Goal: Task Accomplishment & Management: Manage account settings

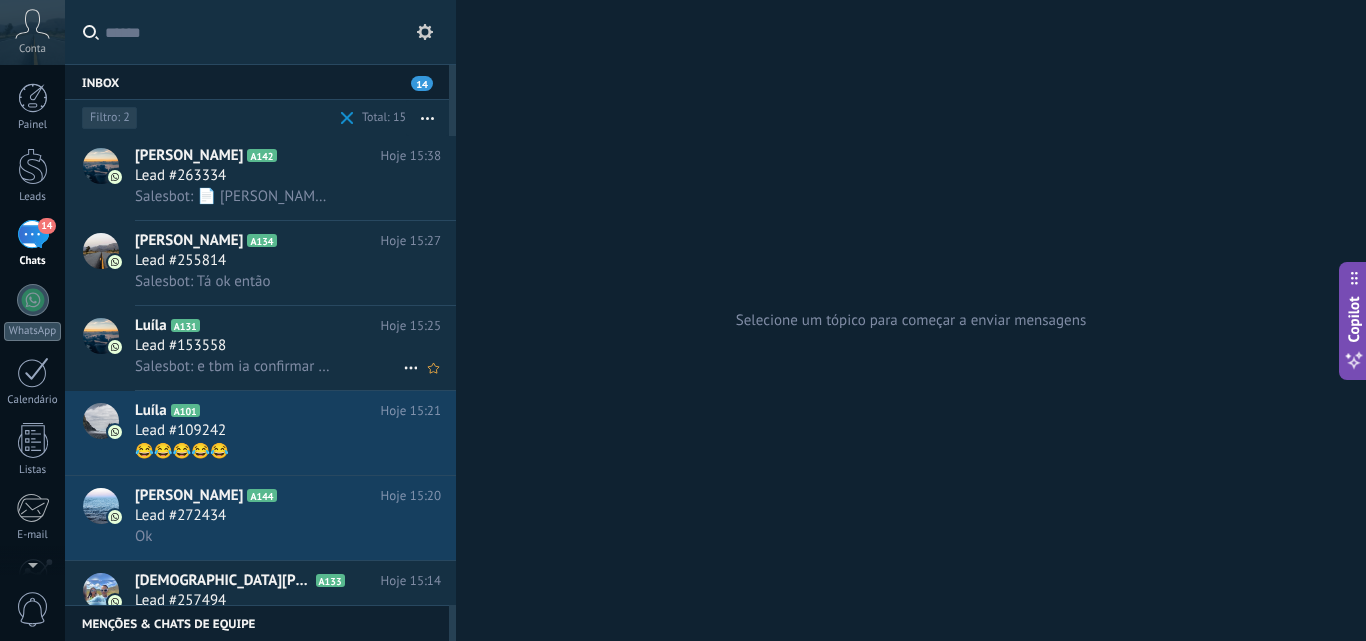
scroll to position [19, 0]
click at [284, 342] on div "Lead #153558" at bounding box center [288, 346] width 306 height 20
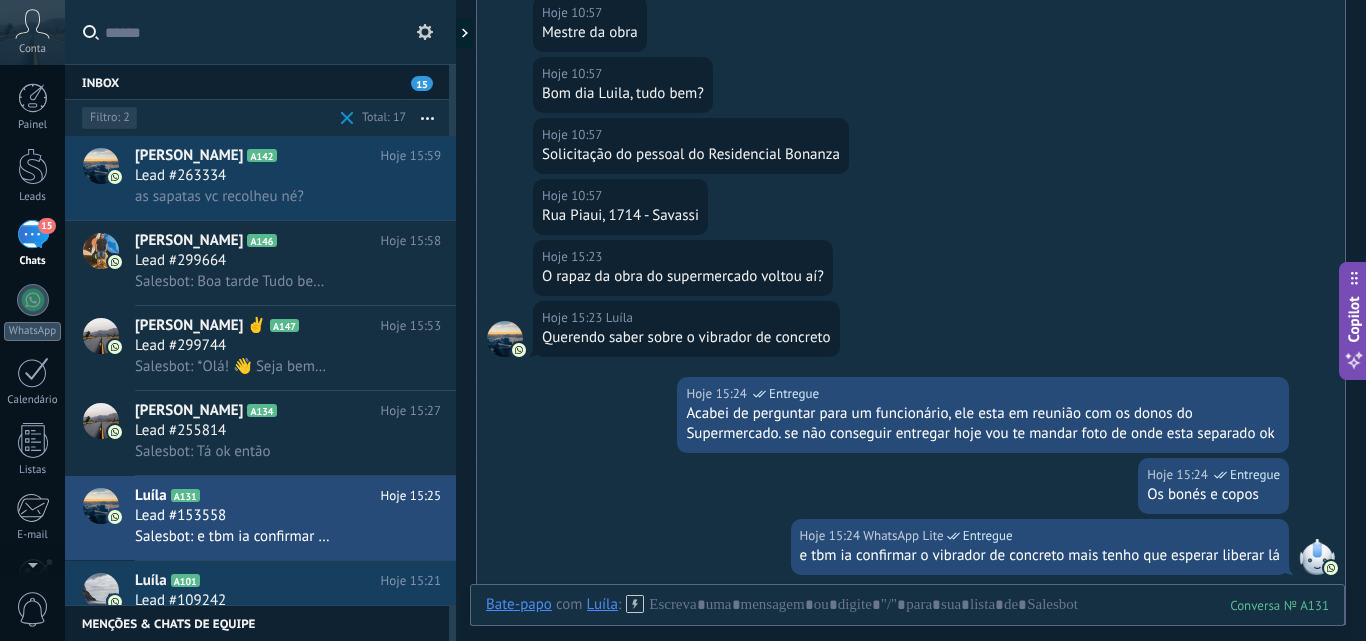
scroll to position [1838, 0]
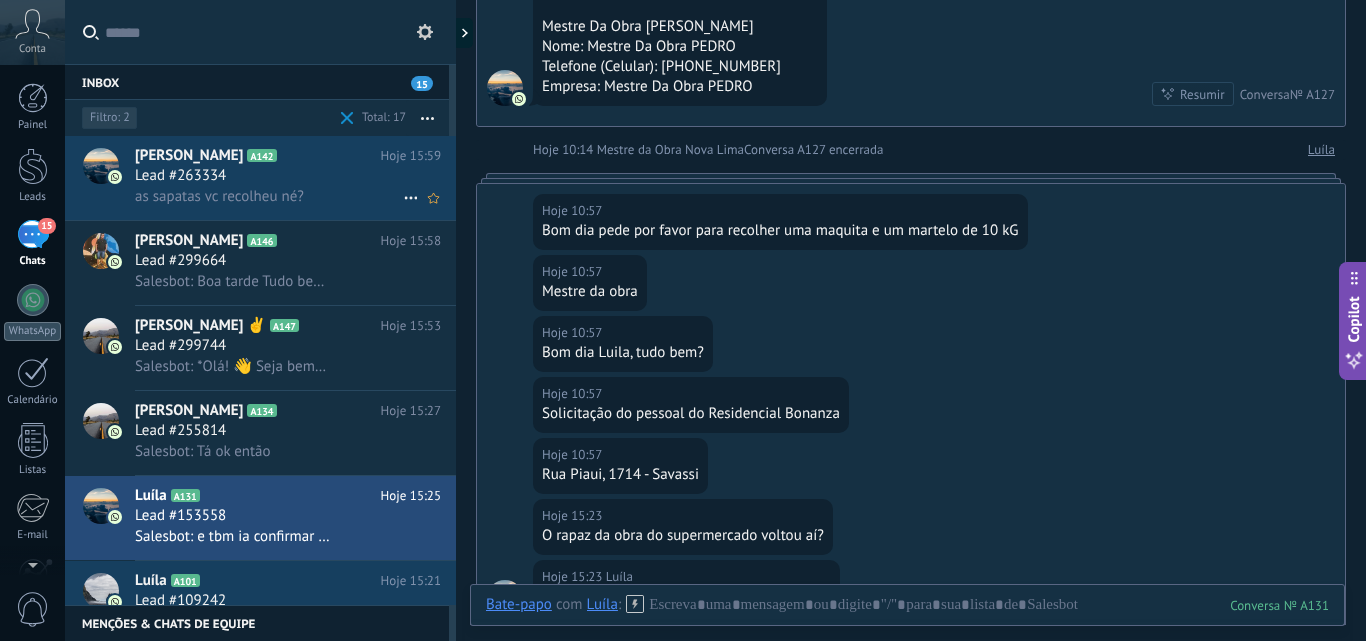
click at [260, 187] on span "as sapatas vc recolheu né?" at bounding box center [219, 196] width 169 height 19
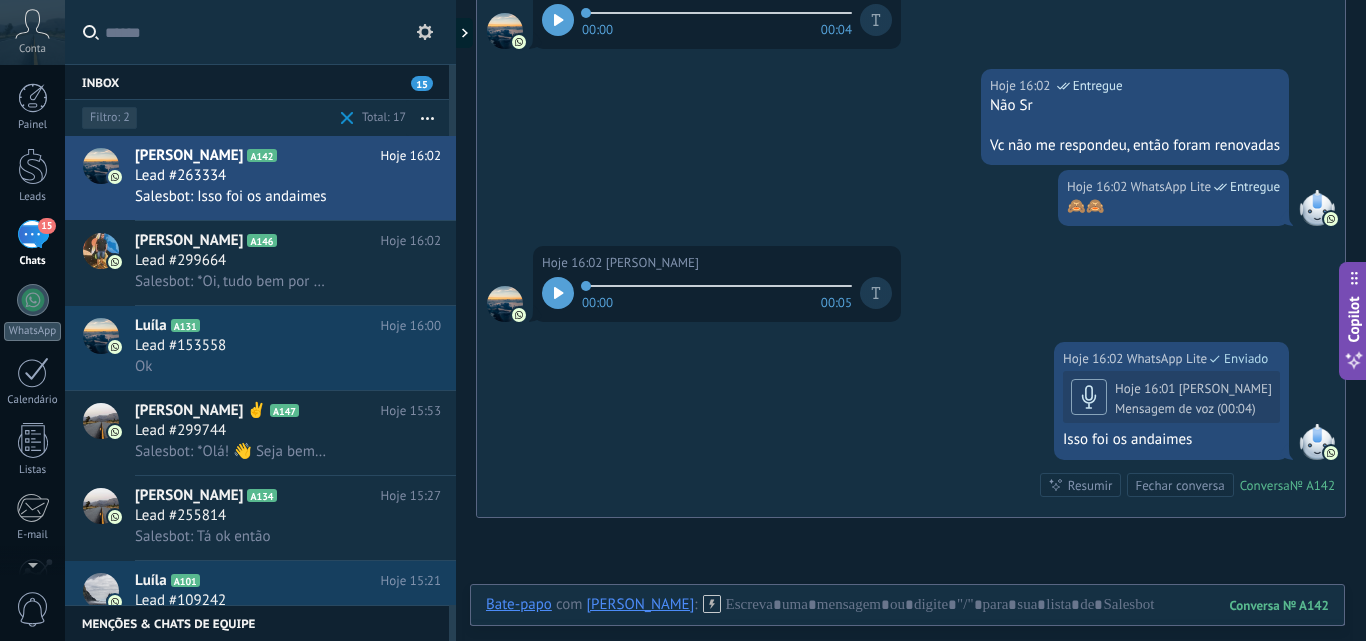
scroll to position [2688, 0]
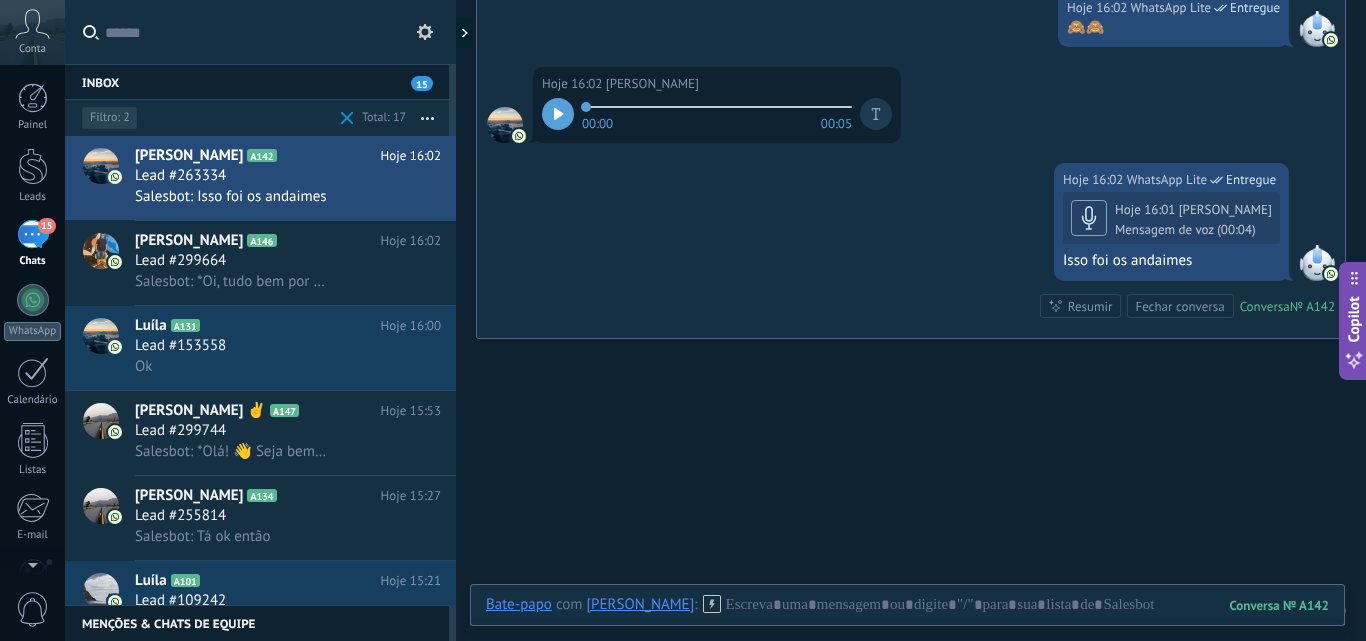
click at [178, 82] on div "Inbox 15" at bounding box center [257, 82] width 384 height 36
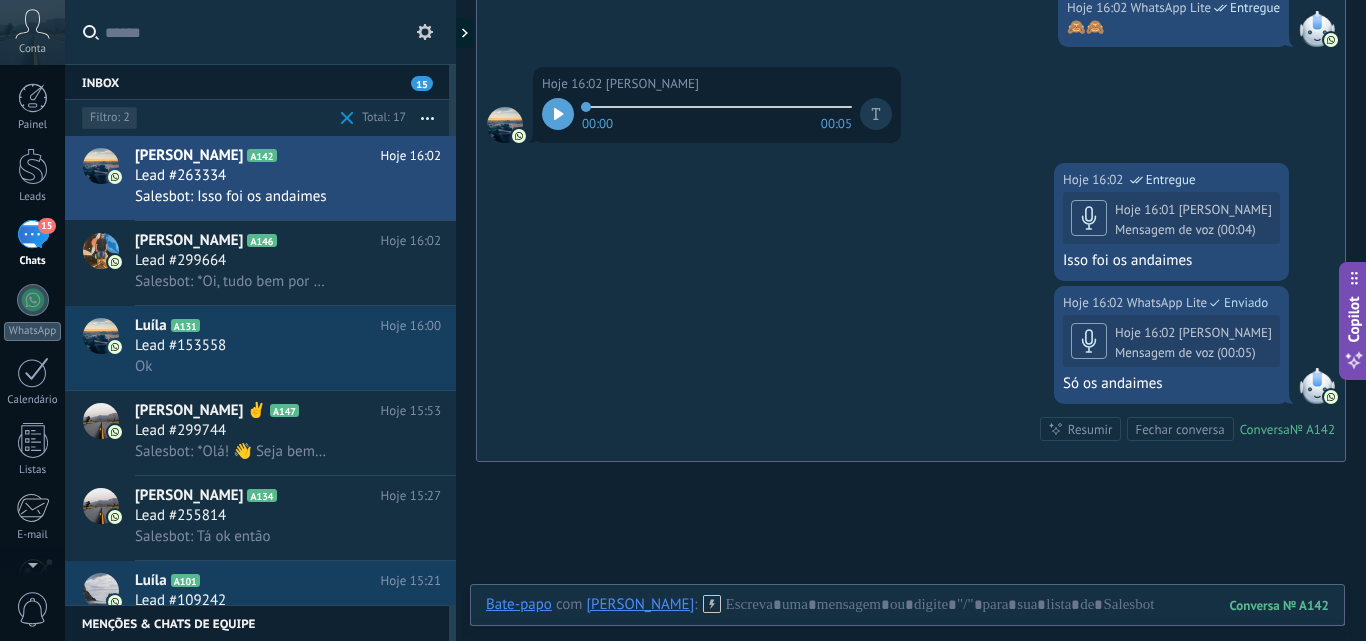
scroll to position [2815, 0]
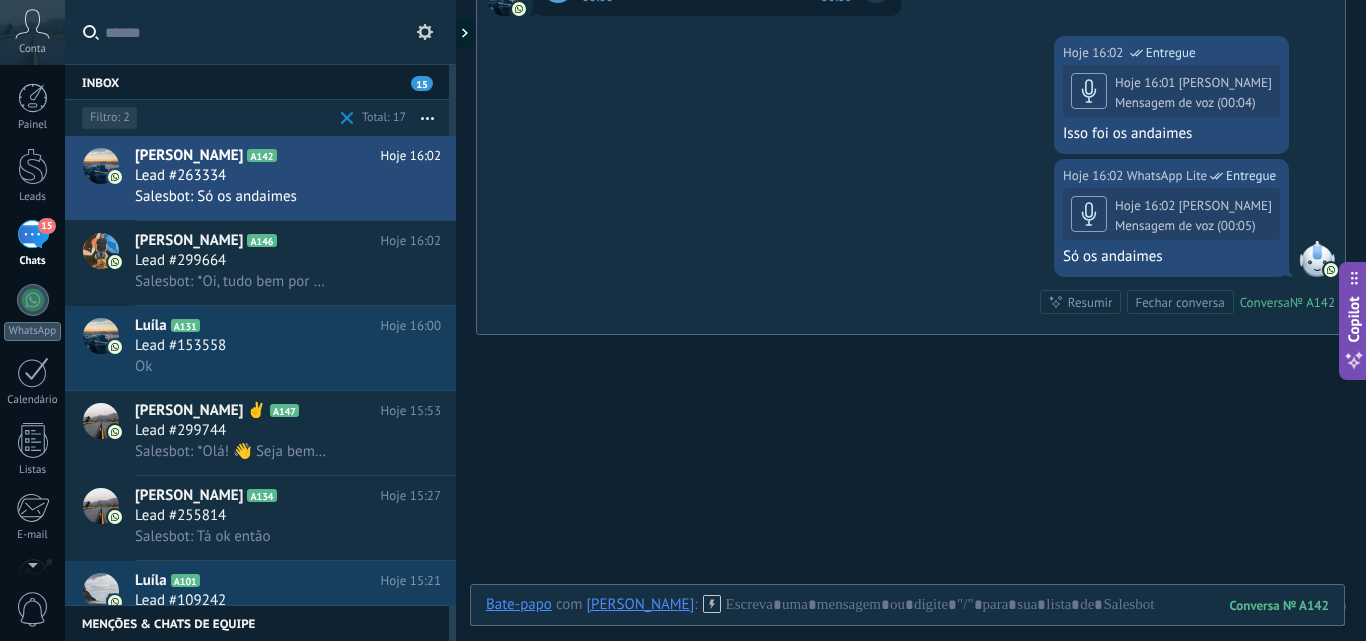
click at [225, 437] on span "Lead #299744" at bounding box center [180, 431] width 91 height 20
click at [26, 170] on div at bounding box center [33, 166] width 30 height 37
click at [211, 436] on body ".abccls-1,.abccls-2{fill-rule:evenodd}.abccls-2{fill:#fff} .abfcls-1{fill:none}…" at bounding box center [683, 320] width 1366 height 641
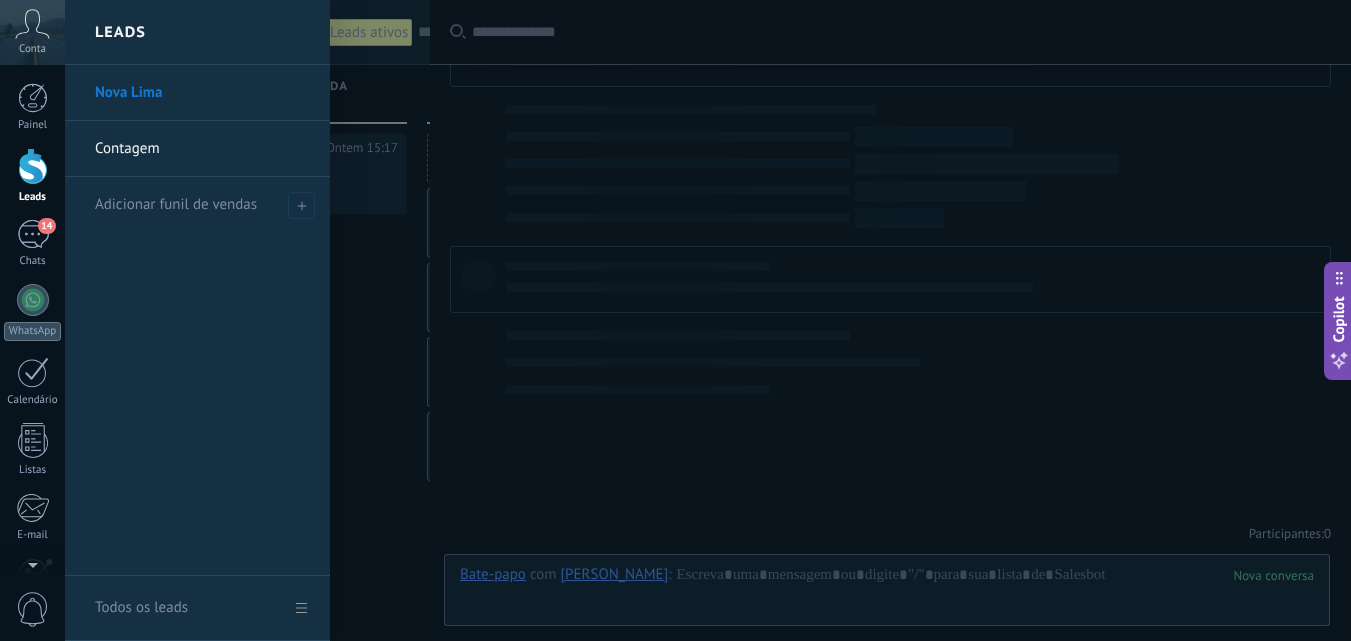
click at [23, 180] on div at bounding box center [33, 166] width 30 height 37
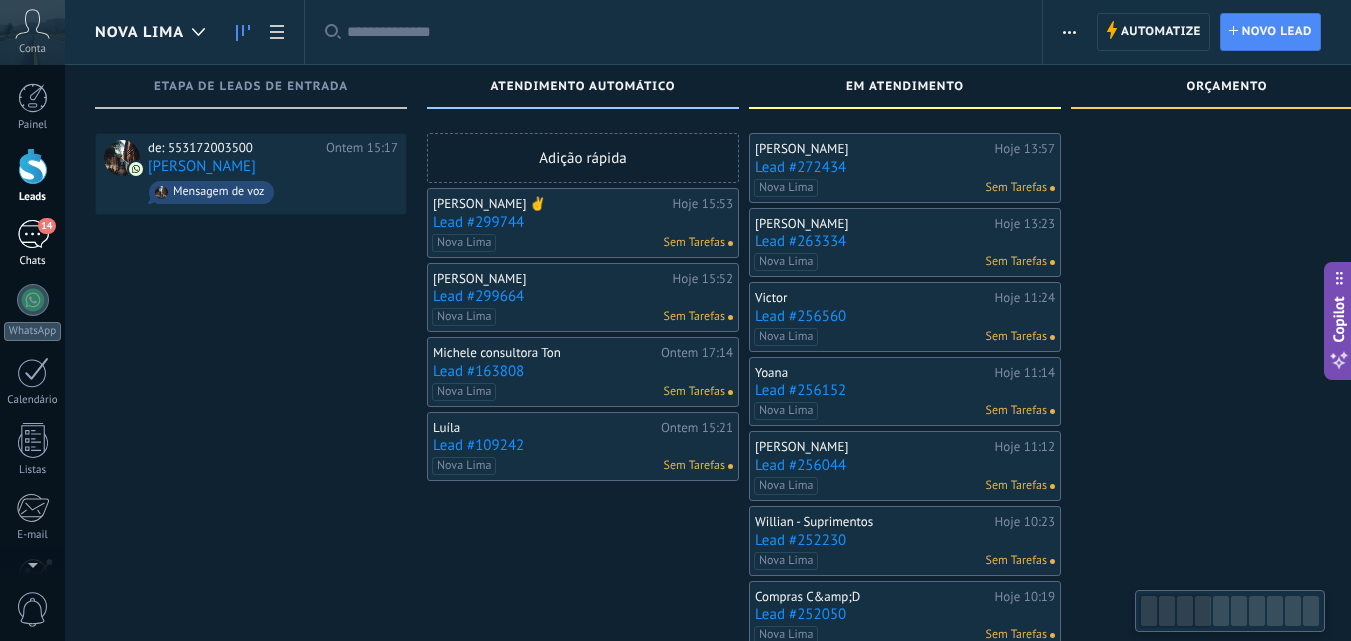
click at [32, 238] on div "14" at bounding box center [33, 234] width 32 height 29
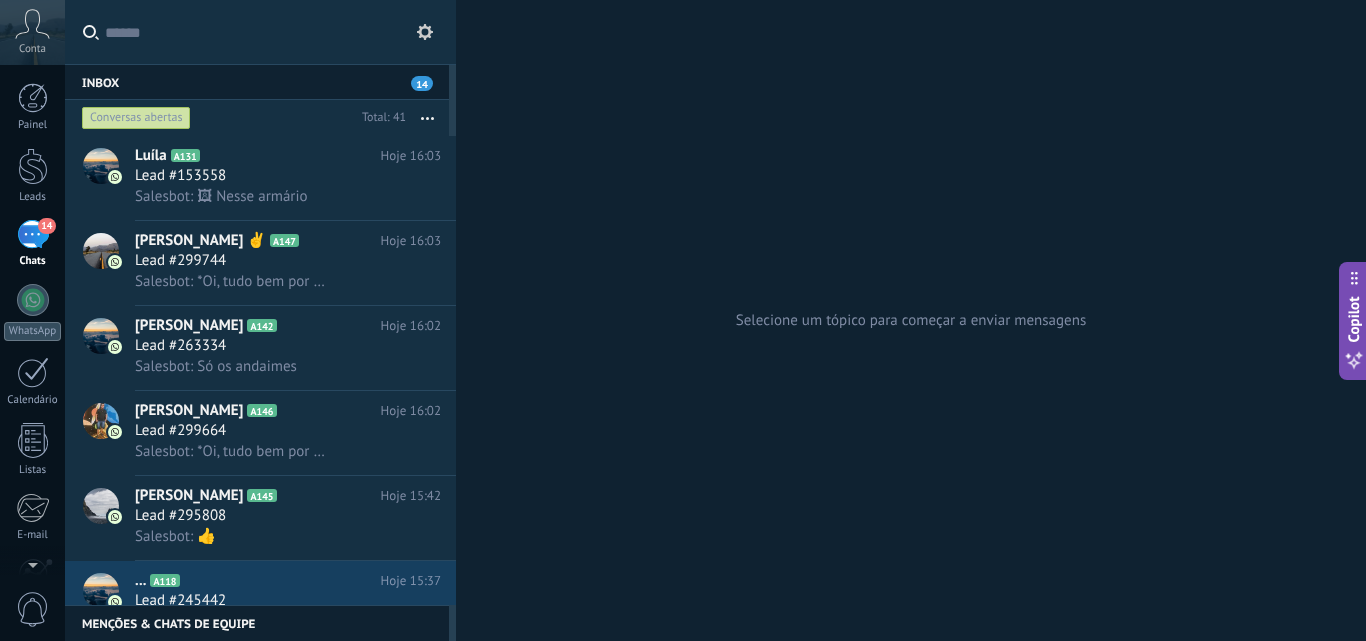
click at [423, 112] on button "button" at bounding box center [427, 118] width 43 height 36
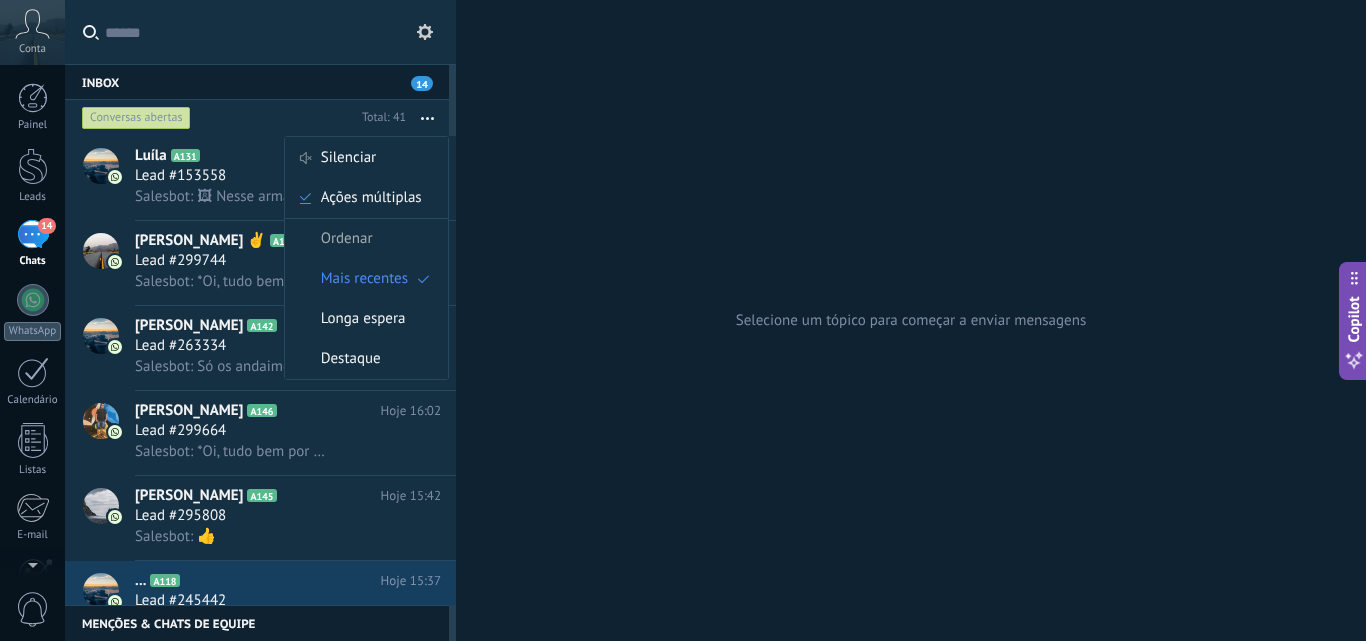
click at [180, 115] on div "Conversas abertas" at bounding box center [136, 118] width 109 height 24
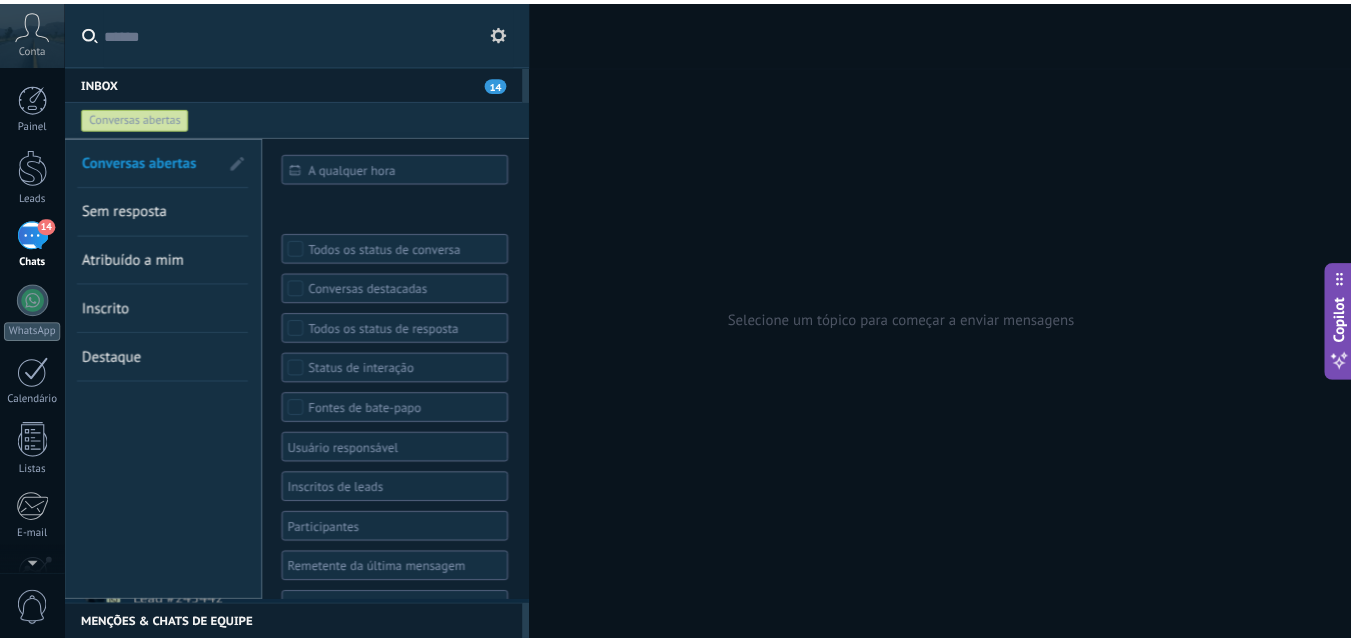
scroll to position [42, 0]
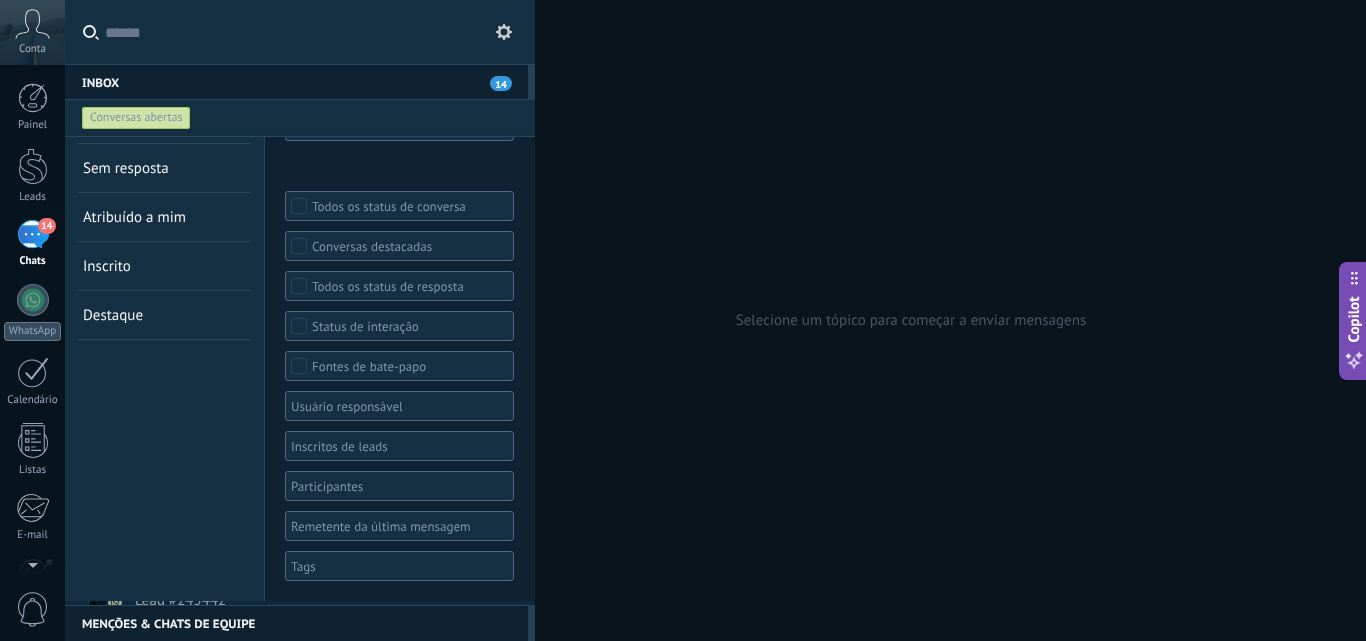
click at [348, 560] on div at bounding box center [392, 566] width 209 height 24
click at [309, 527] on span "Contagem" at bounding box center [326, 526] width 64 height 18
click at [181, 520] on div "Conversas abertas Sem resposta Atribuído a mim Inscrito Destaque Salvar" at bounding box center [165, 348] width 200 height 506
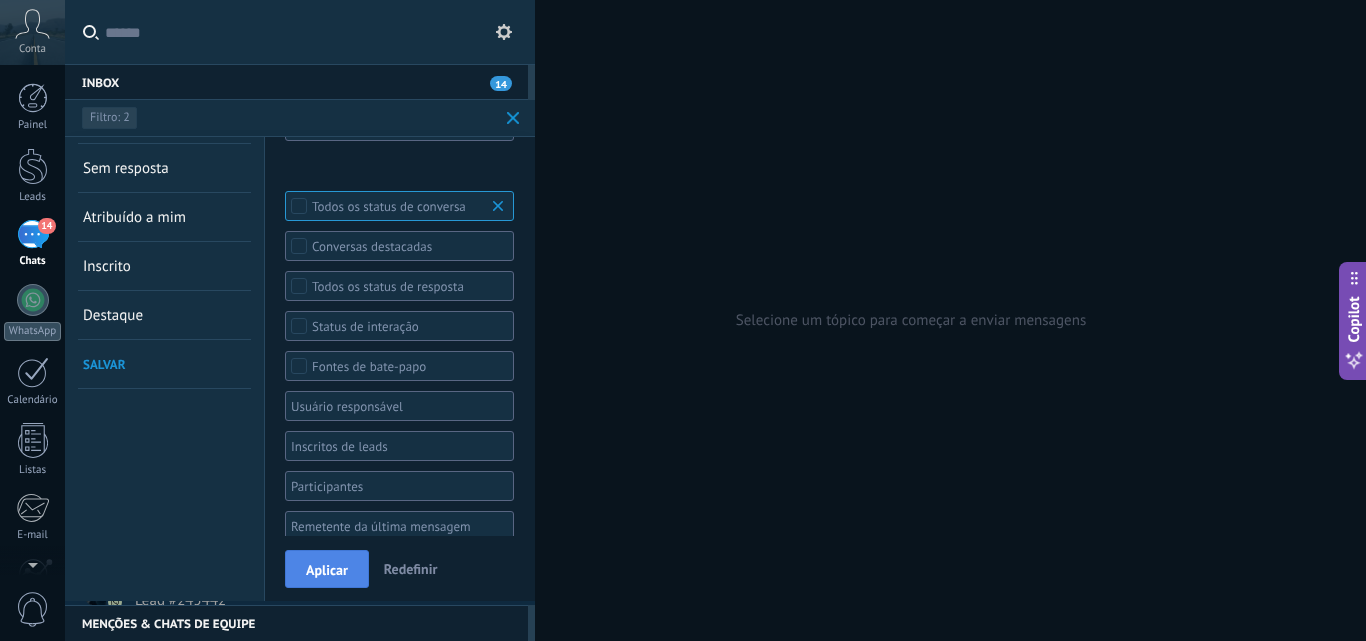
click at [329, 569] on span "Aplicar" at bounding box center [327, 570] width 42 height 14
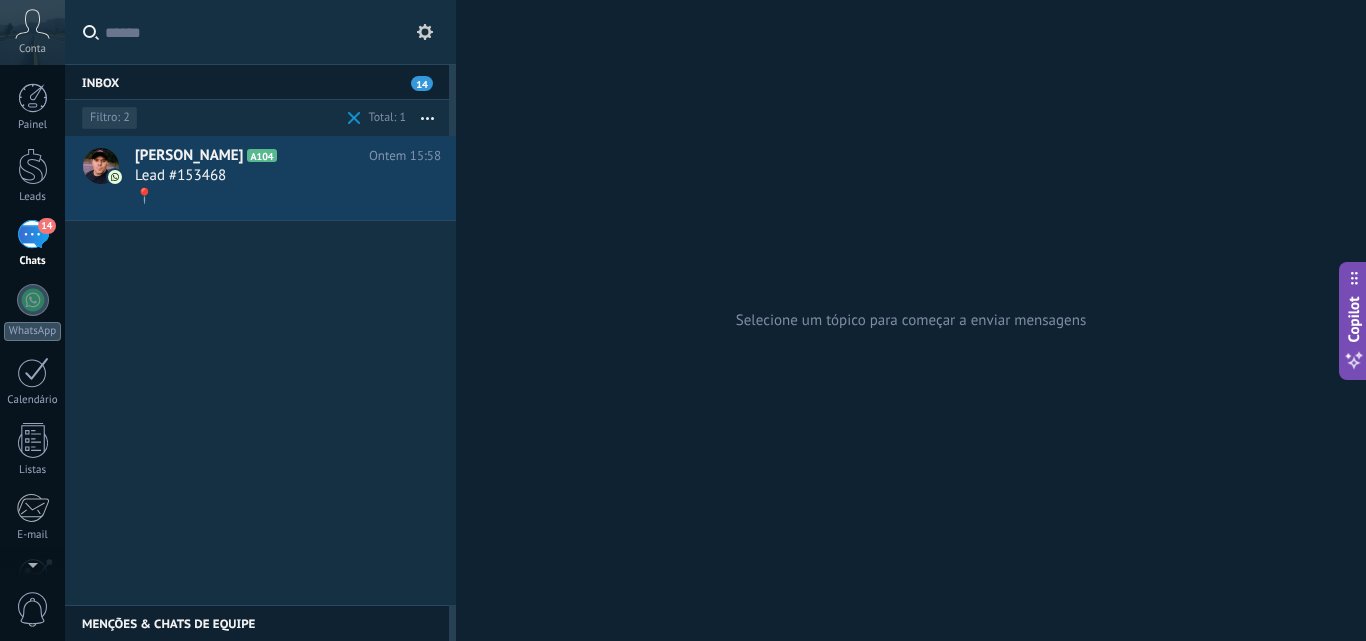
click at [29, 240] on div "14" at bounding box center [33, 234] width 32 height 29
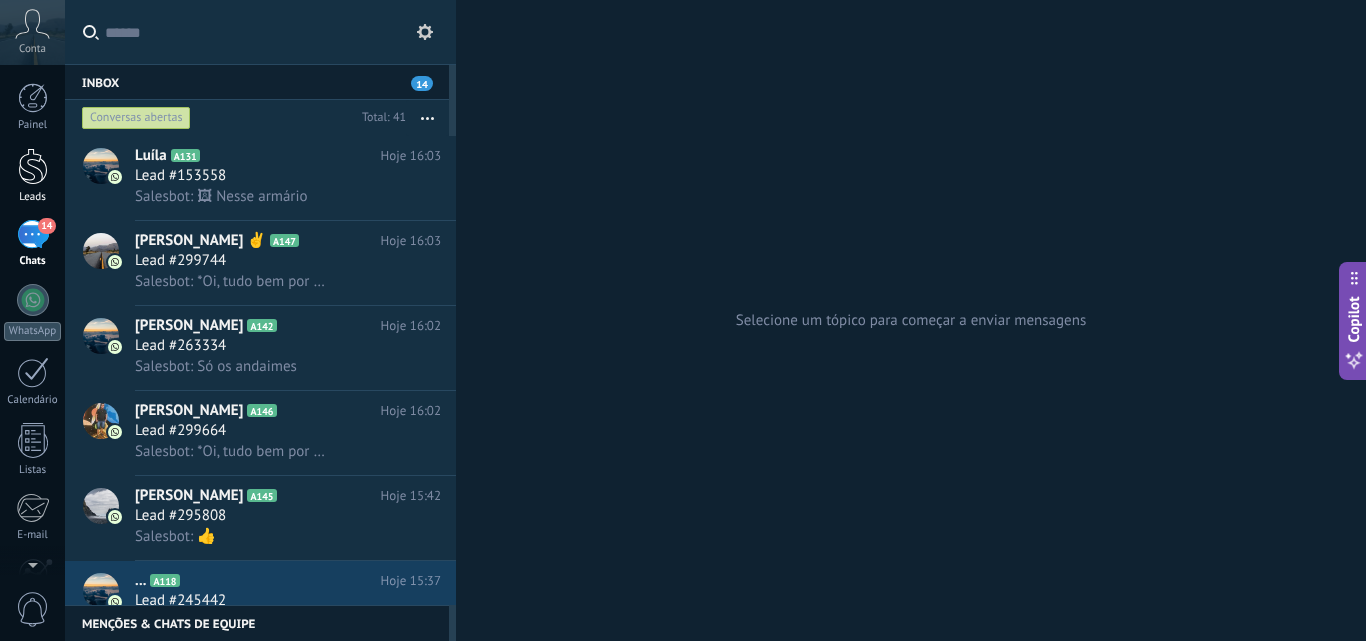
click at [31, 154] on div at bounding box center [33, 166] width 30 height 37
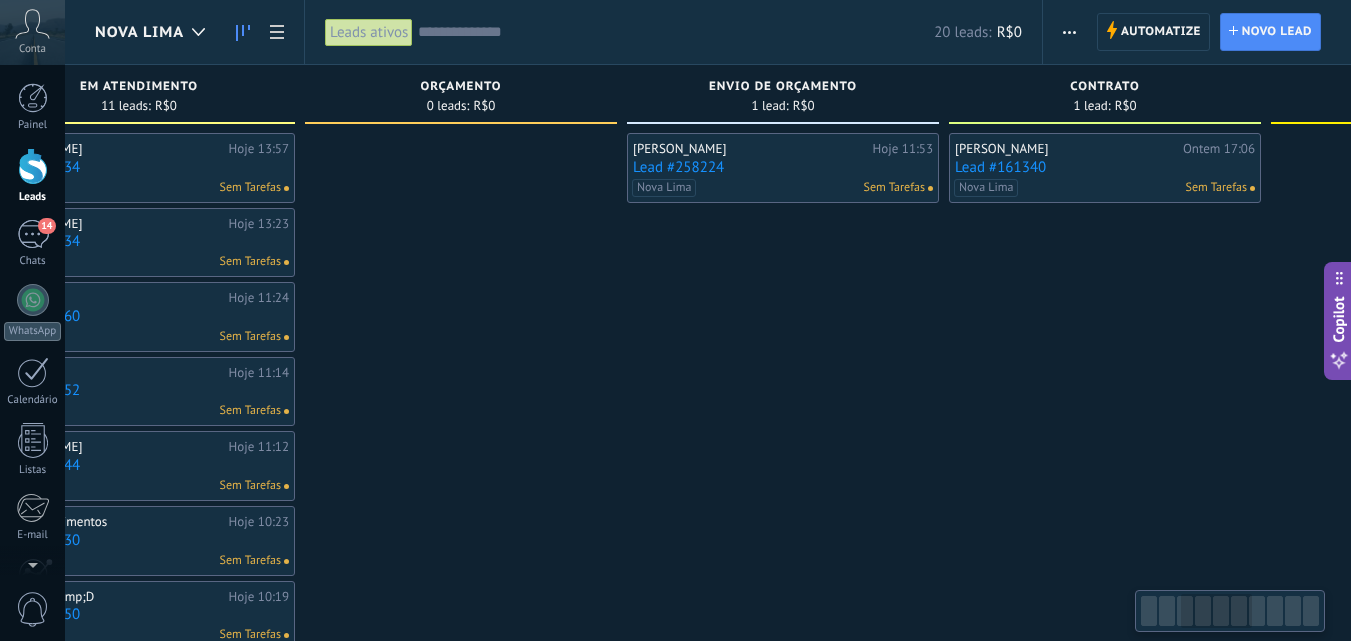
drag, startPoint x: 1126, startPoint y: 429, endPoint x: 378, endPoint y: 347, distance: 752.3
click at [372, 348] on div at bounding box center [461, 541] width 312 height 816
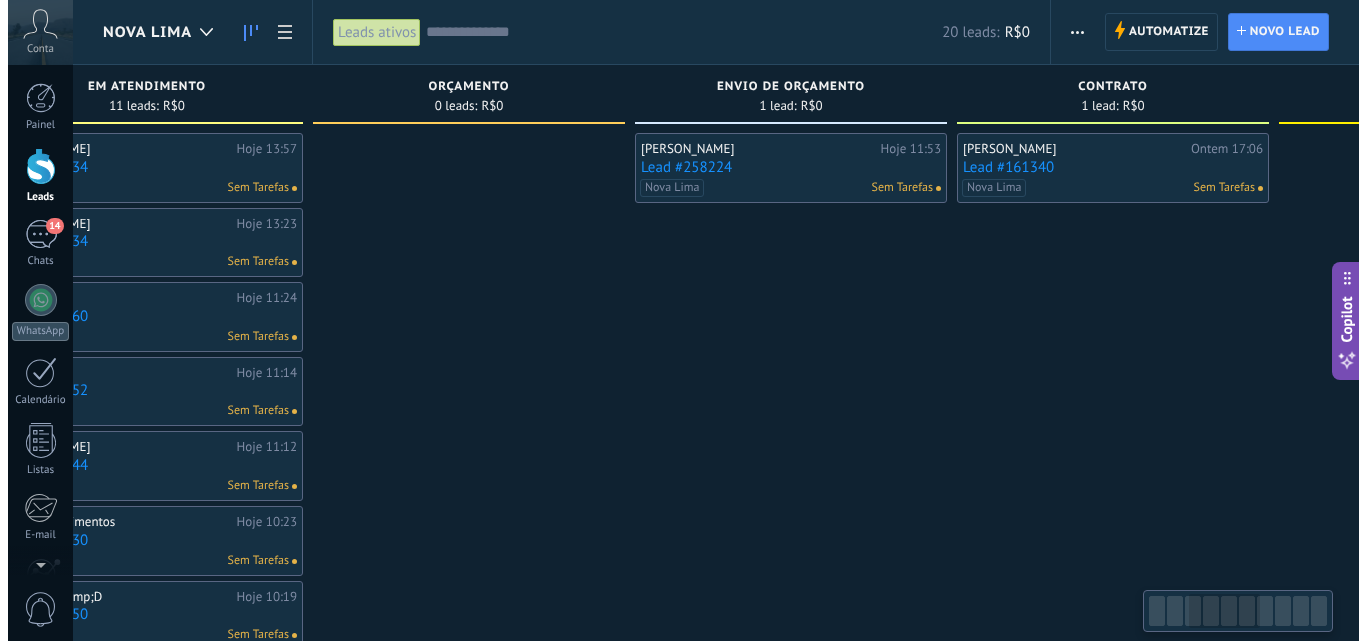
scroll to position [0, 767]
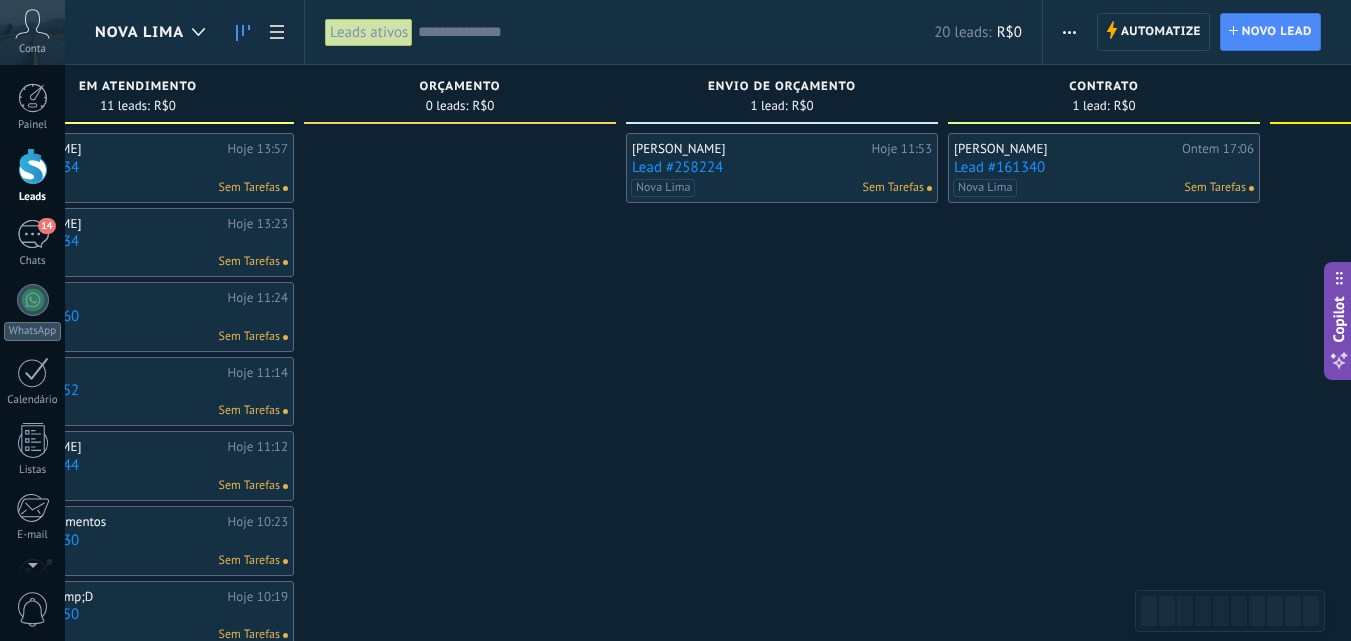
click at [783, 163] on link "Lead #258224" at bounding box center [782, 167] width 300 height 17
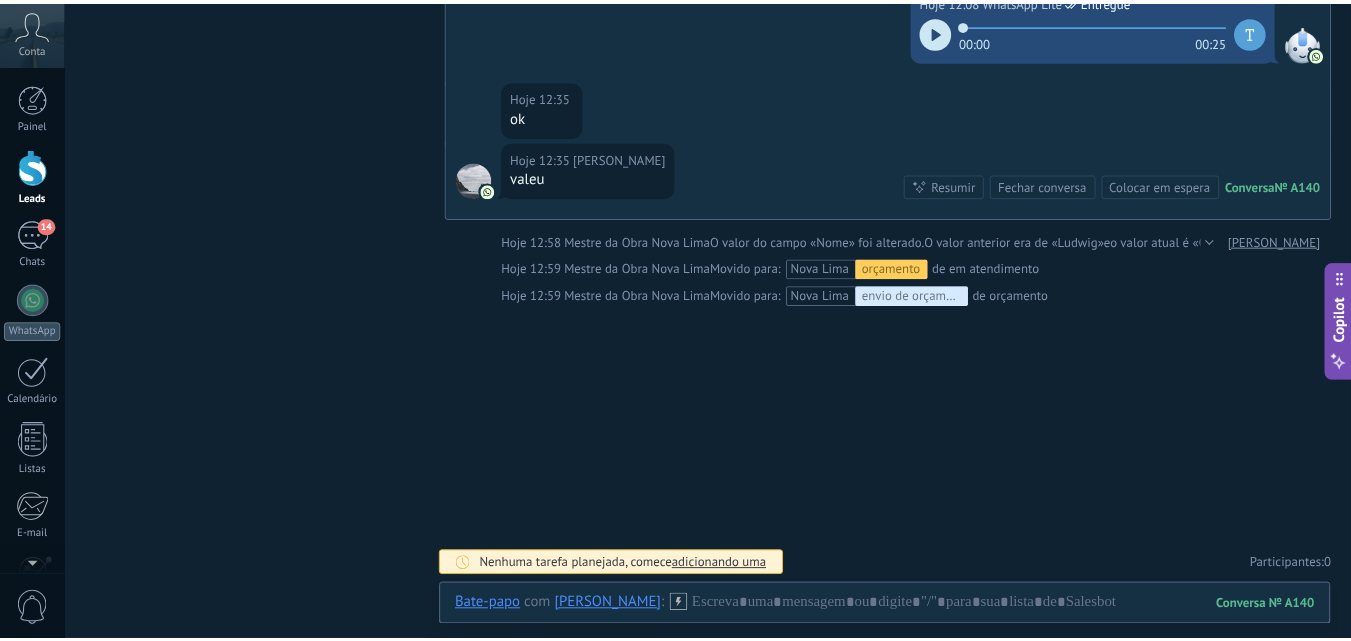
scroll to position [1478, 0]
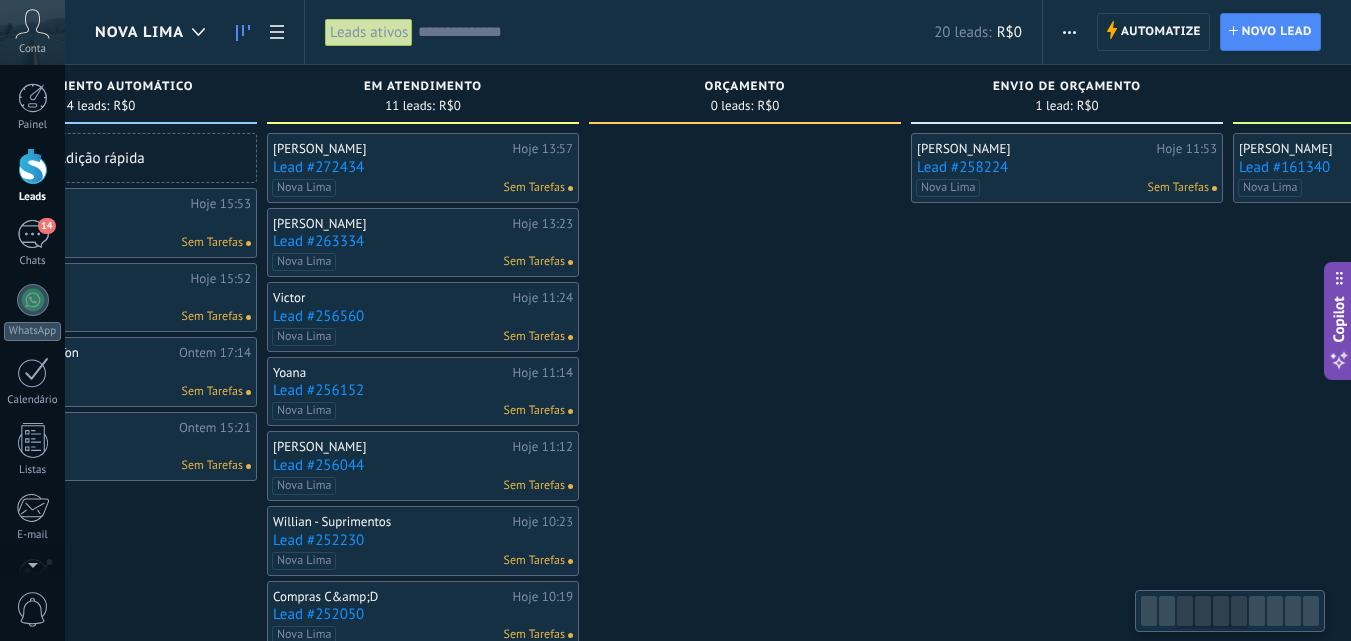
scroll to position [0, 690]
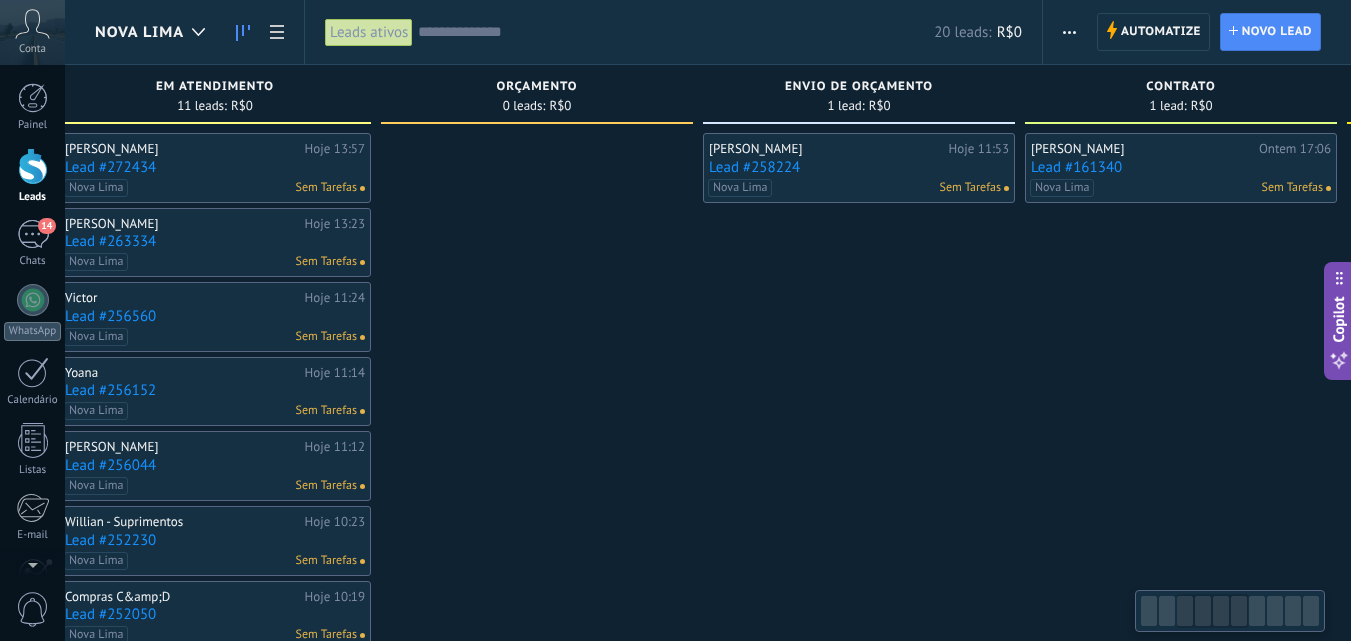
drag, startPoint x: 378, startPoint y: 301, endPoint x: 397, endPoint y: 316, distance: 24.2
click at [397, 316] on div at bounding box center [537, 541] width 312 height 816
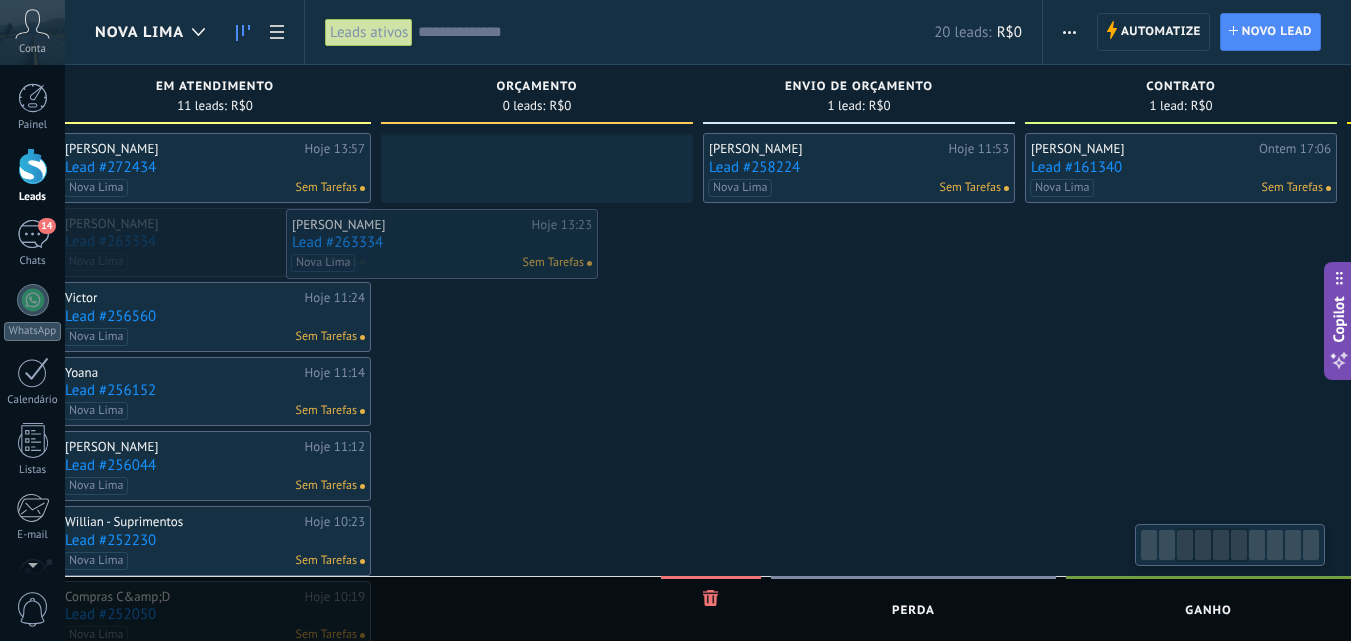
scroll to position [0, 676]
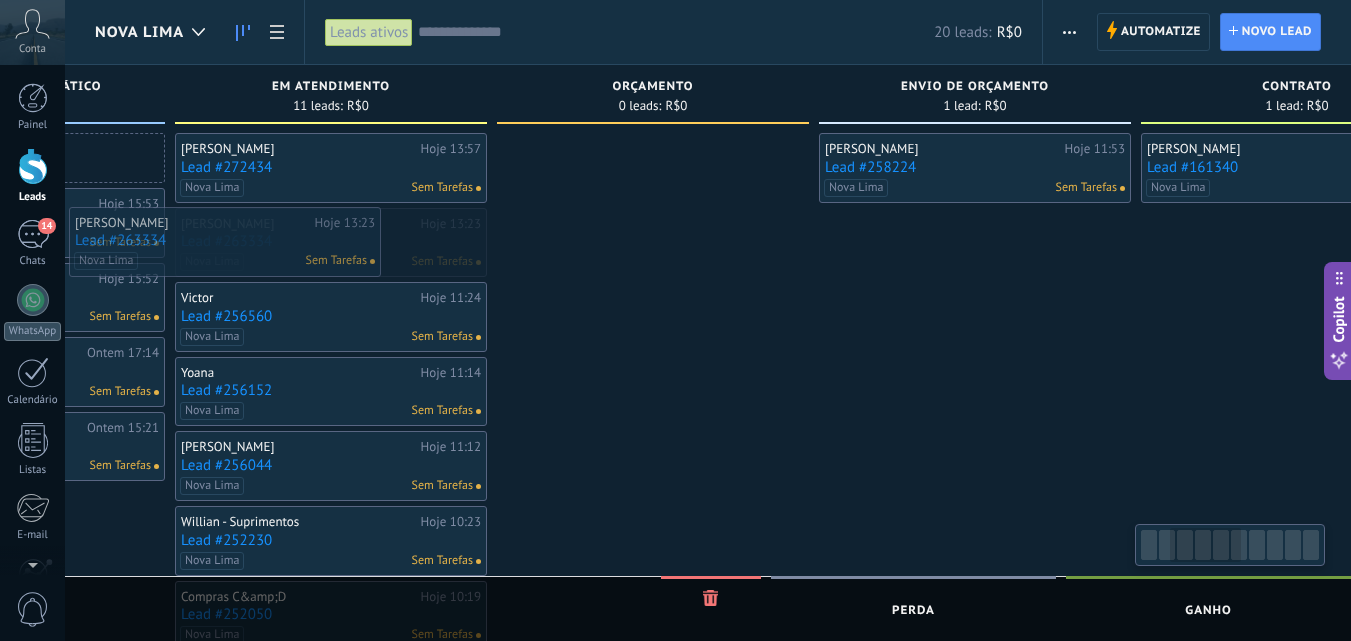
drag, startPoint x: 196, startPoint y: 254, endPoint x: 206, endPoint y: 253, distance: 10.0
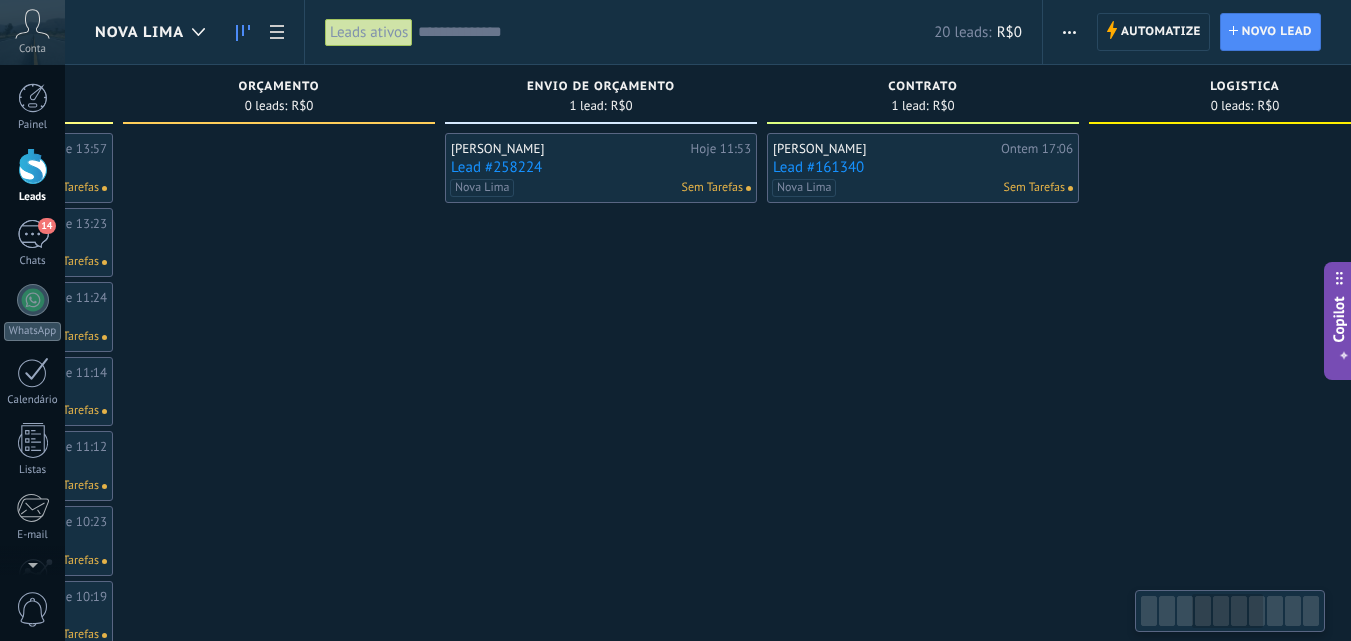
drag, startPoint x: 1068, startPoint y: 366, endPoint x: 671, endPoint y: 365, distance: 396.9
click at [672, 366] on div "[PERSON_NAME] 11:53 Lead #258224 Nova Lima Sem Tarefas" at bounding box center [601, 541] width 312 height 816
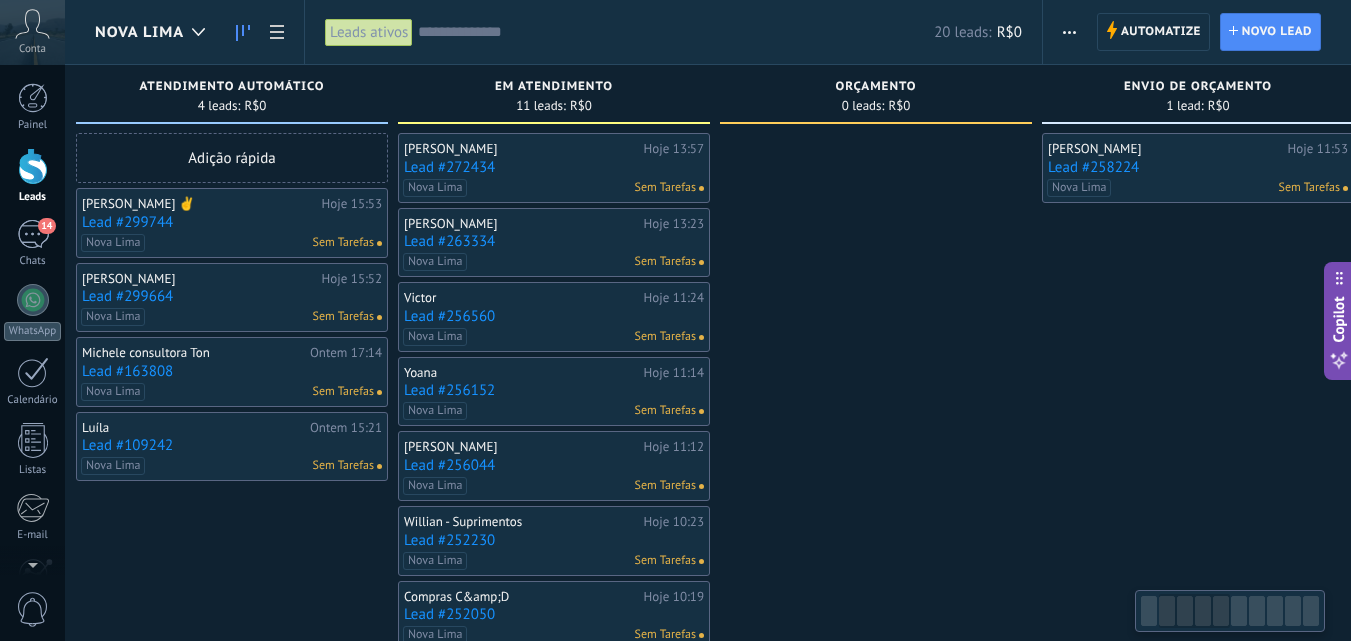
drag, startPoint x: 472, startPoint y: 440, endPoint x: 1074, endPoint y: 346, distance: 609.1
click at [1074, 346] on div "[PERSON_NAME] 11:53 Lead #258224 Nova Lima Sem Tarefas" at bounding box center [1198, 541] width 312 height 816
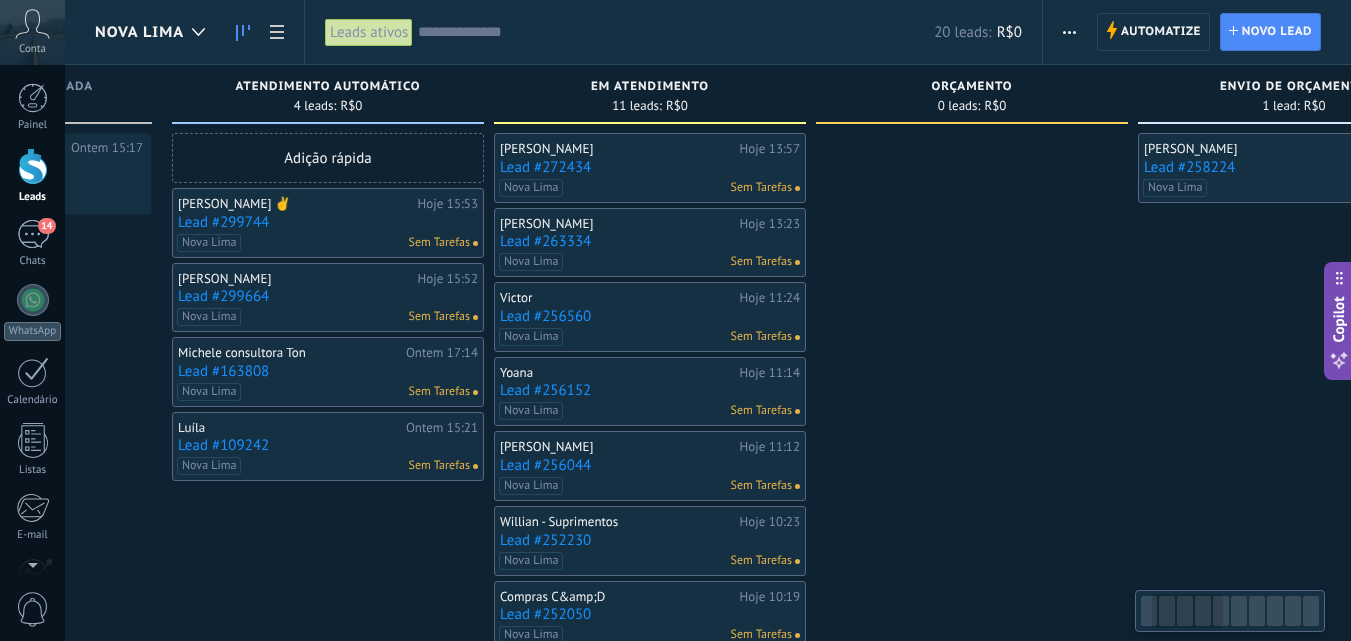
scroll to position [0, 220]
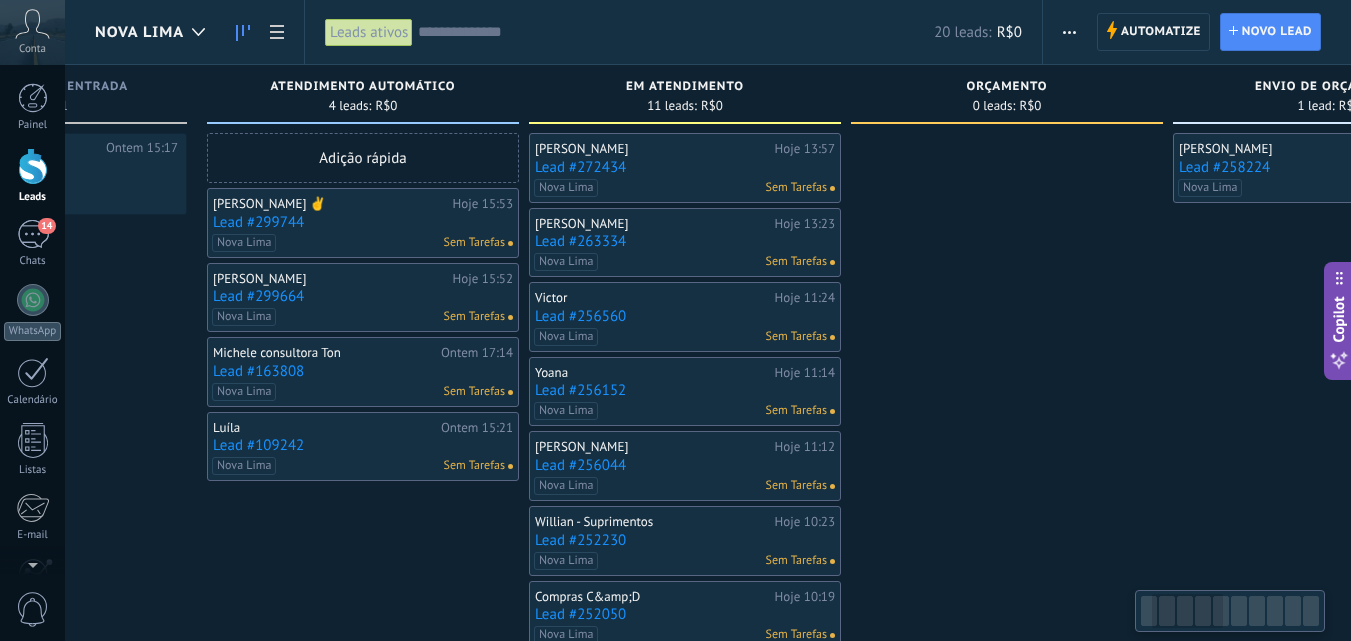
drag, startPoint x: 887, startPoint y: 408, endPoint x: 1016, endPoint y: 394, distance: 129.7
click at [1016, 394] on div at bounding box center [1007, 541] width 312 height 816
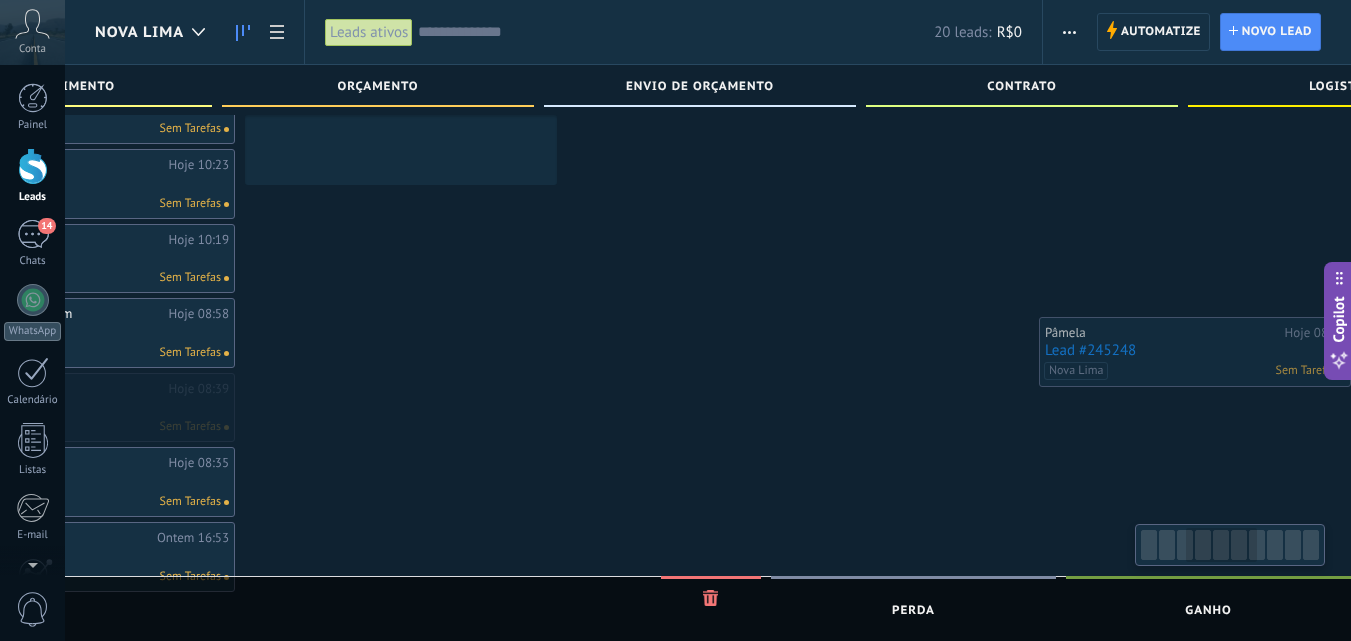
scroll to position [0, 931]
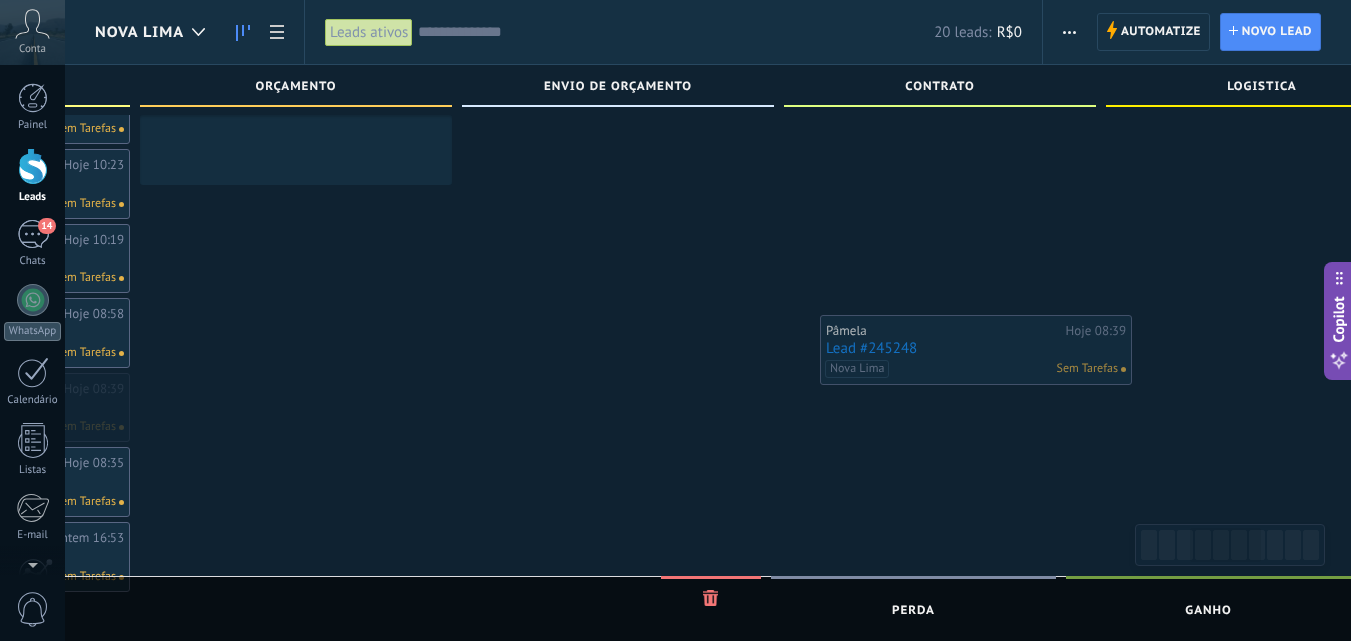
drag, startPoint x: 620, startPoint y: 404, endPoint x: 910, endPoint y: 340, distance: 296.9
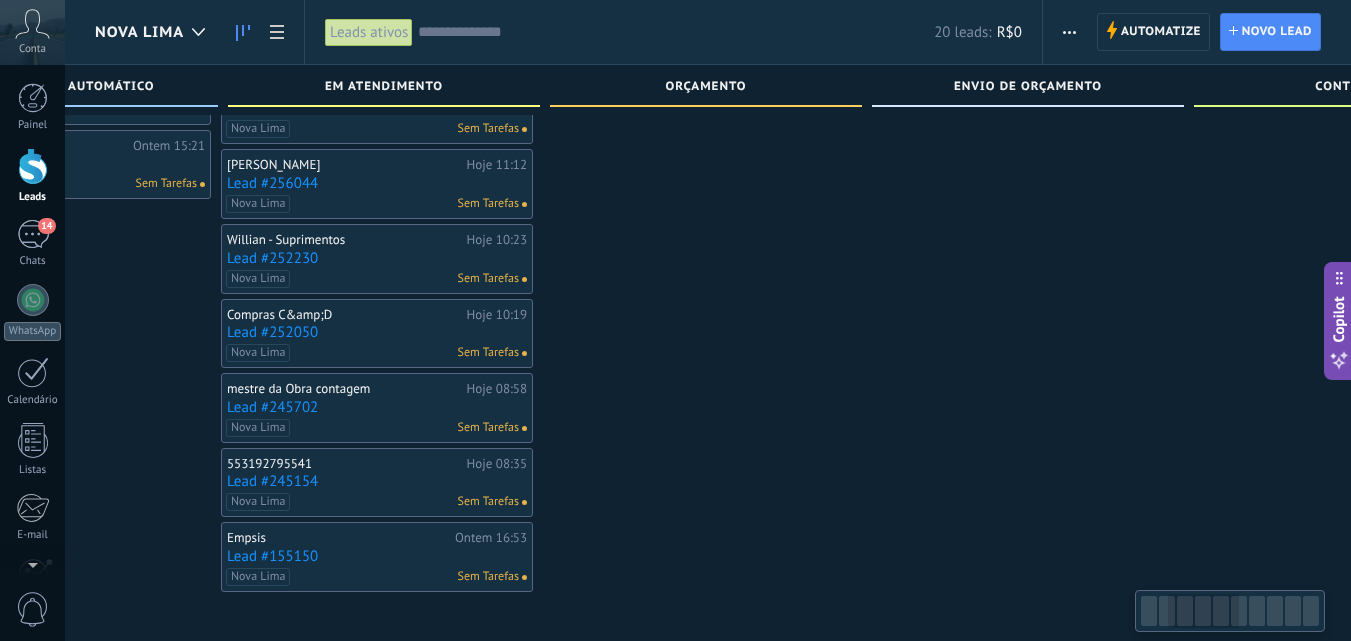
scroll to position [0, 521]
drag, startPoint x: 504, startPoint y: 303, endPoint x: 914, endPoint y: 305, distance: 409.9
click at [914, 305] on div "[PERSON_NAME] 11:53 Lead #258224 Nova Lima Sem Tarefas" at bounding box center [1028, 221] width 312 height 741
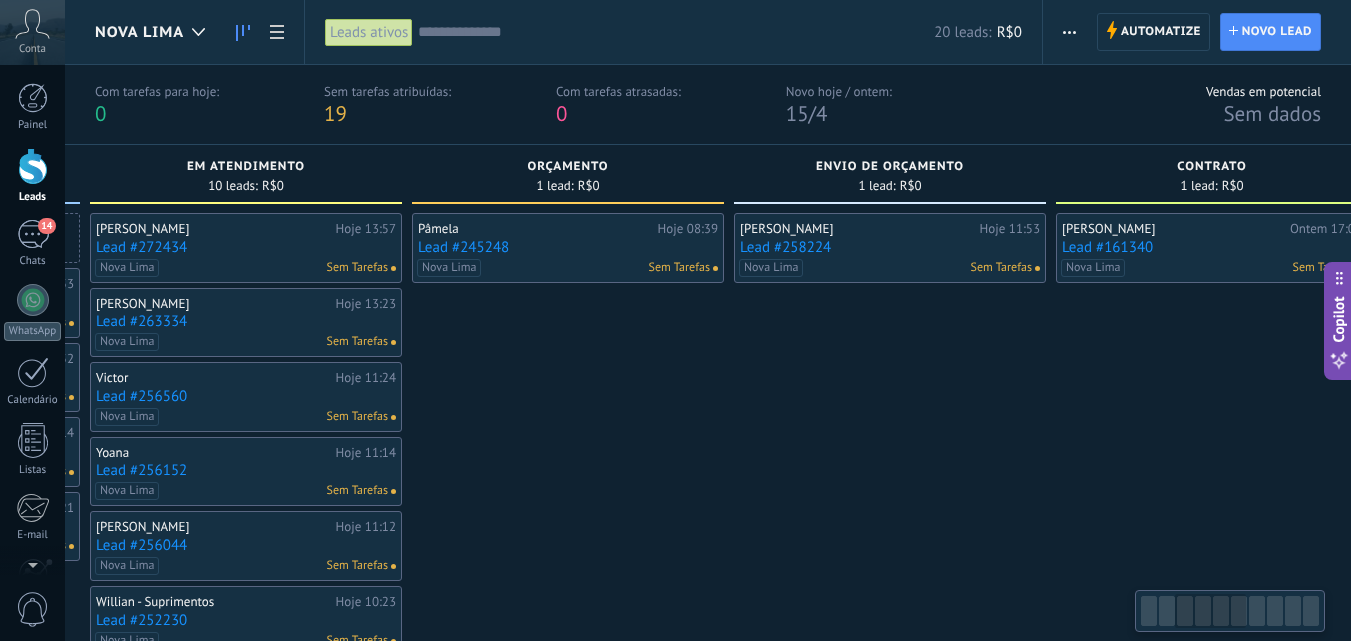
scroll to position [0, 673]
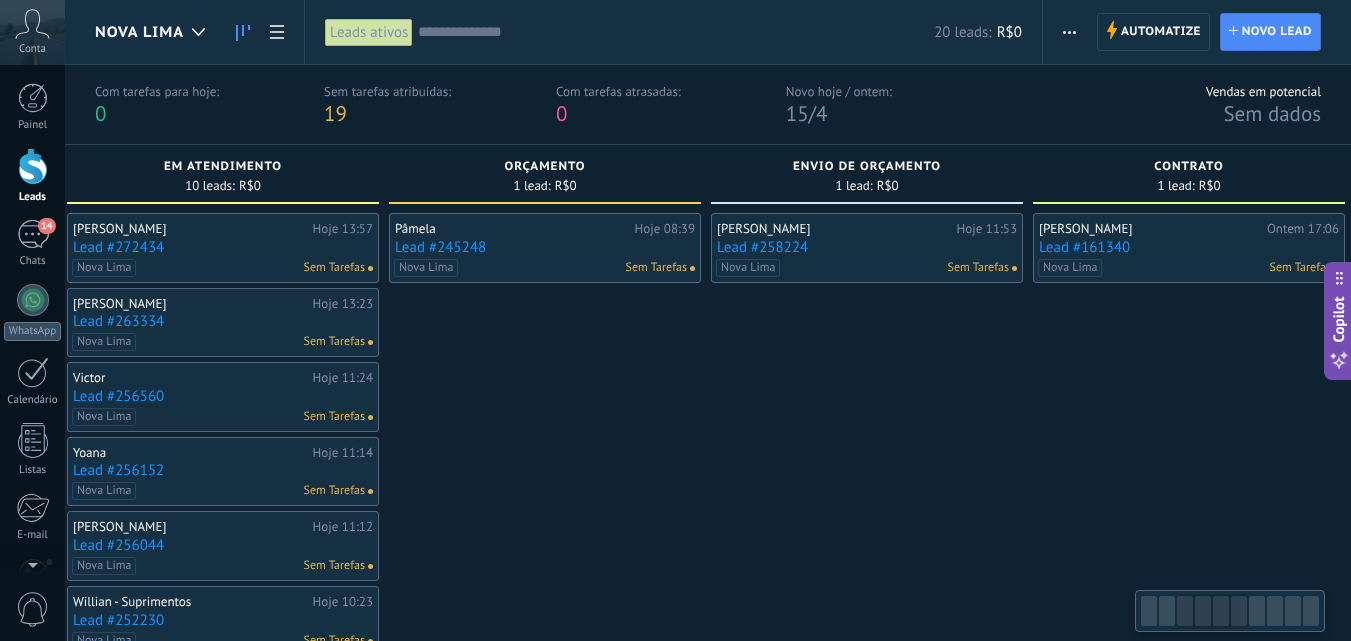
drag, startPoint x: 877, startPoint y: 384, endPoint x: 610, endPoint y: 309, distance: 277.3
click at [765, 367] on div "[PERSON_NAME] 11:53 Lead #258224 Nova Lima Sem Tarefas" at bounding box center [867, 583] width 312 height 741
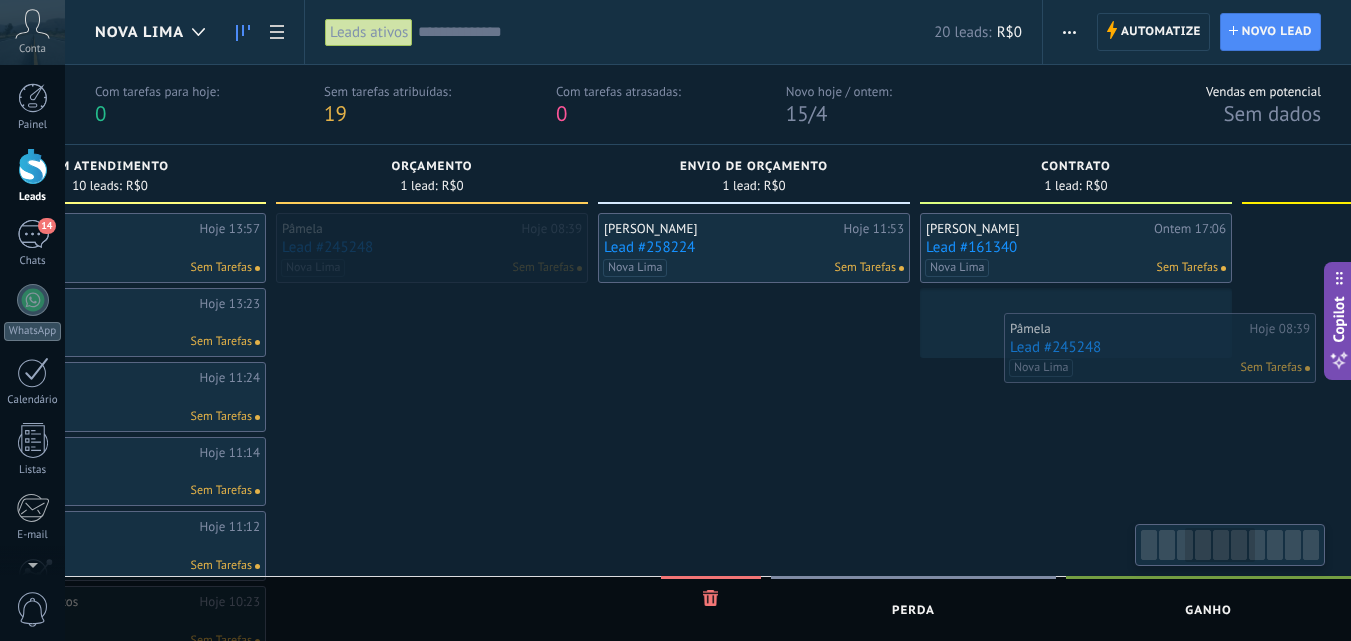
drag, startPoint x: 532, startPoint y: 255, endPoint x: 1145, endPoint y: 352, distance: 620.5
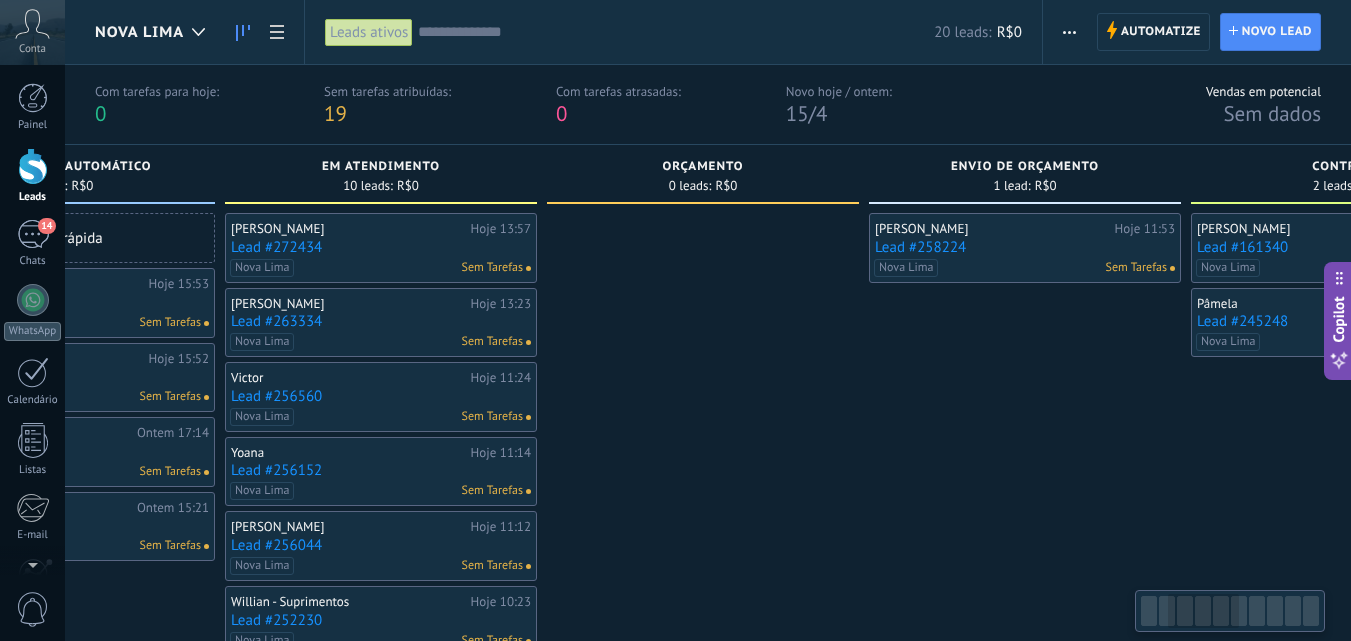
scroll to position [0, 470]
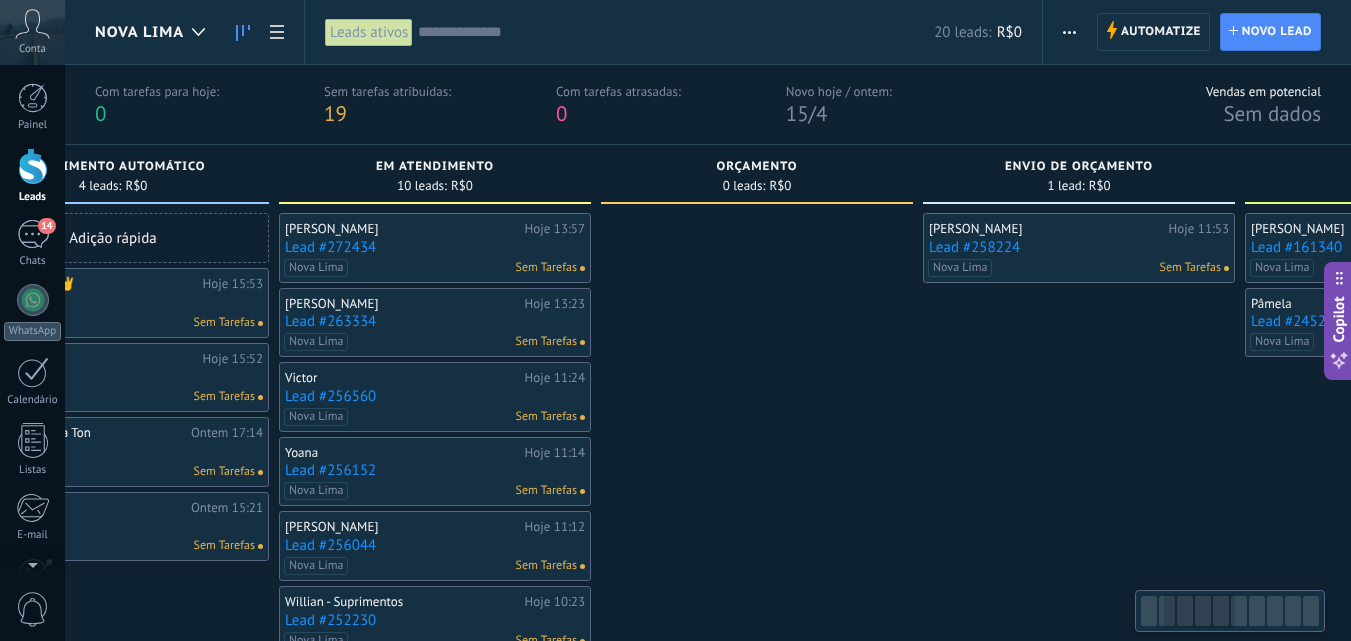
drag, startPoint x: 520, startPoint y: 457, endPoint x: 883, endPoint y: 379, distance: 371.2
click at [883, 379] on div at bounding box center [757, 583] width 312 height 741
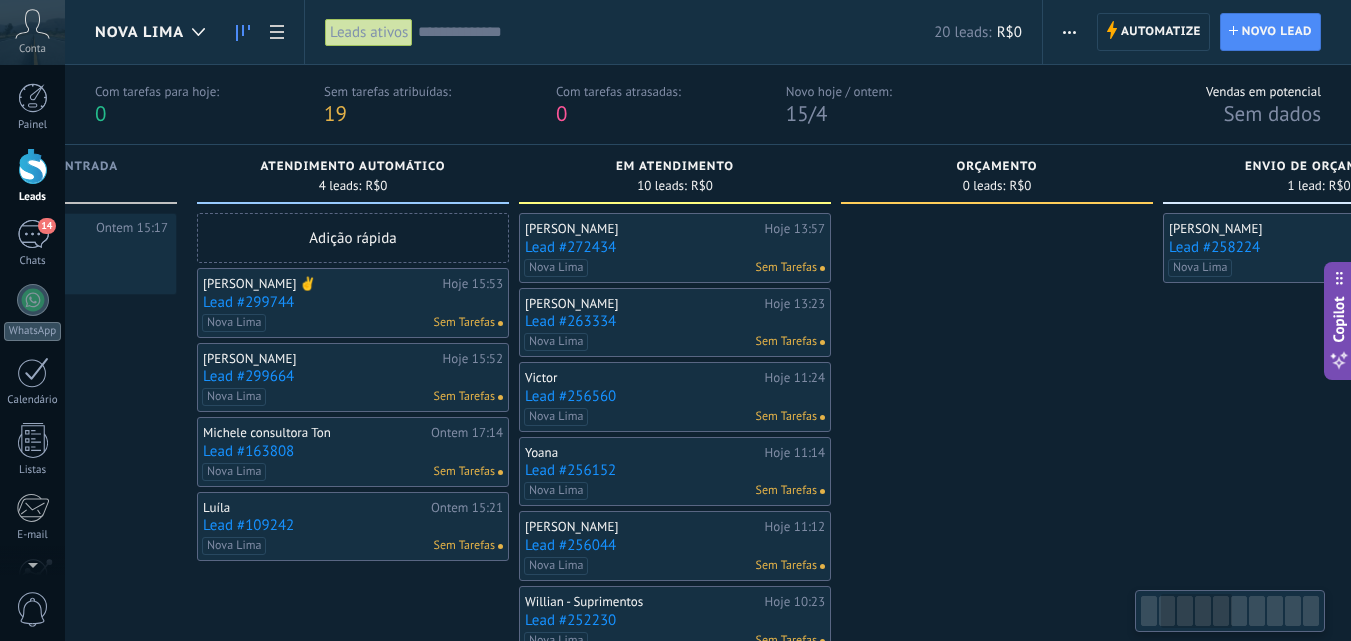
drag, startPoint x: 798, startPoint y: 442, endPoint x: 796, endPoint y: 420, distance: 22.1
click at [931, 404] on div at bounding box center [997, 583] width 312 height 741
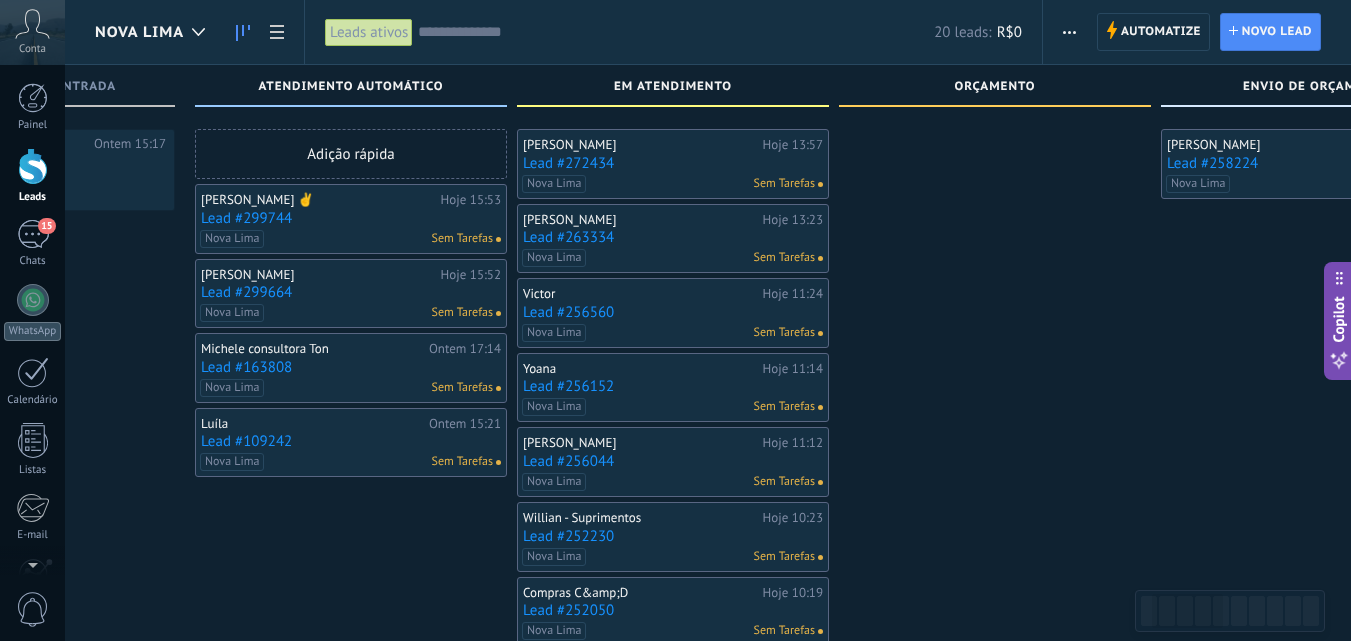
scroll to position [0, 0]
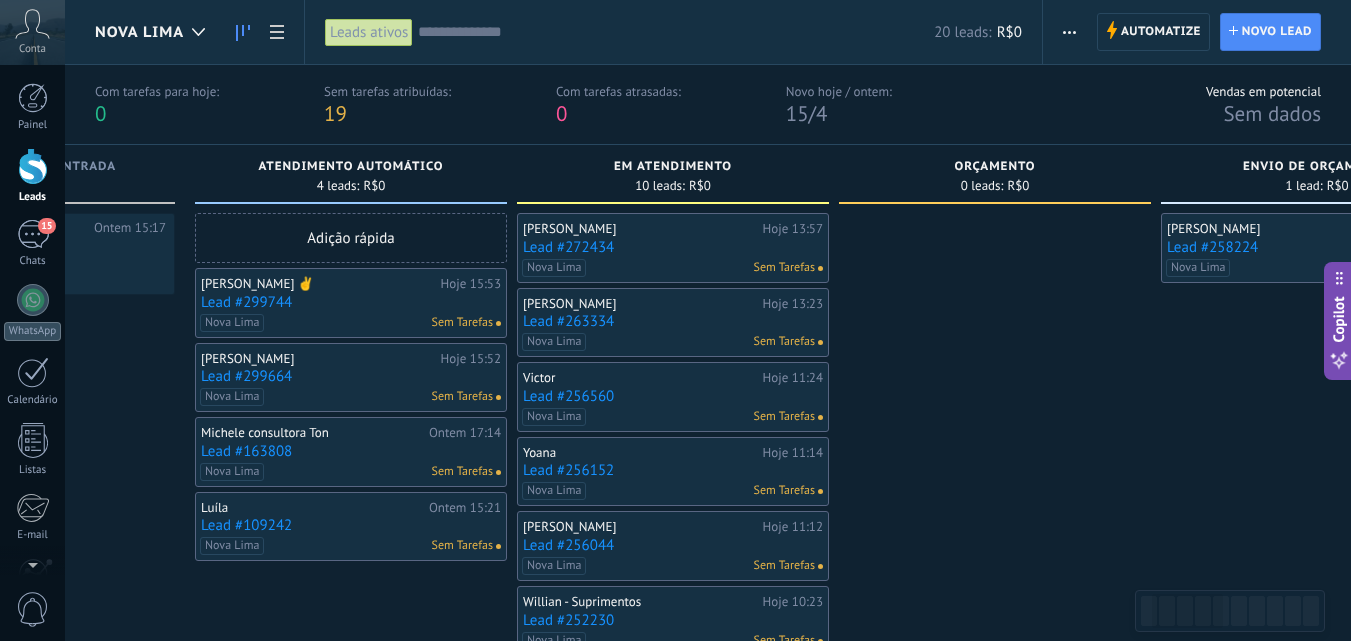
click at [941, 106] on div "Com tarefas para hoje: 0 Sem tarefas atribuídas: 19 Com tarefas atrasadas: 0 No…" at bounding box center [708, 105] width 1286 height 80
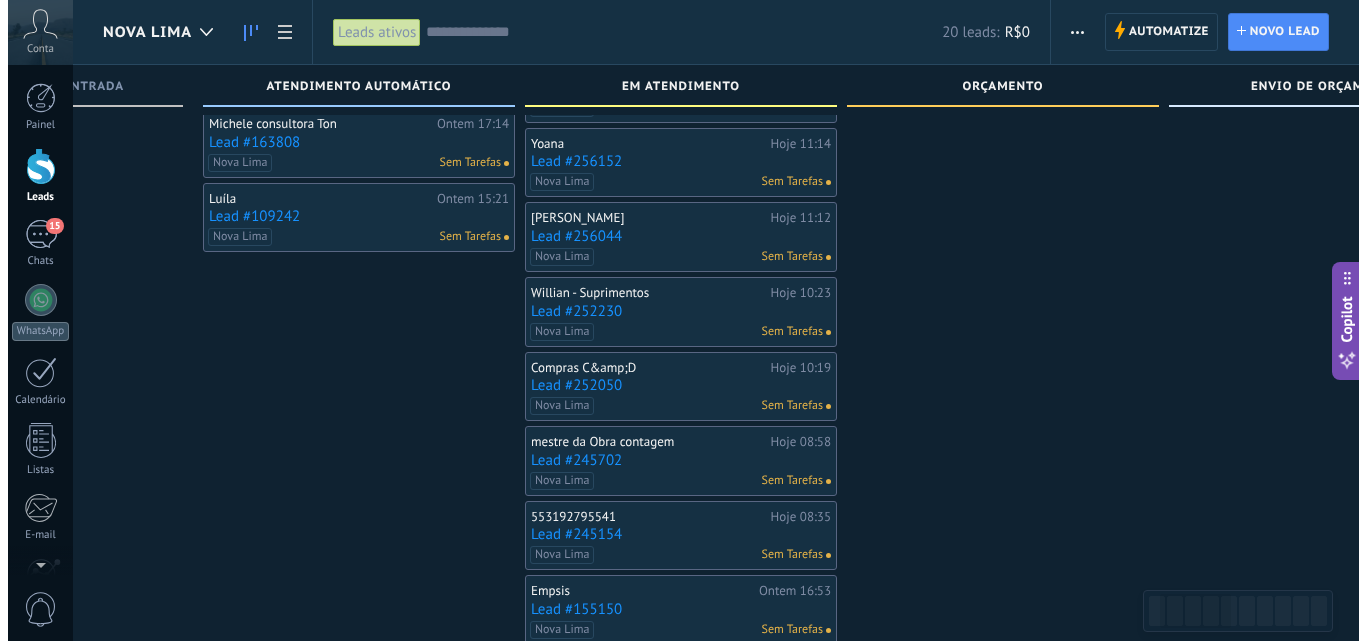
scroll to position [282, 0]
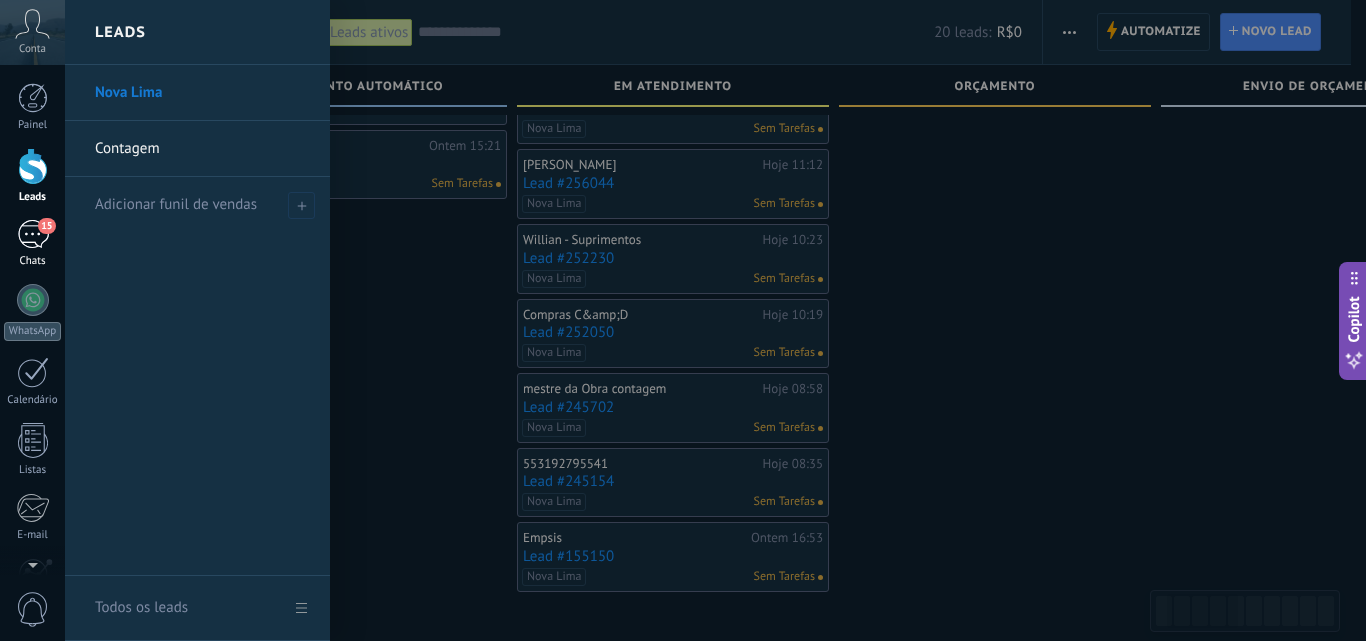
click at [18, 242] on div "15" at bounding box center [33, 234] width 32 height 29
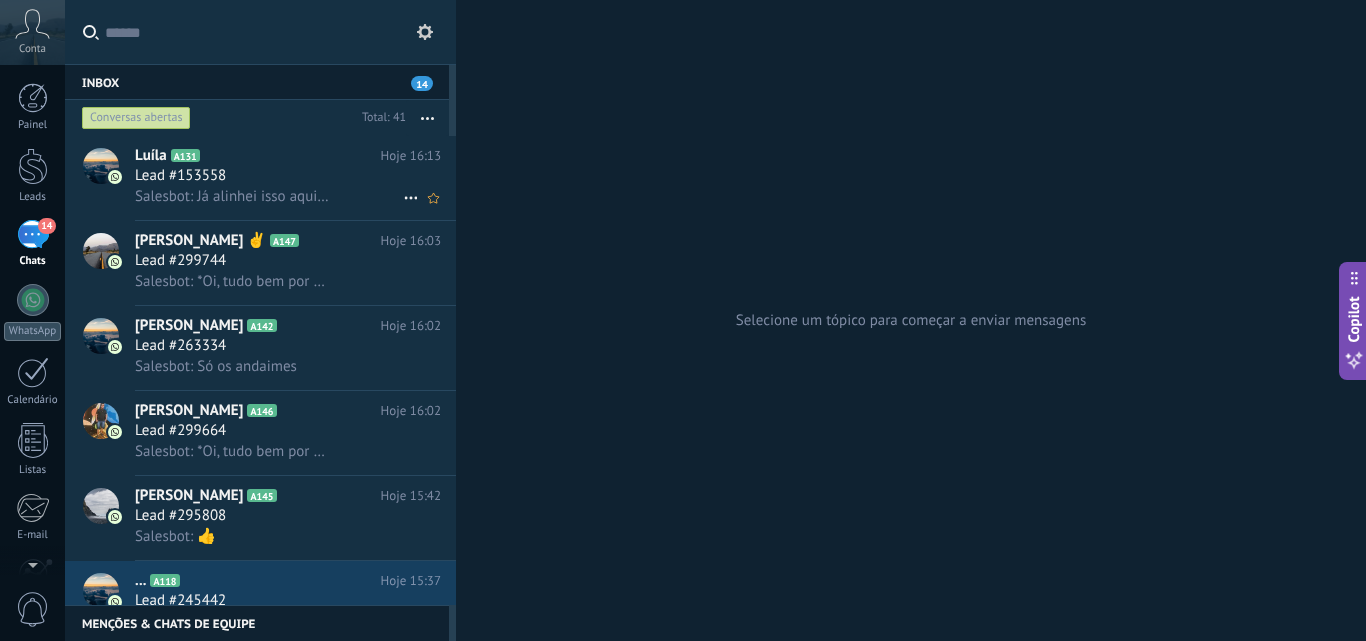
click at [244, 198] on span "Salesbot: Já alinhei isso aqui.vou deixar com [PERSON_NAME] a chave👍" at bounding box center [233, 196] width 196 height 19
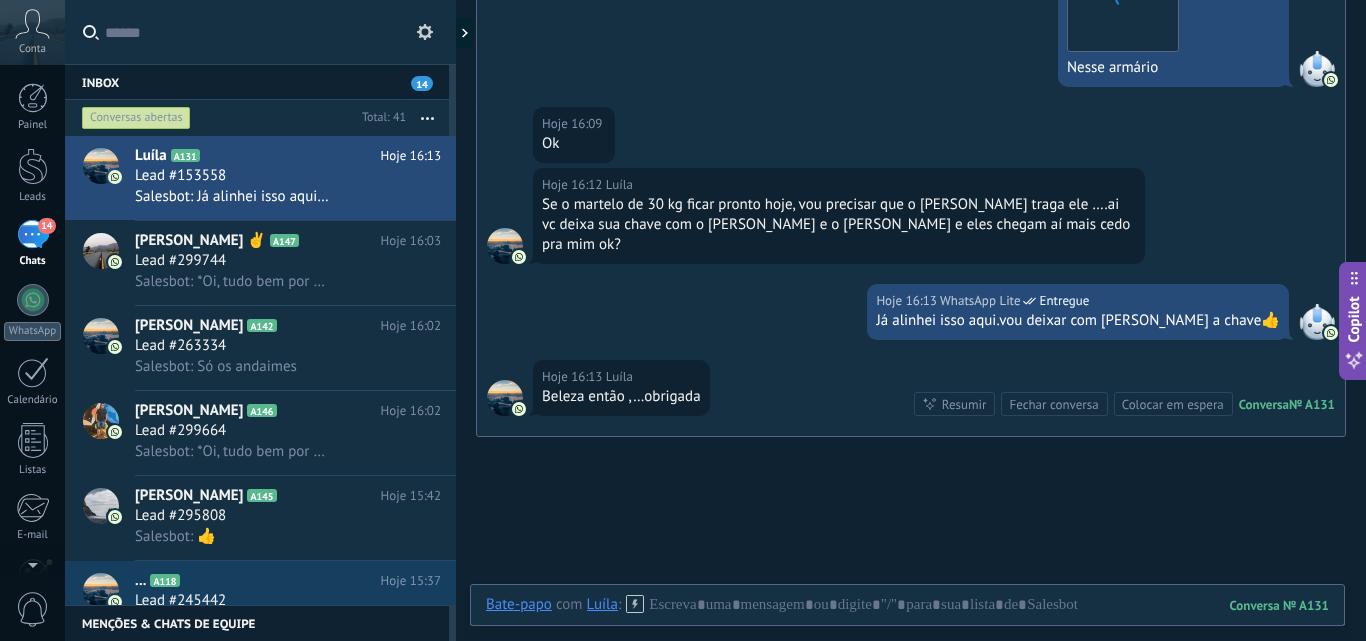
scroll to position [2831, 0]
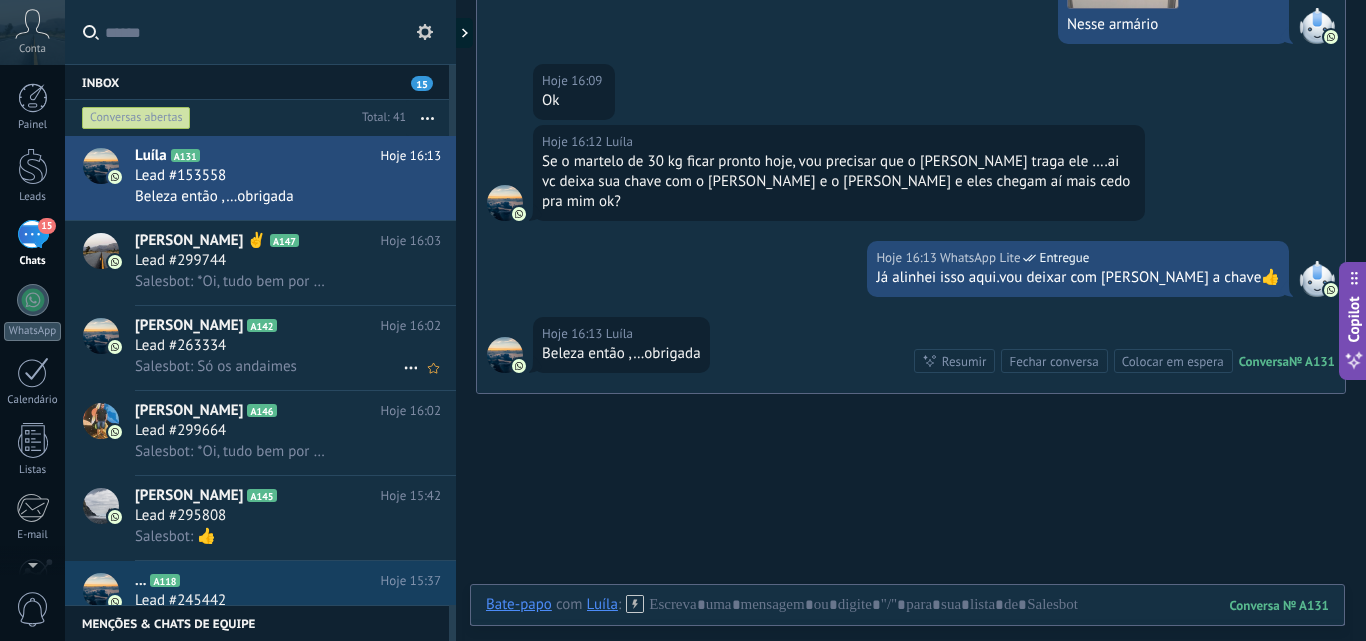
click at [227, 346] on h3 "Lead #263334" at bounding box center [185, 346] width 101 height 20
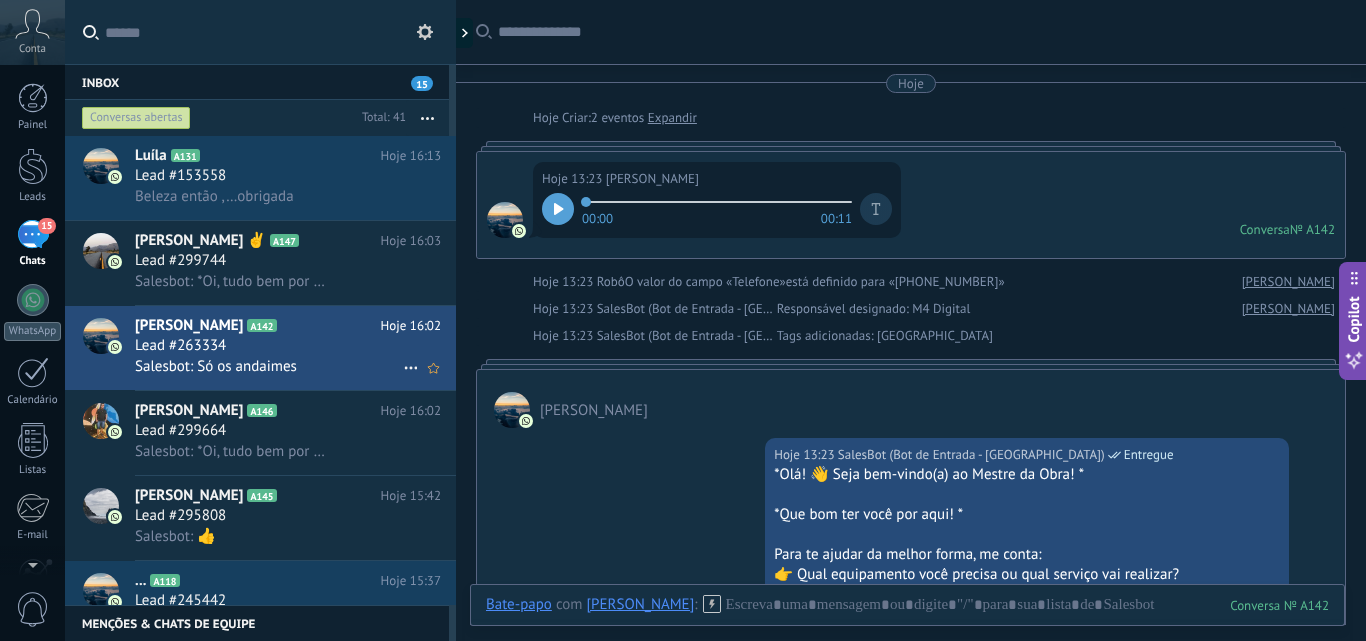
scroll to position [2091, 0]
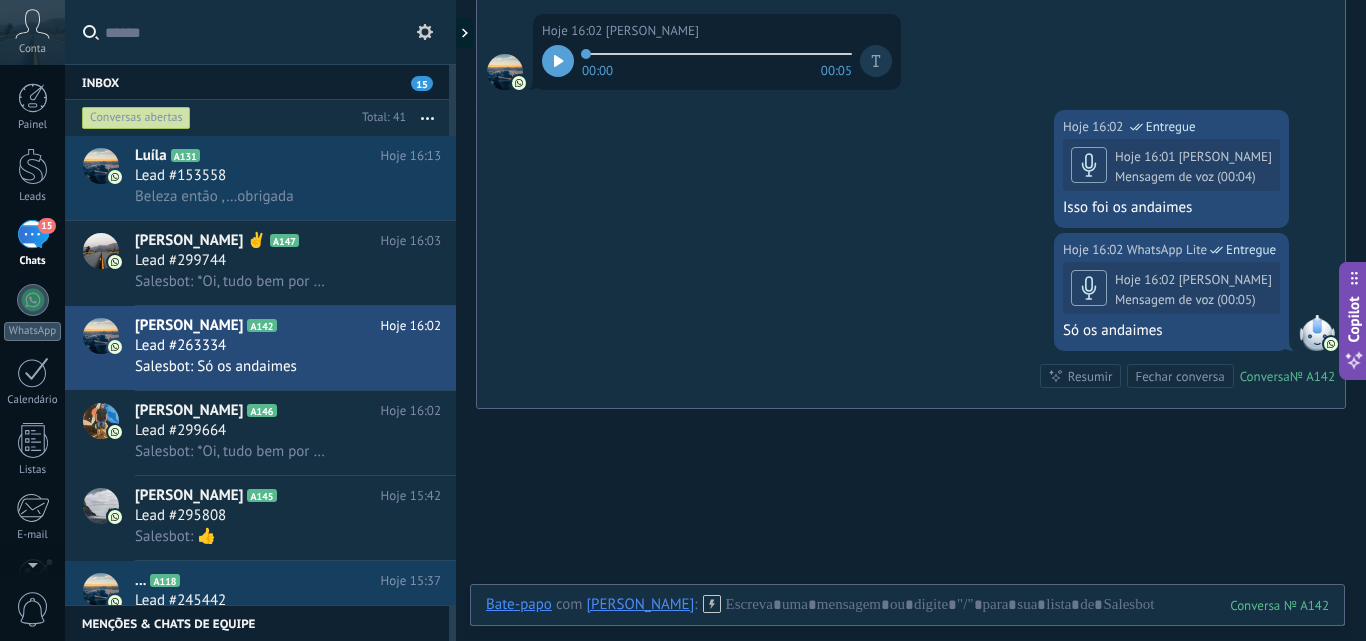
click at [157, 122] on div "Conversas abertas" at bounding box center [136, 118] width 109 height 24
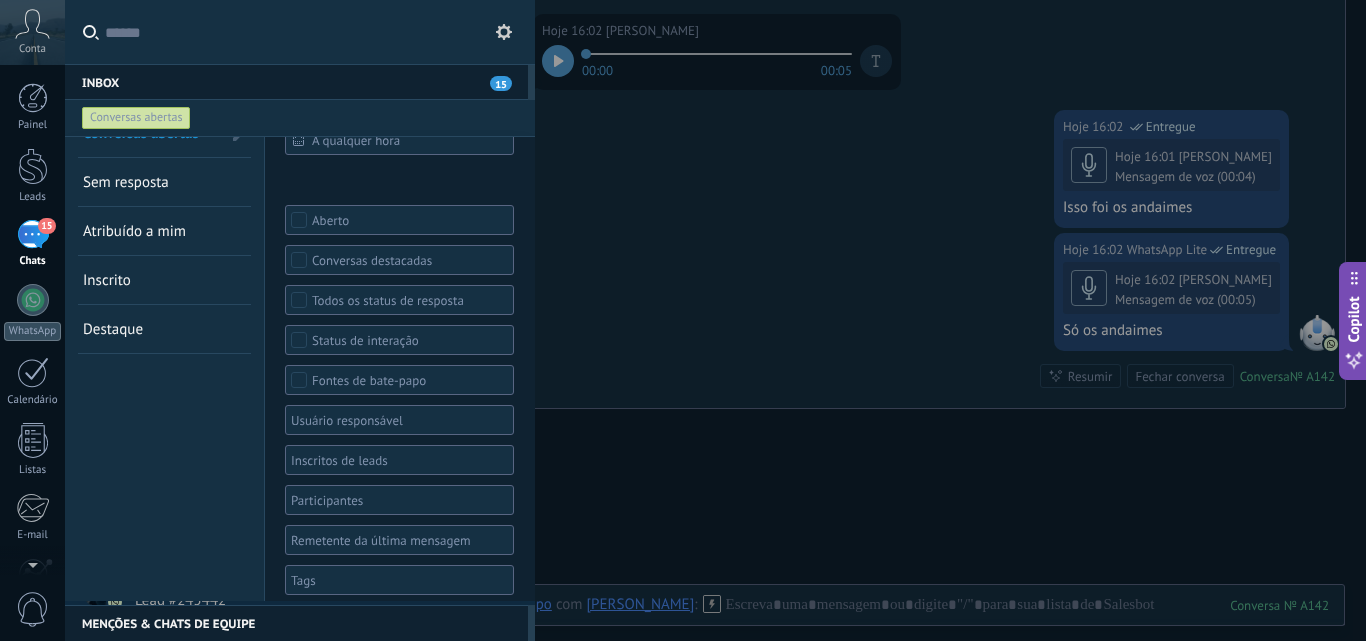
scroll to position [42, 0]
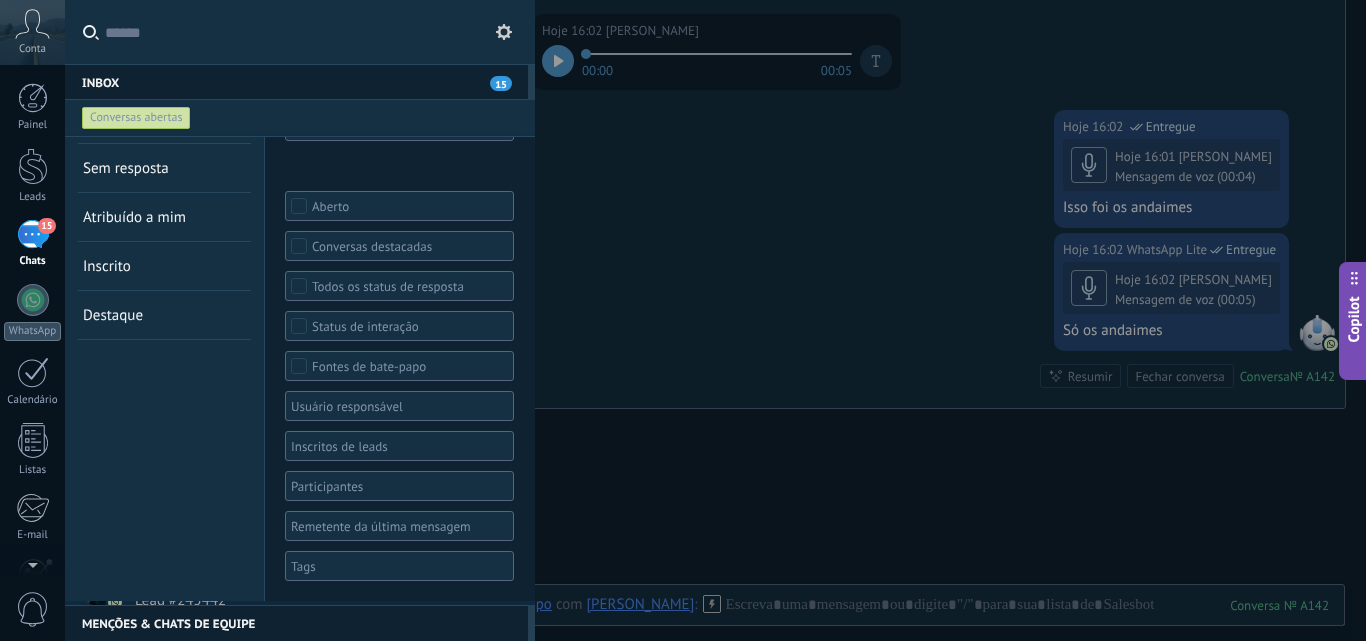
click at [341, 564] on div at bounding box center [392, 566] width 209 height 24
click at [317, 498] on span "Nova Lima" at bounding box center [327, 498] width 66 height 18
click at [176, 483] on div "Conversas abertas Sem resposta Atribuído a mim Inscrito Destaque Salvar" at bounding box center [165, 348] width 200 height 506
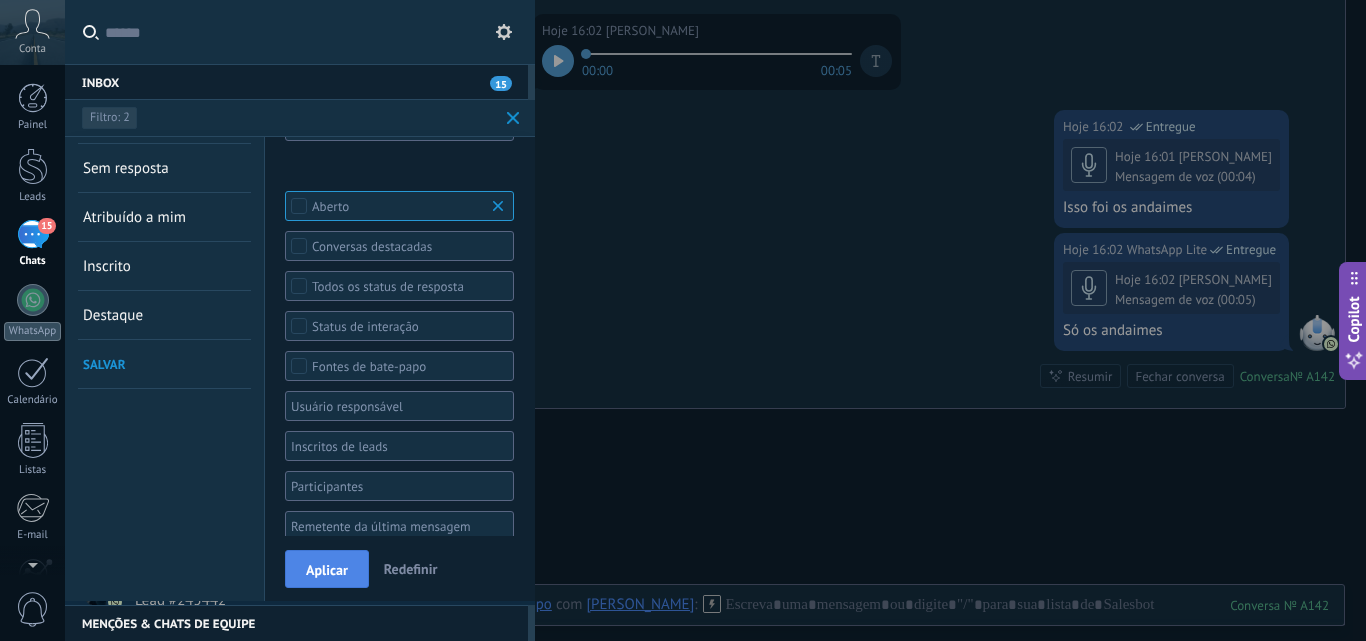
click at [335, 566] on span "Aplicar" at bounding box center [327, 570] width 42 height 14
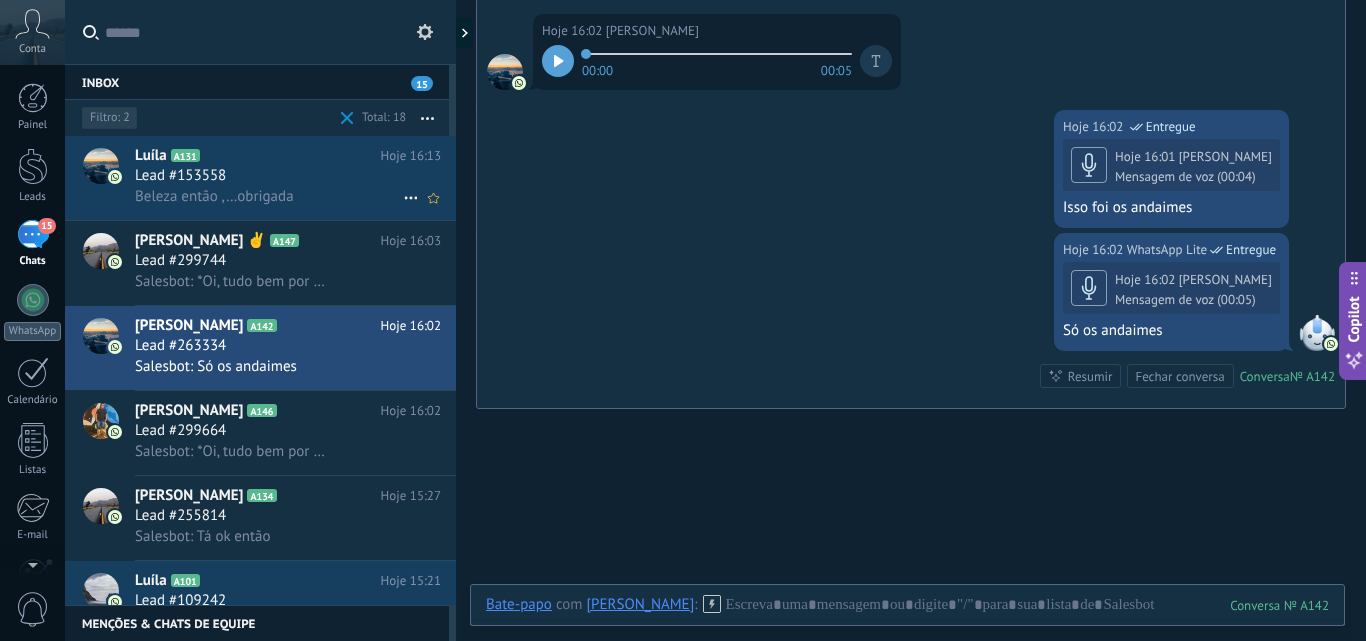
click at [199, 179] on span "Lead #153558" at bounding box center [180, 176] width 91 height 20
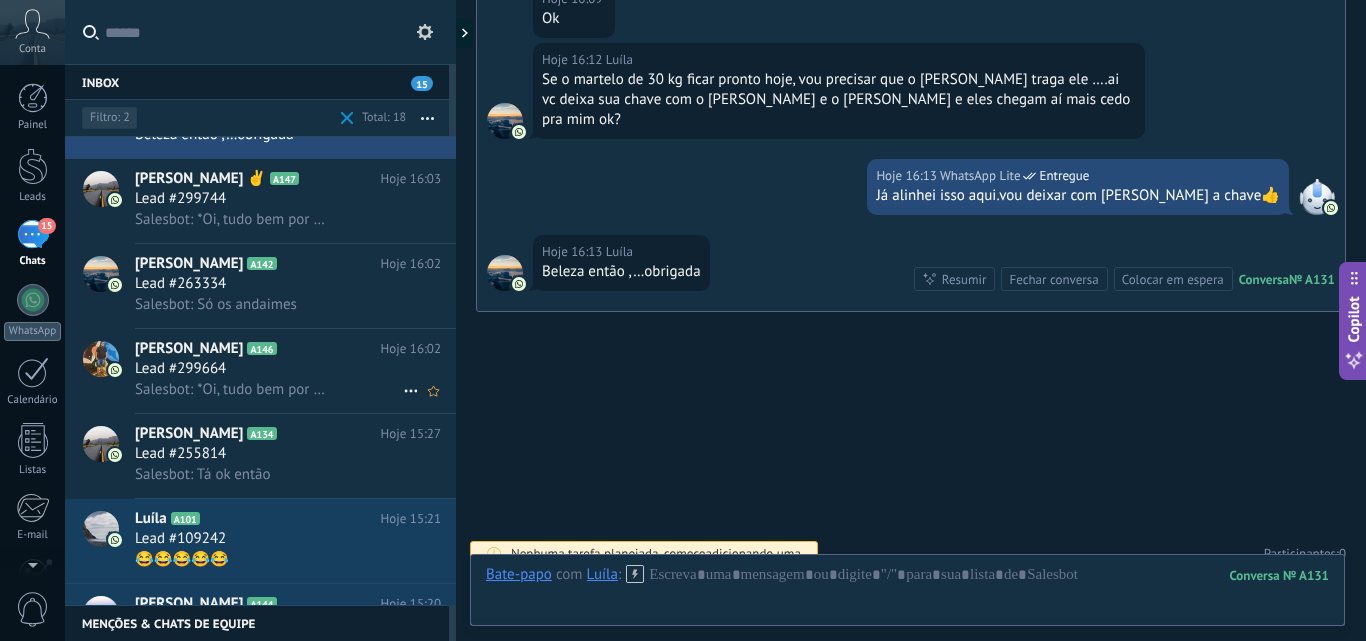
scroll to position [301, 0]
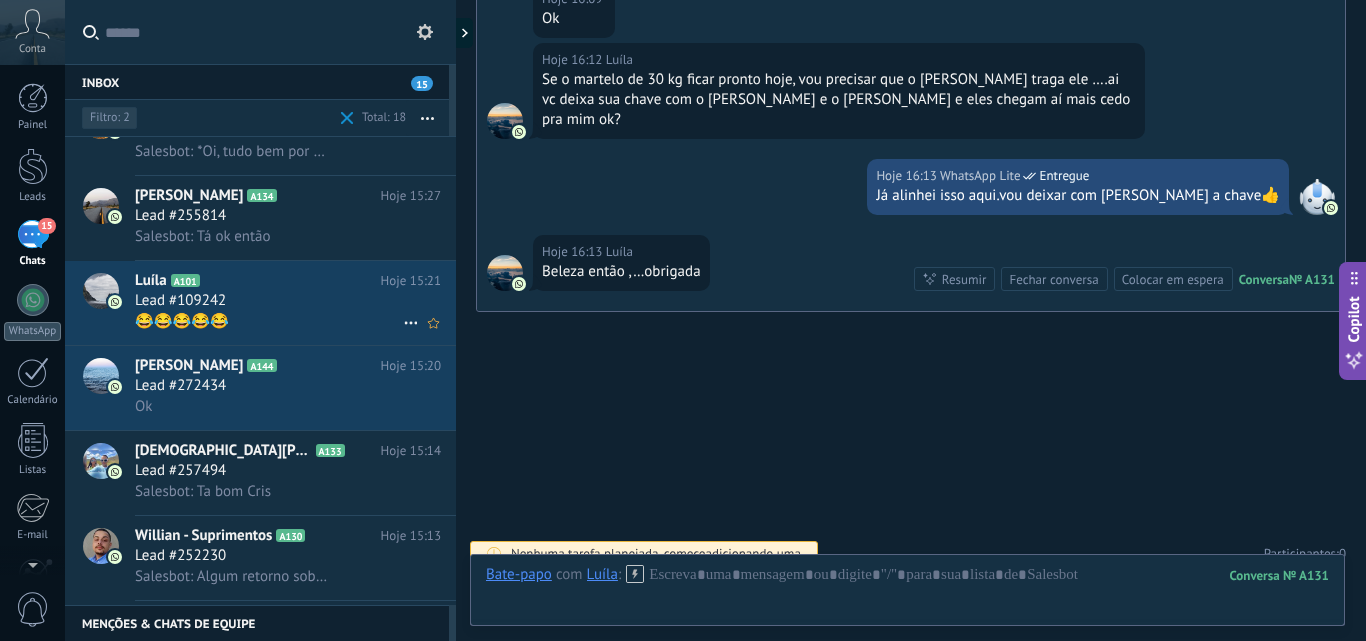
click at [233, 302] on h3 "Lead #109242" at bounding box center [185, 301] width 101 height 20
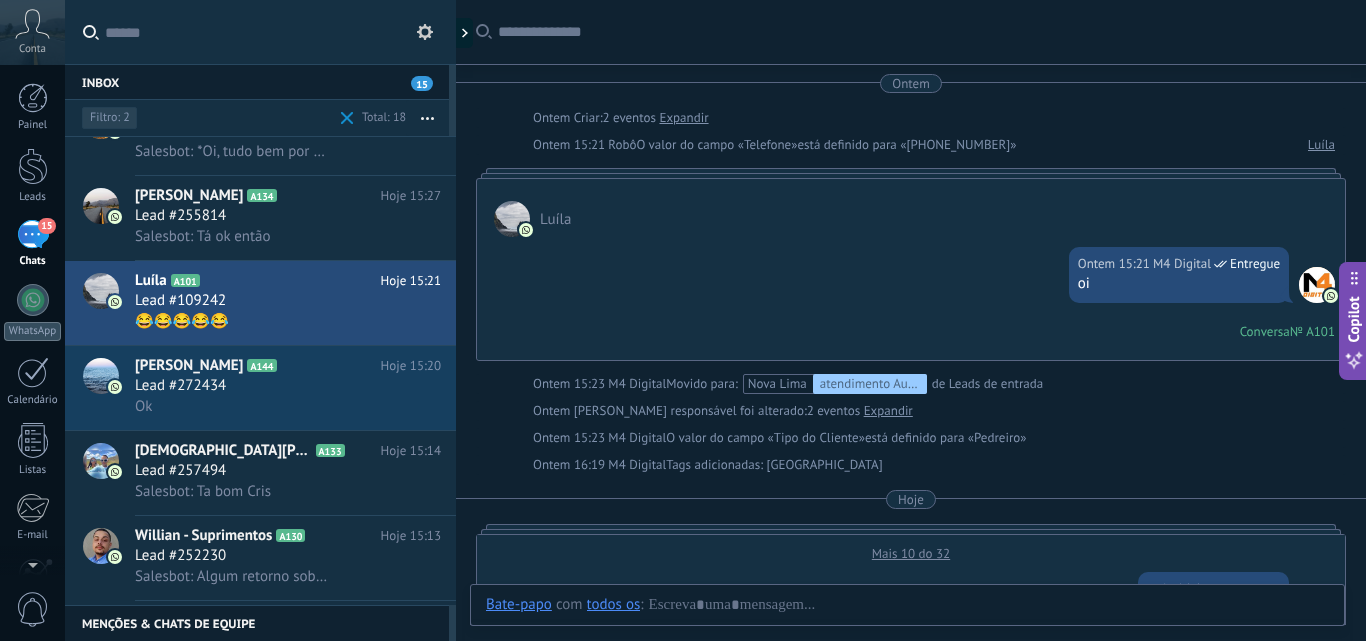
scroll to position [1124, 0]
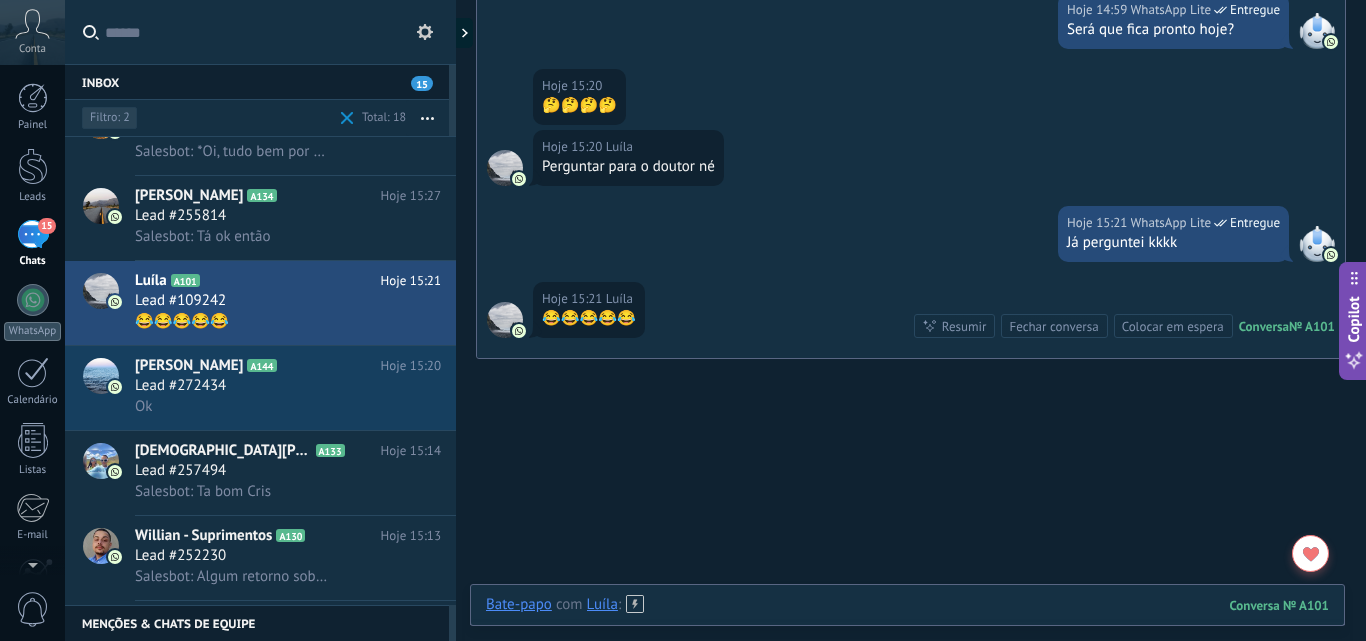
click at [704, 606] on div at bounding box center [907, 625] width 843 height 60
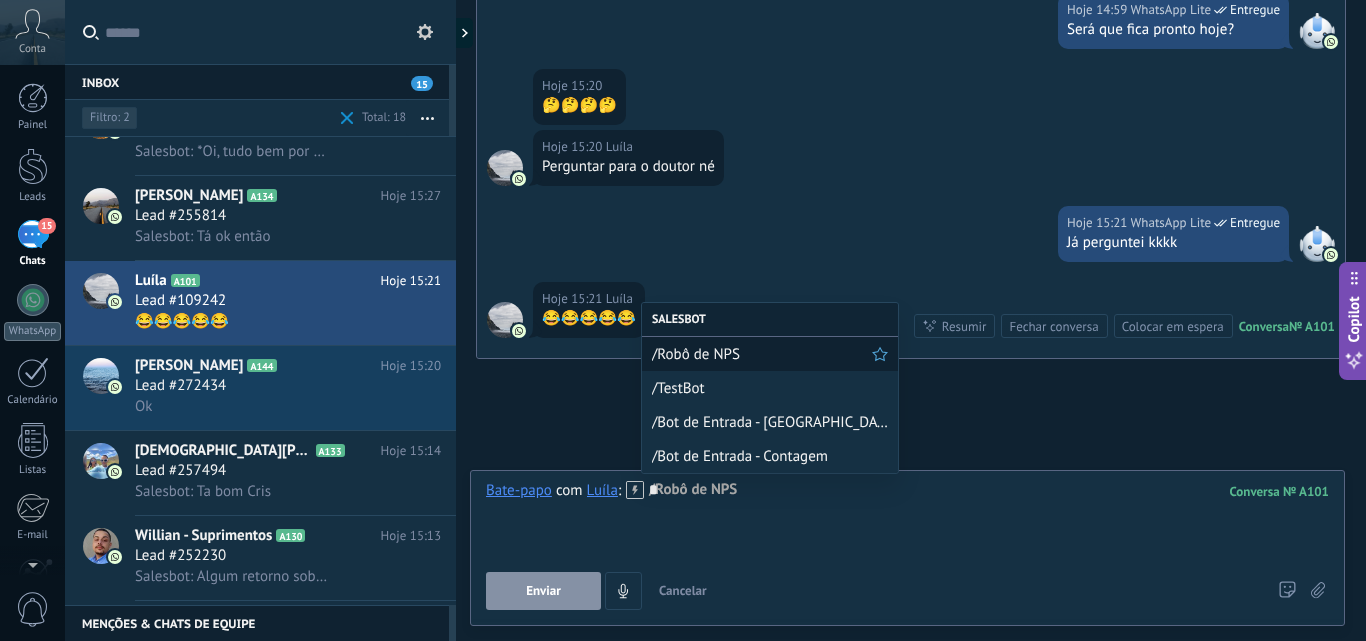
click at [731, 345] on span "/Robô de NPS" at bounding box center [762, 354] width 220 height 19
click at [714, 387] on span "/TestBot" at bounding box center [762, 388] width 220 height 19
click at [707, 356] on span "/Robô de NPS" at bounding box center [762, 354] width 220 height 19
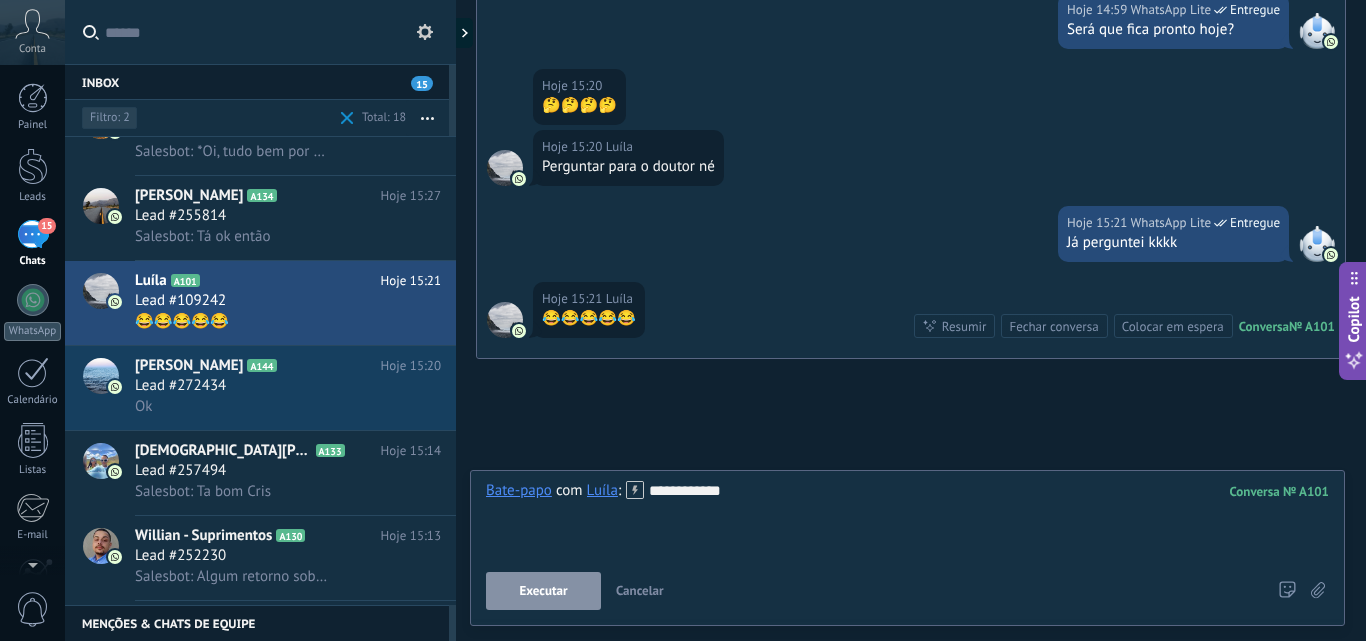
click at [545, 589] on span "Executar" at bounding box center [543, 591] width 48 height 14
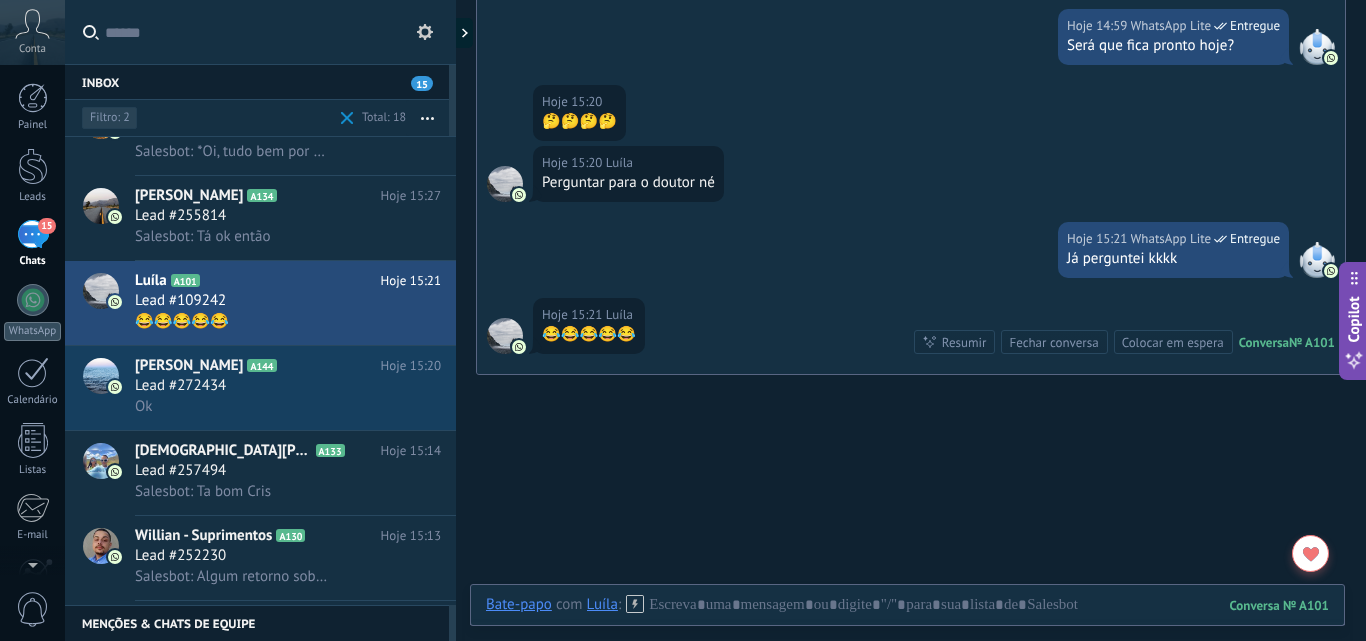
scroll to position [1191, 0]
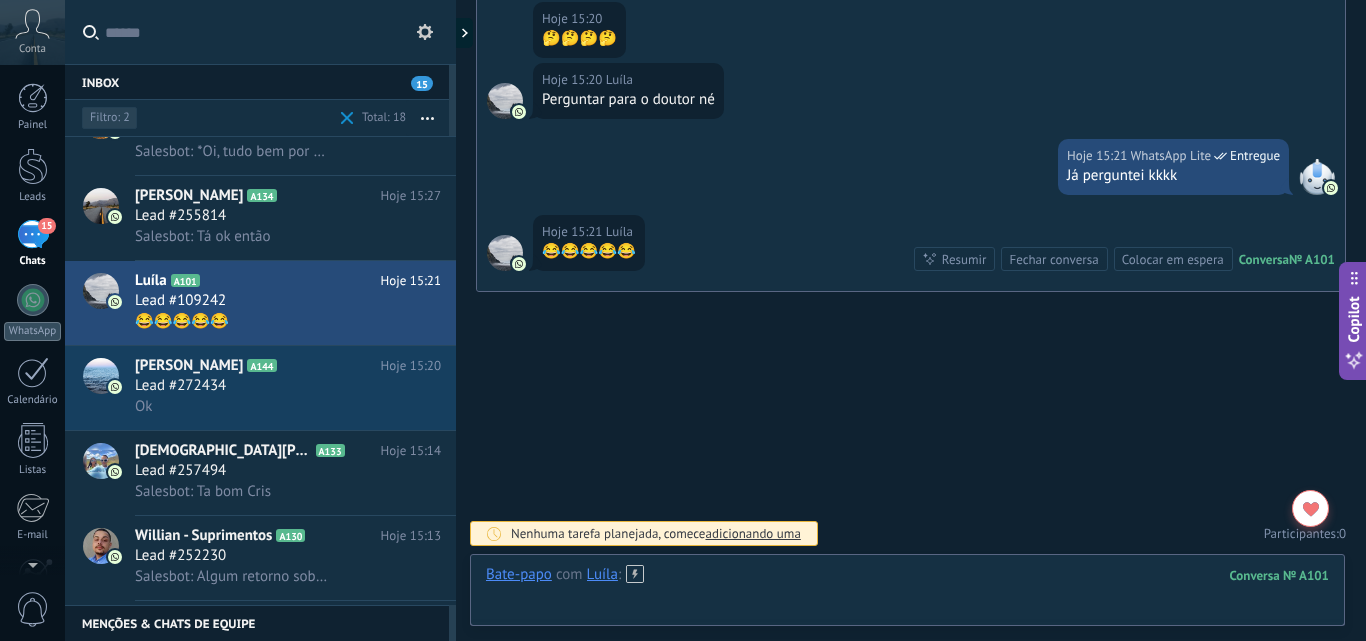
click at [765, 581] on div at bounding box center [907, 595] width 843 height 60
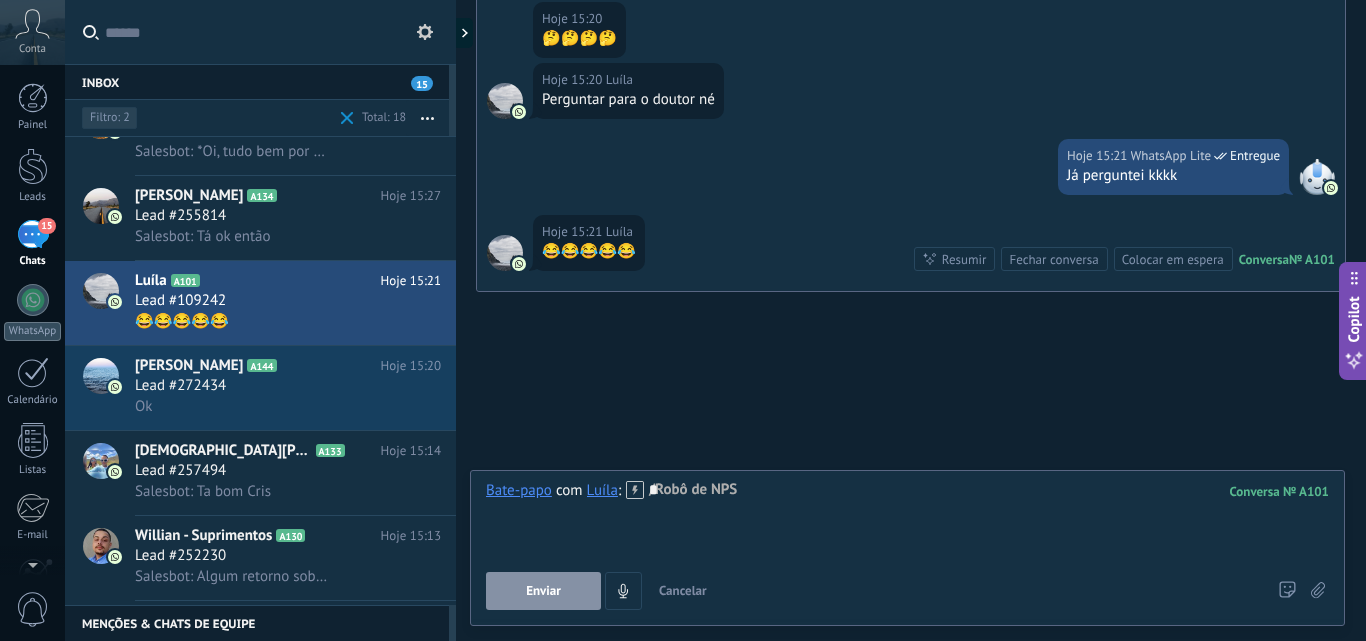
click at [825, 512] on div "*" at bounding box center [907, 519] width 843 height 76
click at [712, 492] on div "*" at bounding box center [907, 519] width 843 height 76
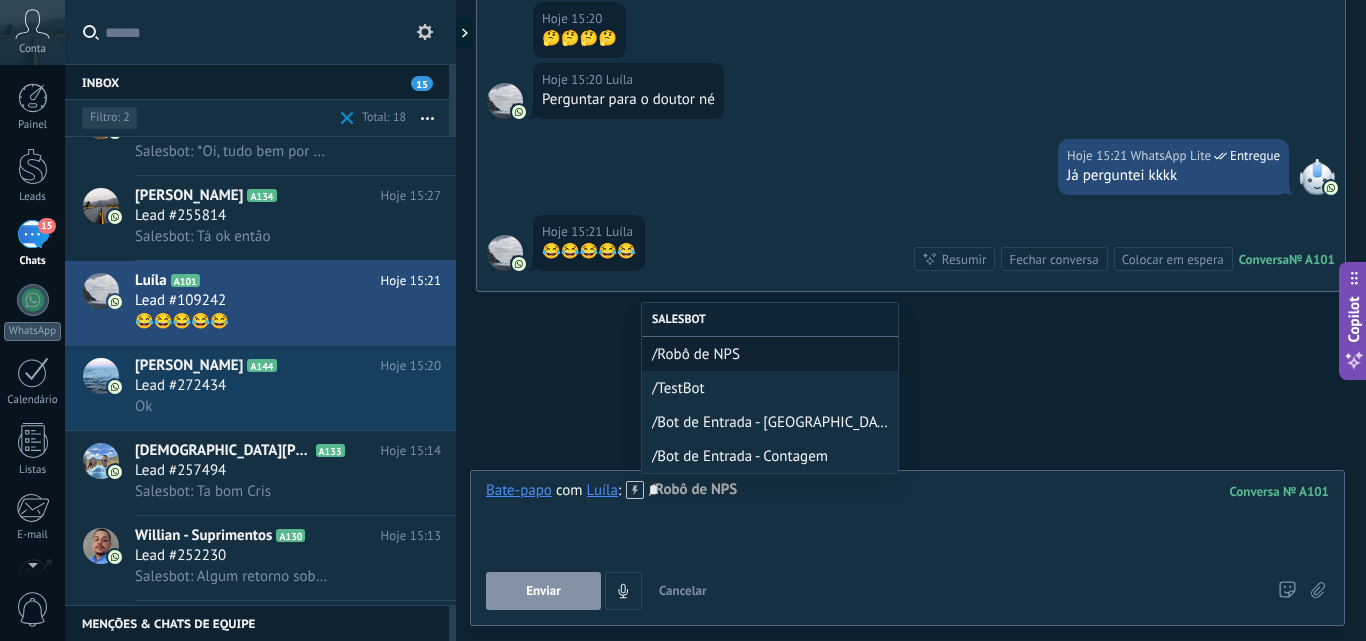
click at [705, 389] on span "/TestBot" at bounding box center [770, 388] width 236 height 19
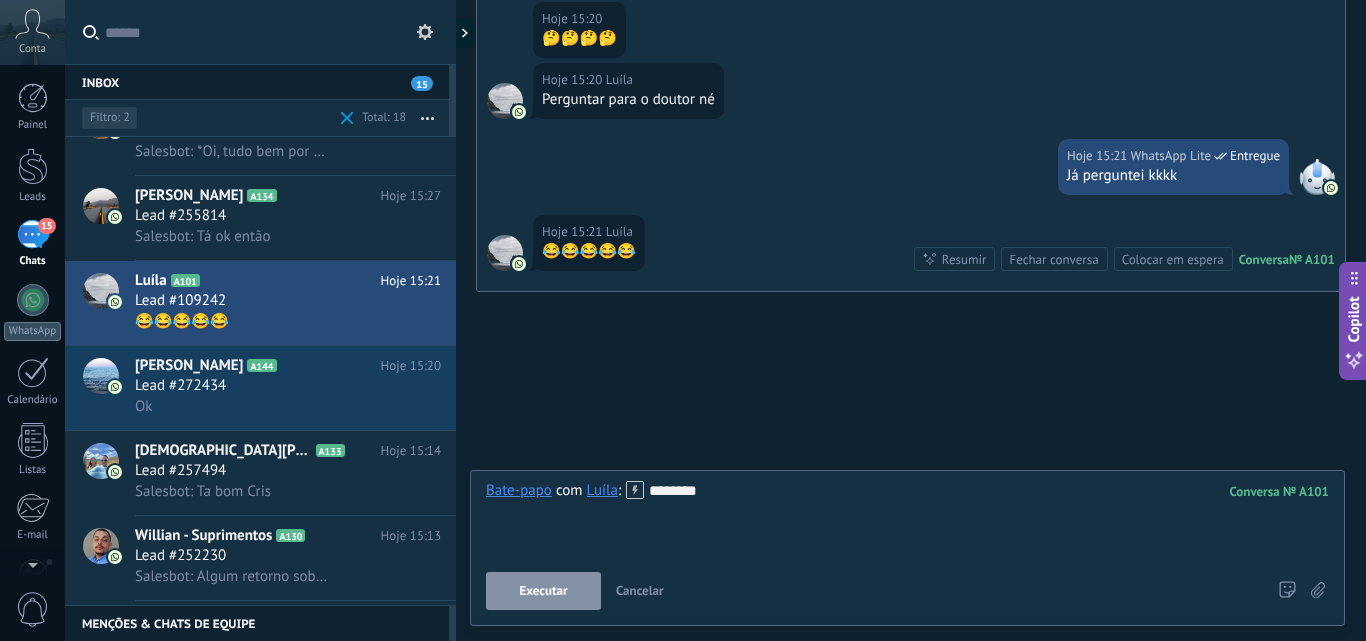
click at [862, 508] on div "********" at bounding box center [907, 519] width 843 height 76
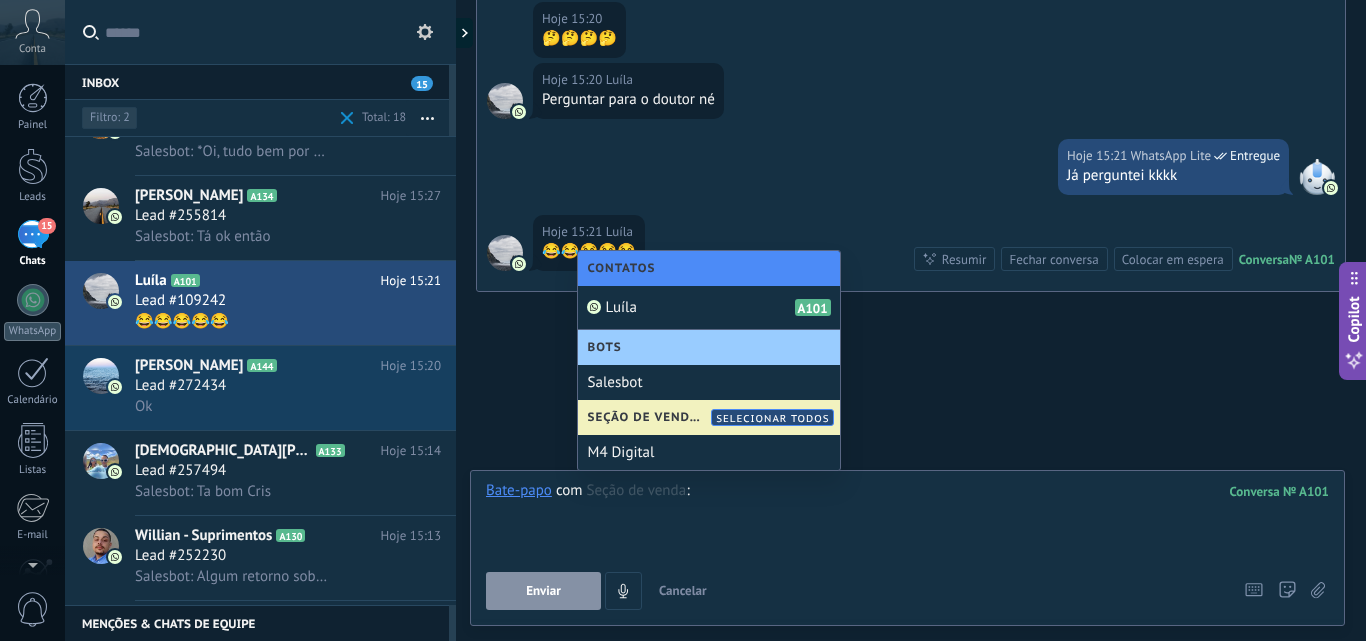
click at [778, 414] on span "Selecionar todos" at bounding box center [772, 418] width 113 height 13
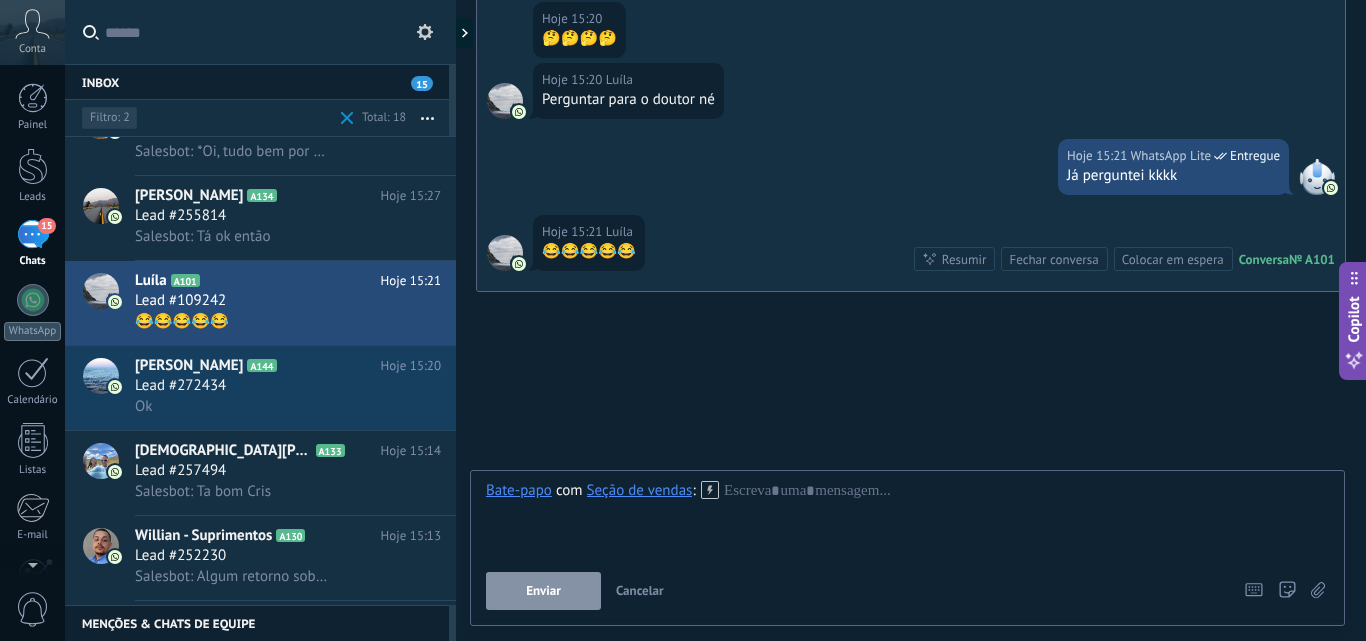
click at [655, 492] on div "Seção de vendas" at bounding box center [640, 490] width 106 height 18
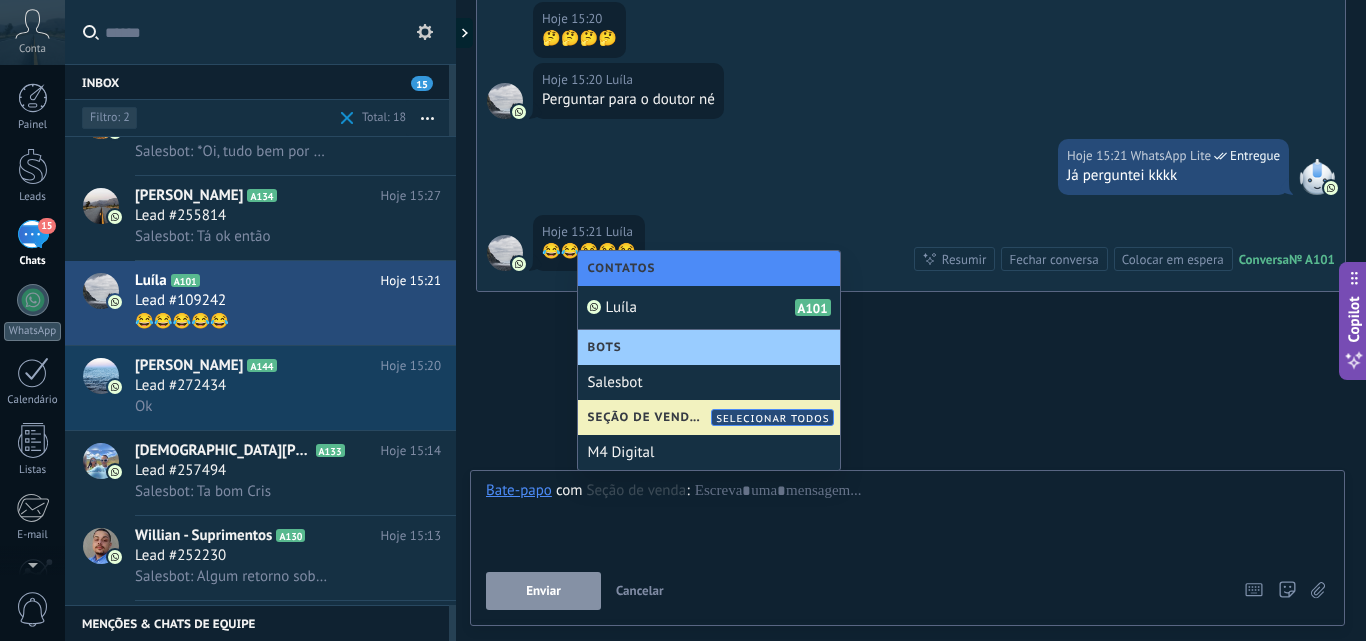
click at [652, 411] on span "Seção de vendas" at bounding box center [652, 417] width 129 height 15
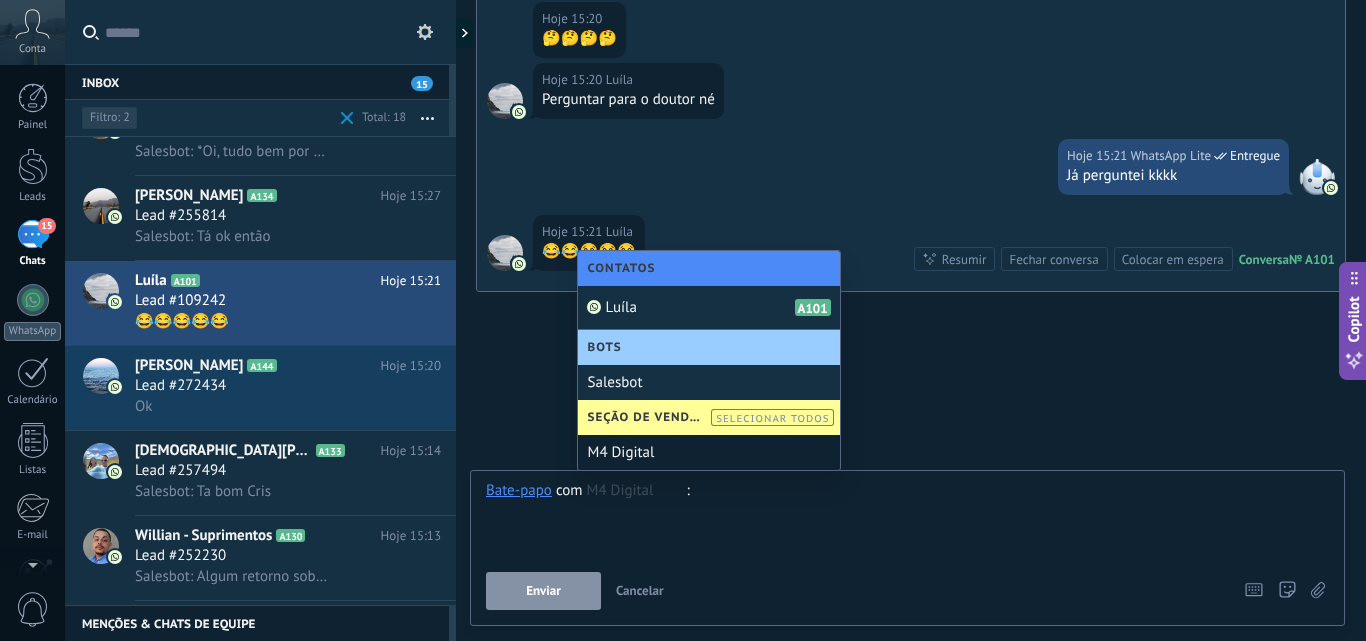
click at [632, 446] on div "M4 Digital" at bounding box center [709, 452] width 262 height 35
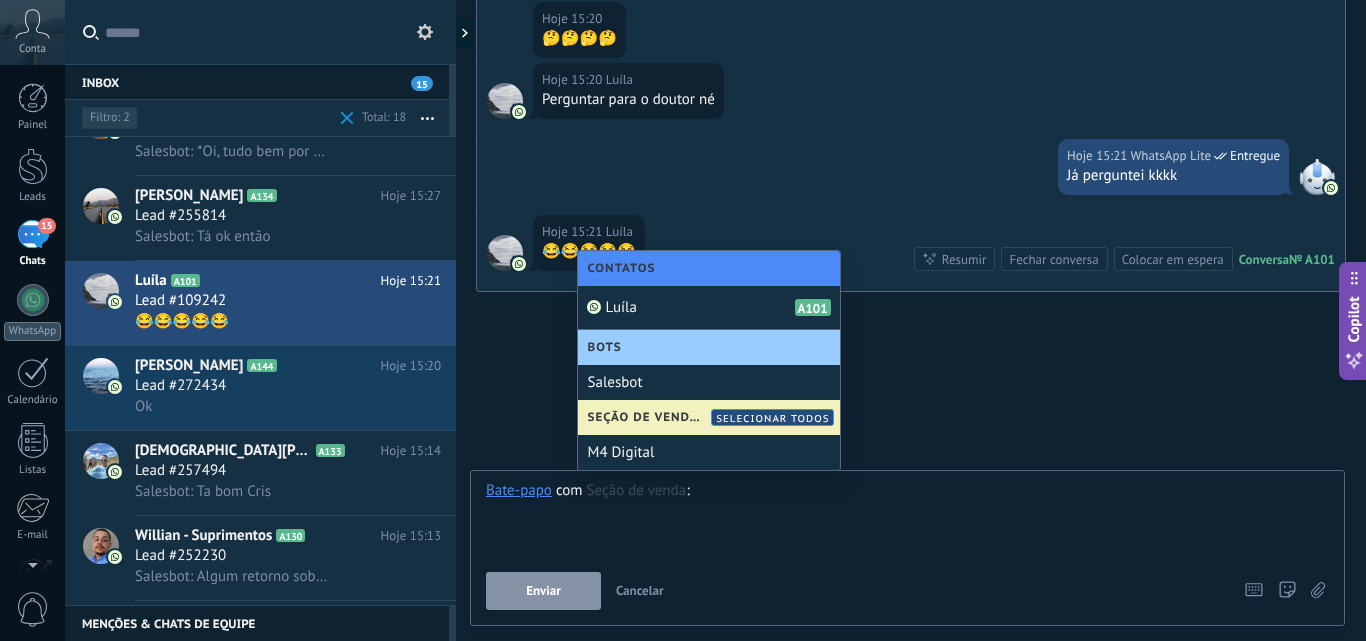
click at [646, 420] on span "Seção de vendas" at bounding box center [652, 417] width 129 height 15
click at [751, 412] on div "Selecionar todos" at bounding box center [772, 418] width 113 height 13
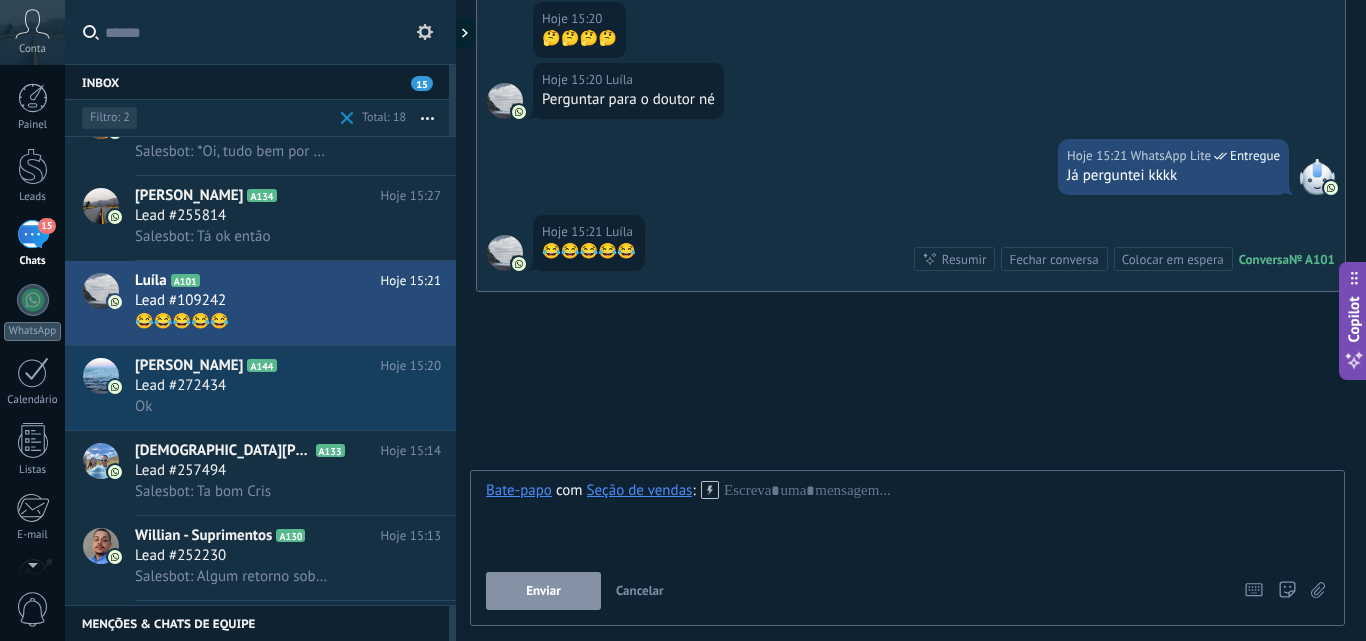
click at [526, 587] on button "Enviar" at bounding box center [543, 591] width 115 height 38
click at [810, 496] on div at bounding box center [907, 519] width 843 height 76
click at [556, 592] on span "Enviar" at bounding box center [543, 591] width 35 height 14
click at [772, 494] on div at bounding box center [907, 519] width 843 height 76
click at [567, 590] on button "Enviar" at bounding box center [543, 591] width 115 height 38
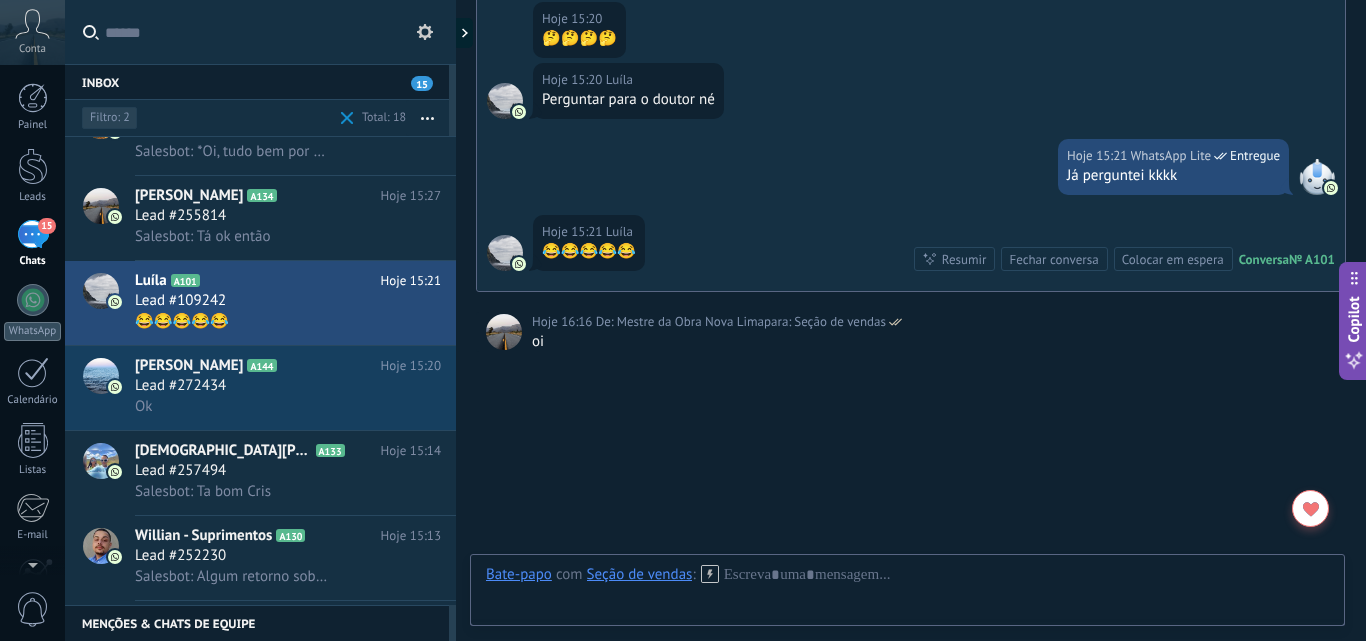
click at [598, 322] on span "De:" at bounding box center [606, 322] width 21 height 20
click at [753, 576] on div at bounding box center [907, 595] width 843 height 60
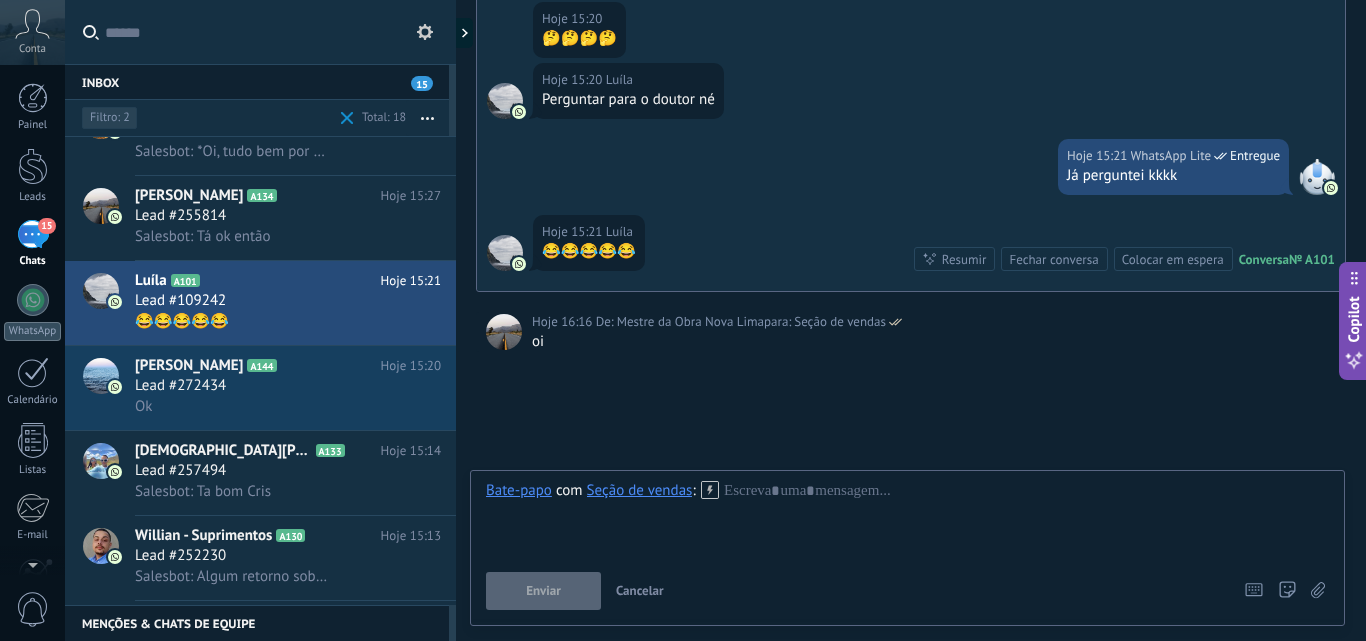
click at [651, 493] on div "Seção de vendas" at bounding box center [640, 490] width 106 height 18
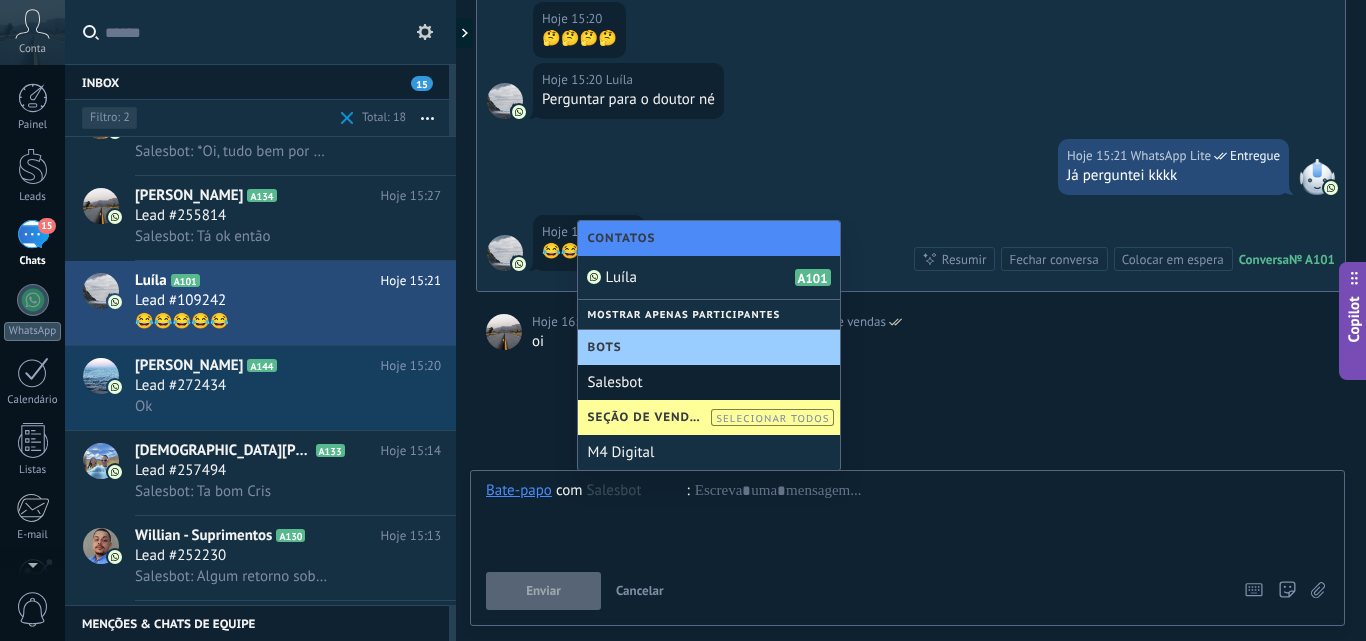
click at [639, 331] on div "Bots" at bounding box center [709, 347] width 262 height 35
click at [640, 342] on div "Bots" at bounding box center [709, 347] width 262 height 35
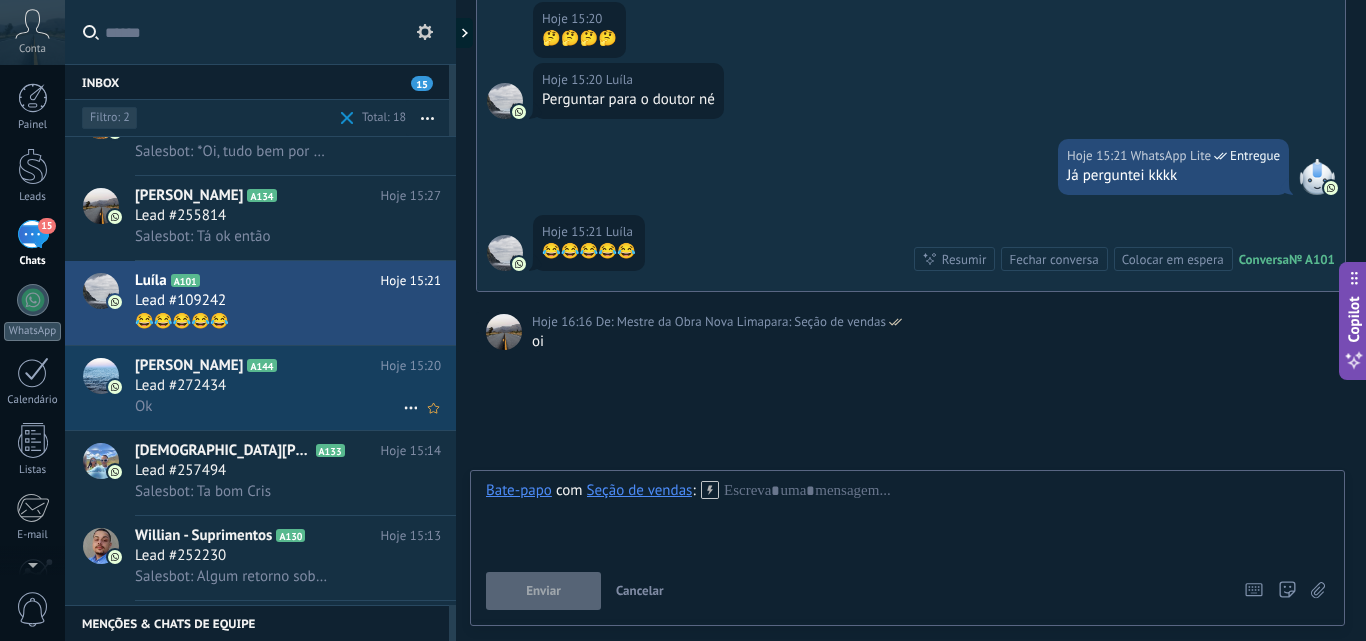
click at [274, 375] on h2 "Daniel A144" at bounding box center [258, 366] width 246 height 20
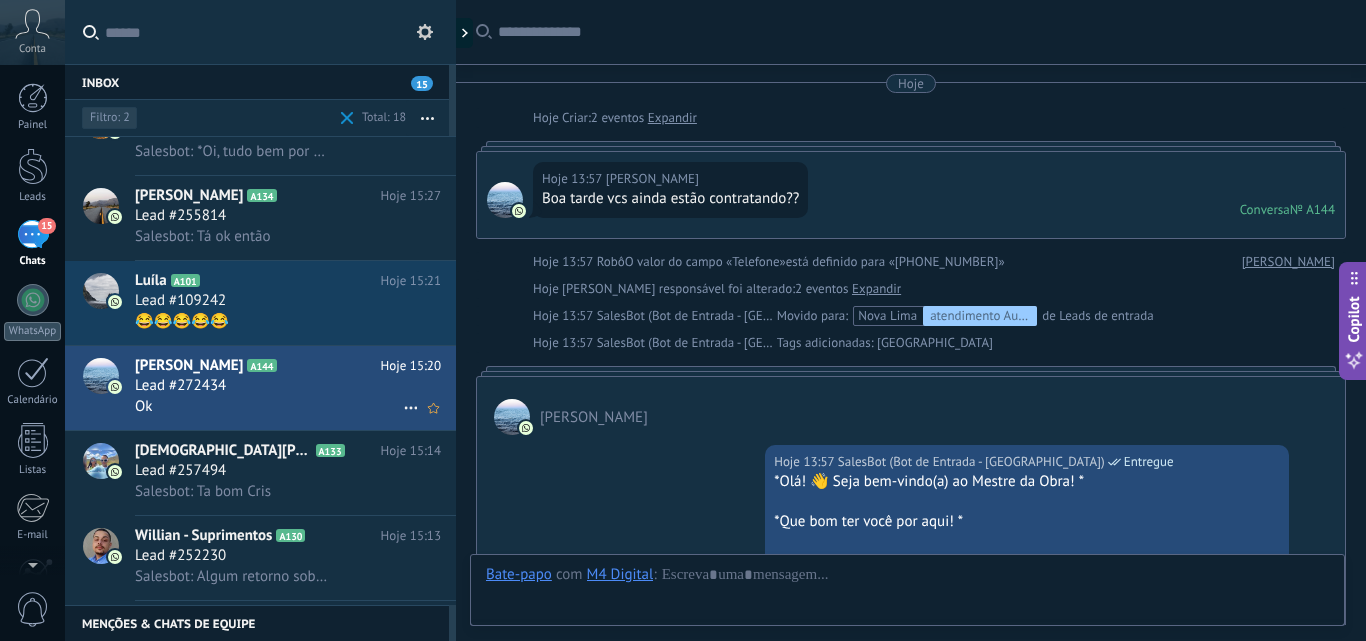
scroll to position [784, 0]
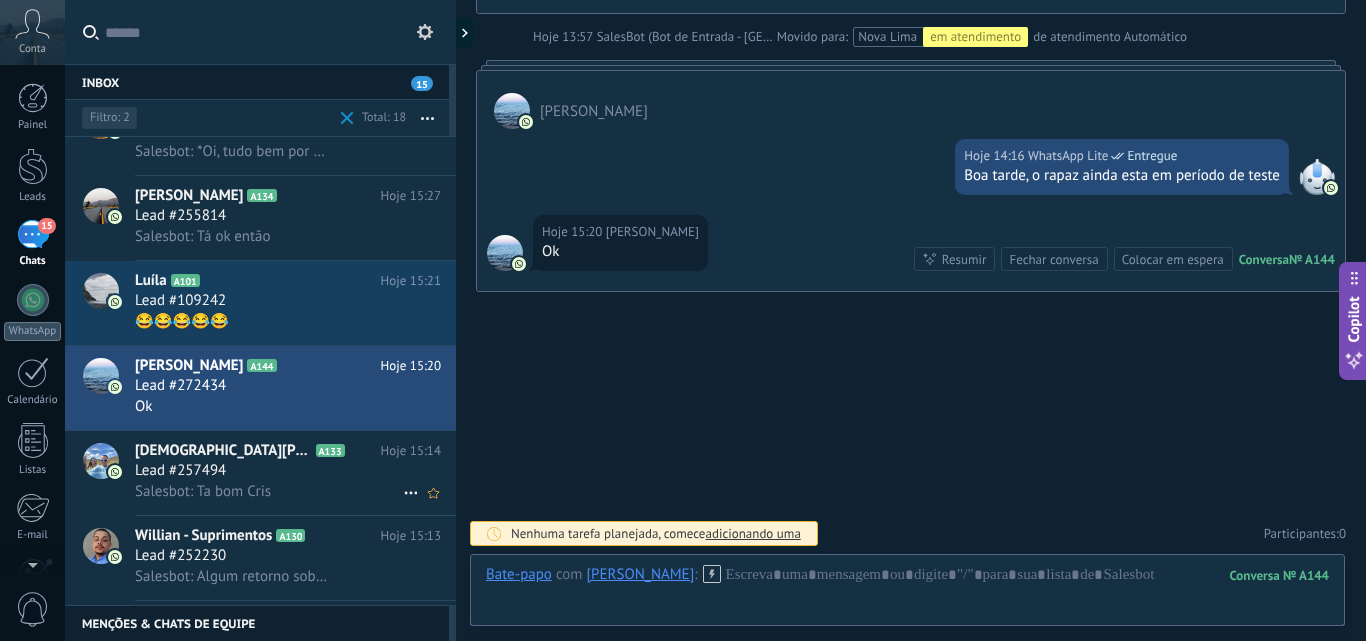
click at [181, 465] on span "Lead #257494" at bounding box center [180, 471] width 91 height 20
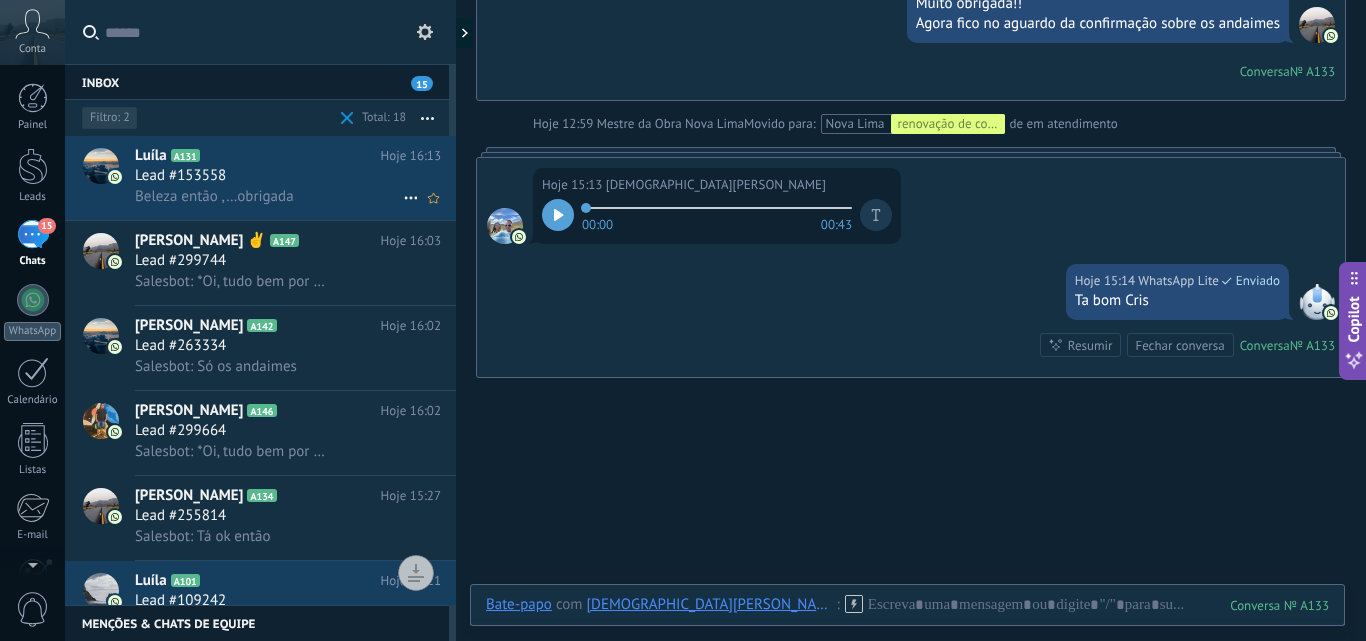
click at [235, 182] on h3 "Lead #153558" at bounding box center [185, 176] width 101 height 20
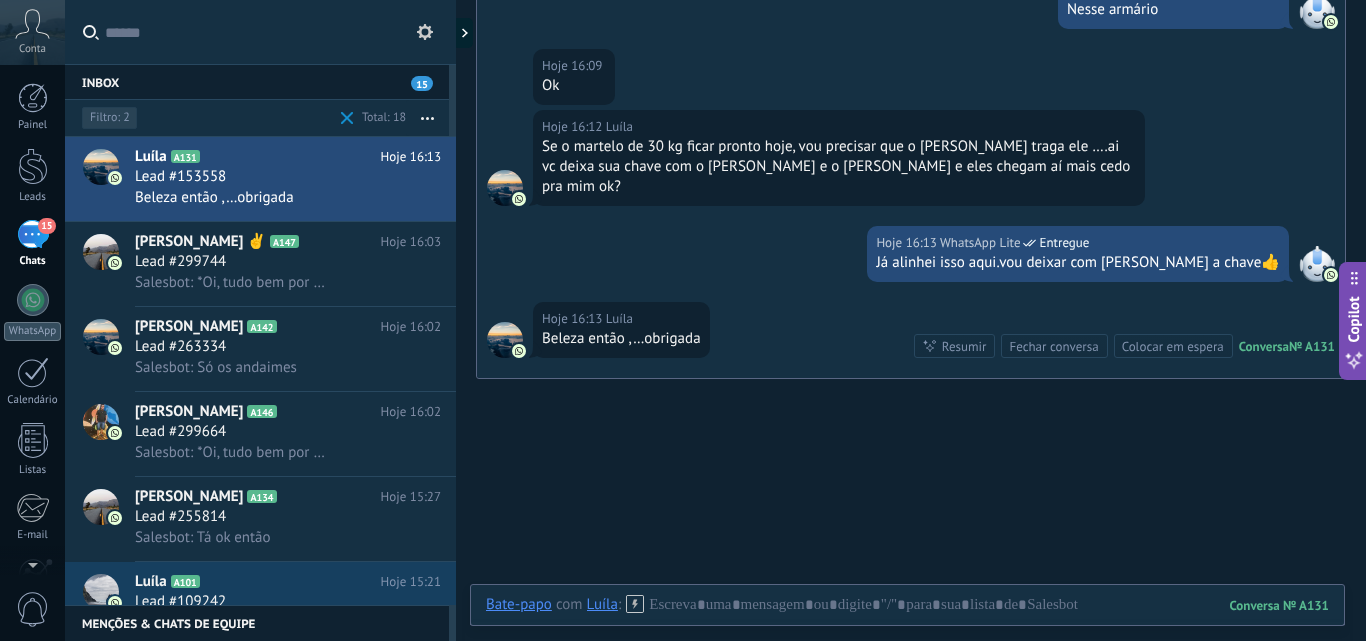
scroll to position [201, 0]
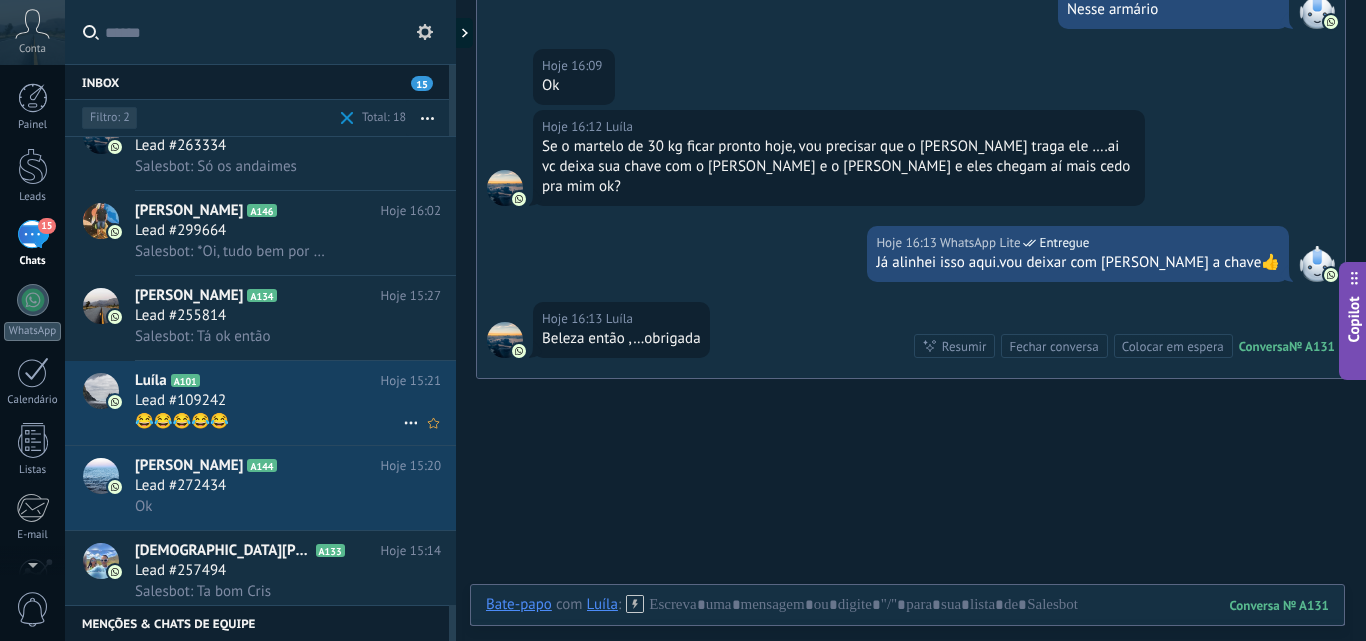
click at [269, 400] on div "Lead #109242" at bounding box center [288, 401] width 306 height 20
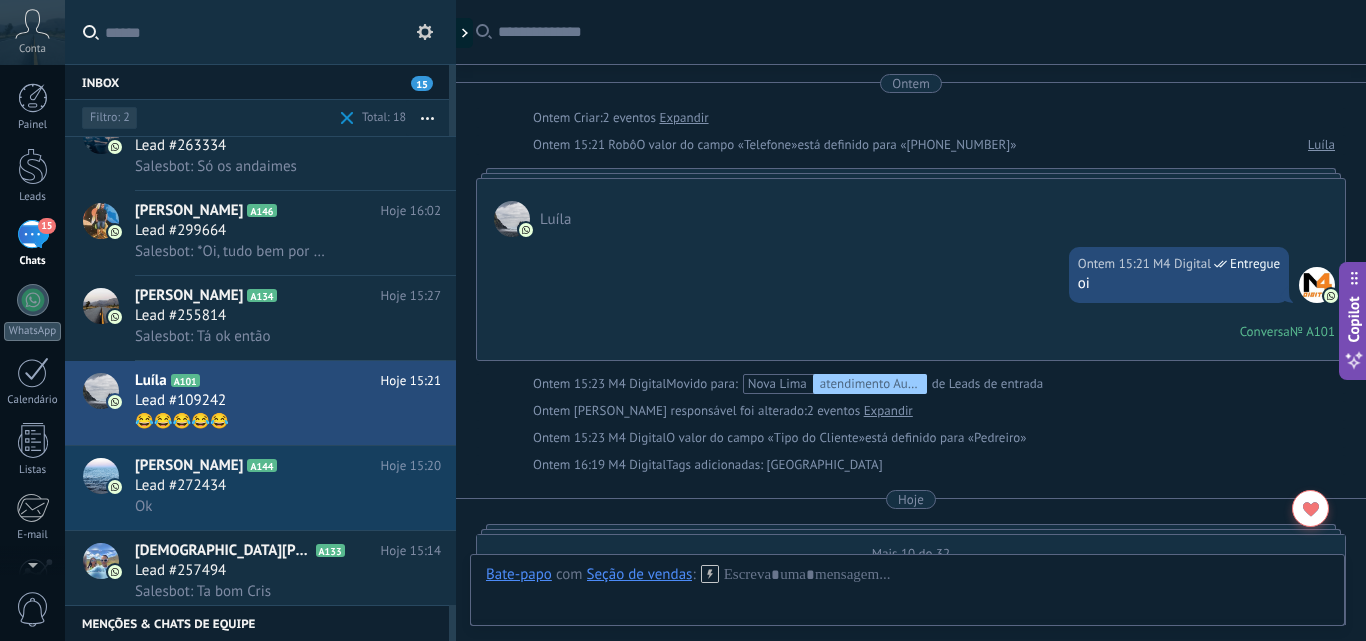
scroll to position [1251, 0]
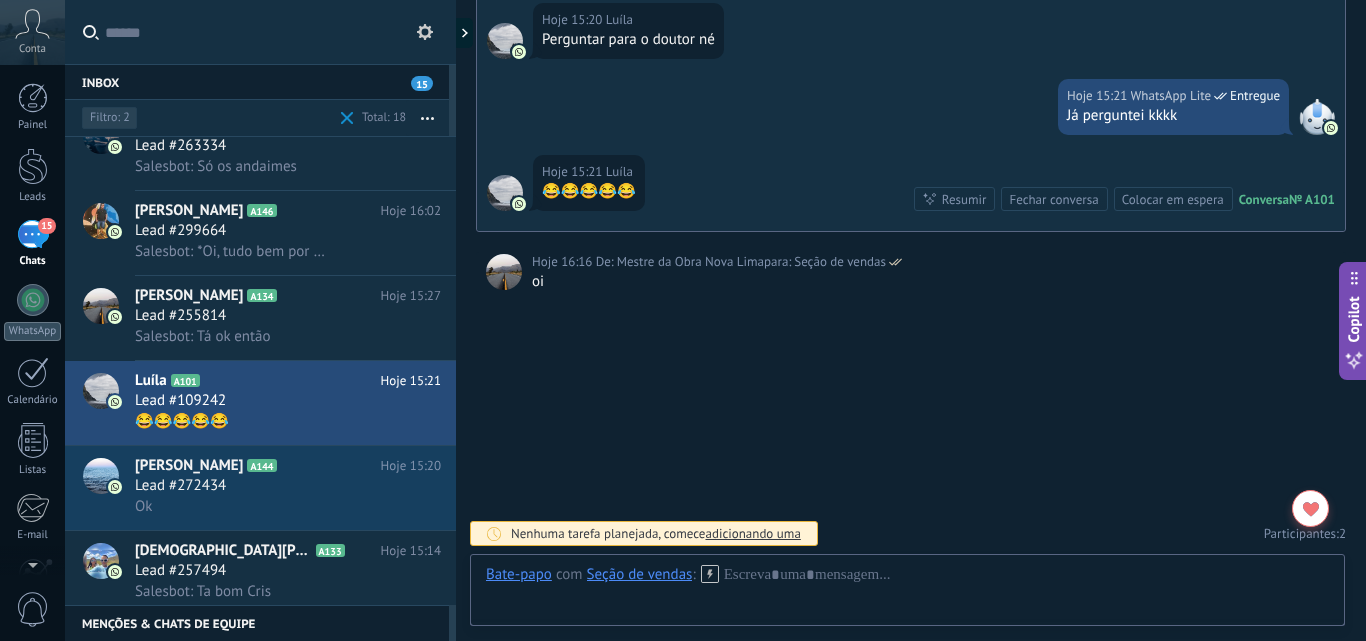
click at [671, 577] on div "Seção de vendas" at bounding box center [640, 574] width 106 height 18
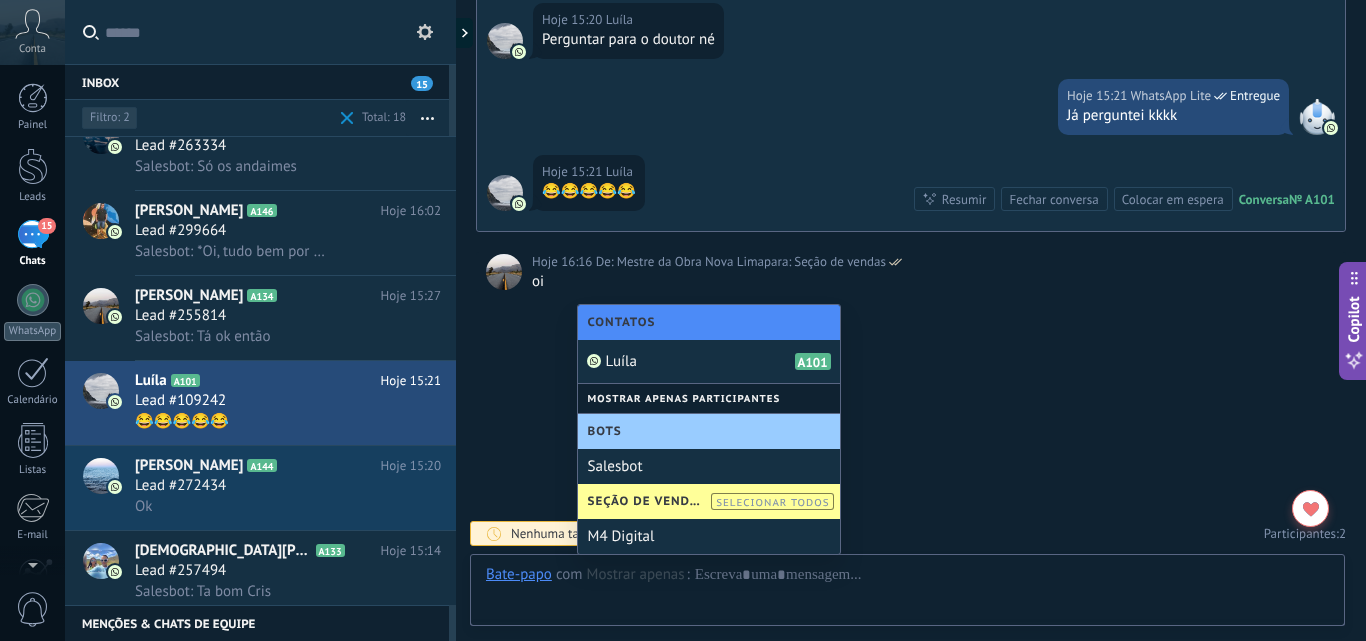
click at [629, 428] on span "Bots" at bounding box center [610, 431] width 44 height 15
click at [618, 432] on span "Bots" at bounding box center [610, 431] width 44 height 15
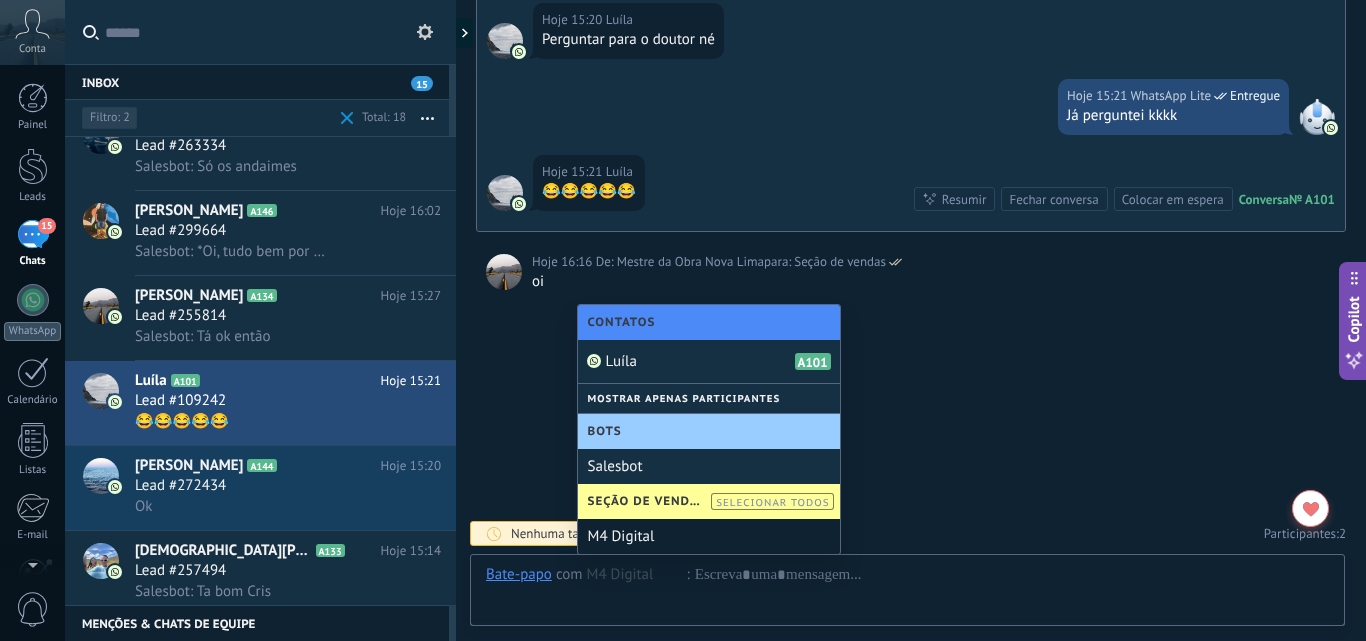
click at [619, 532] on div "M4 Digital" at bounding box center [709, 536] width 262 height 35
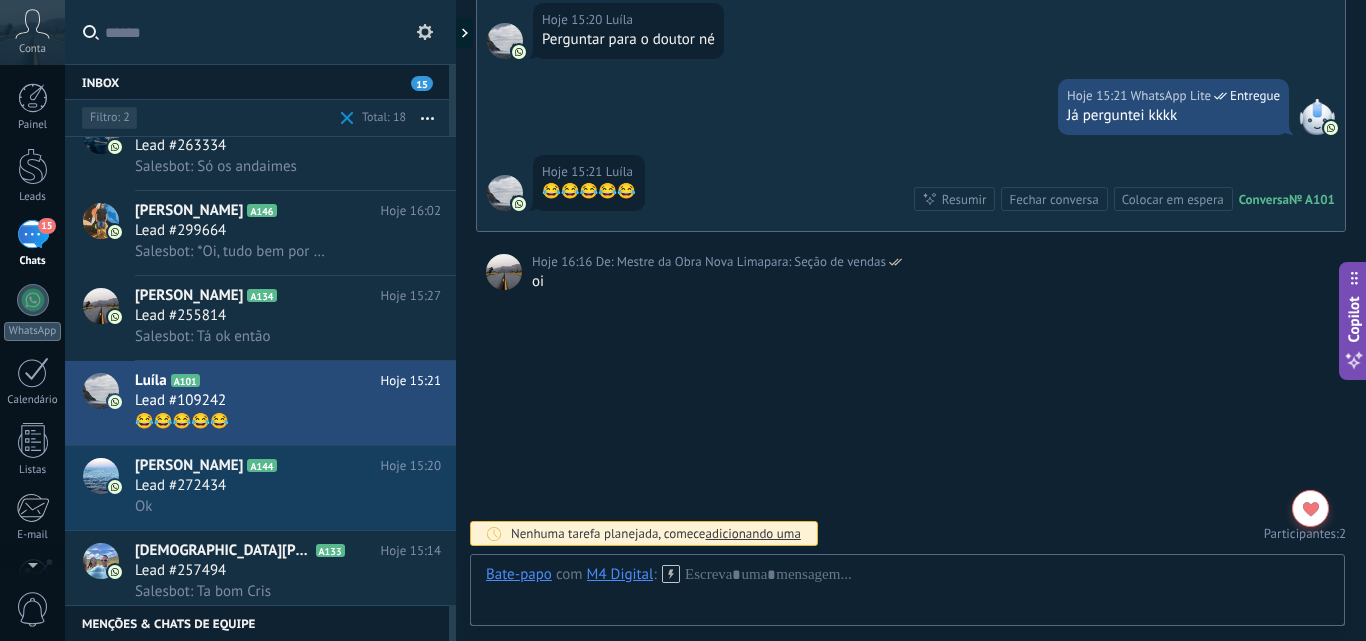
click at [1303, 510] on icon at bounding box center [1311, 509] width 16 height 15
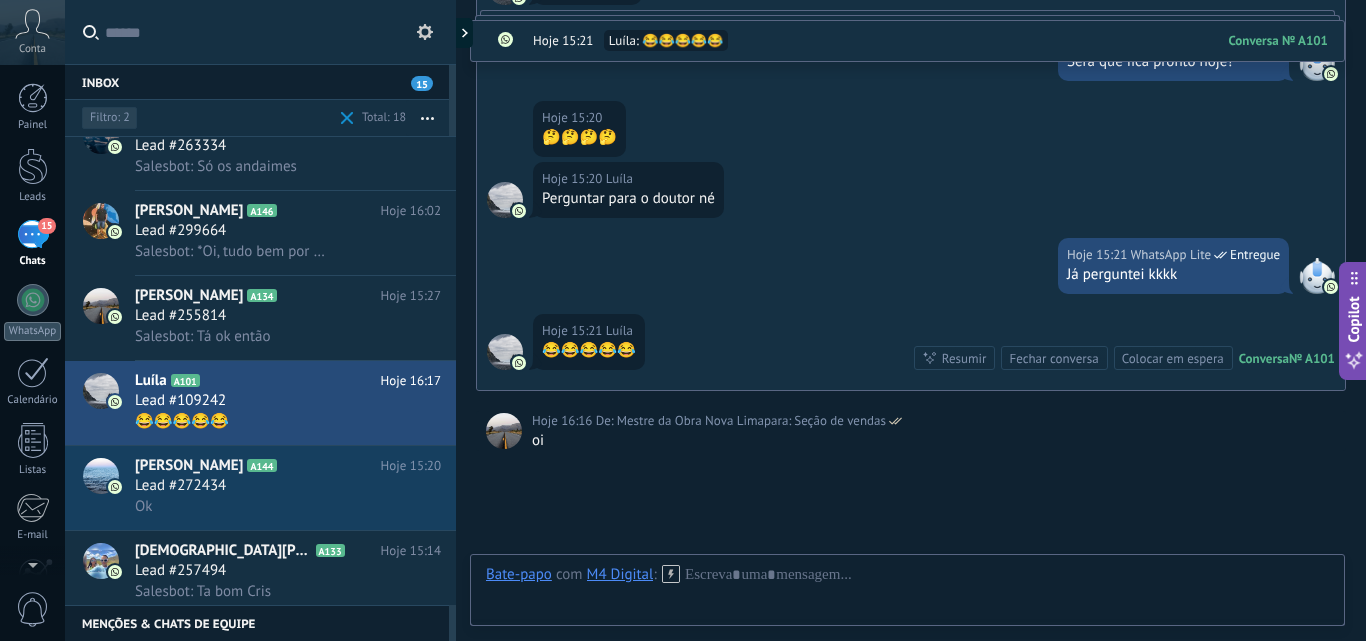
scroll to position [4100, 0]
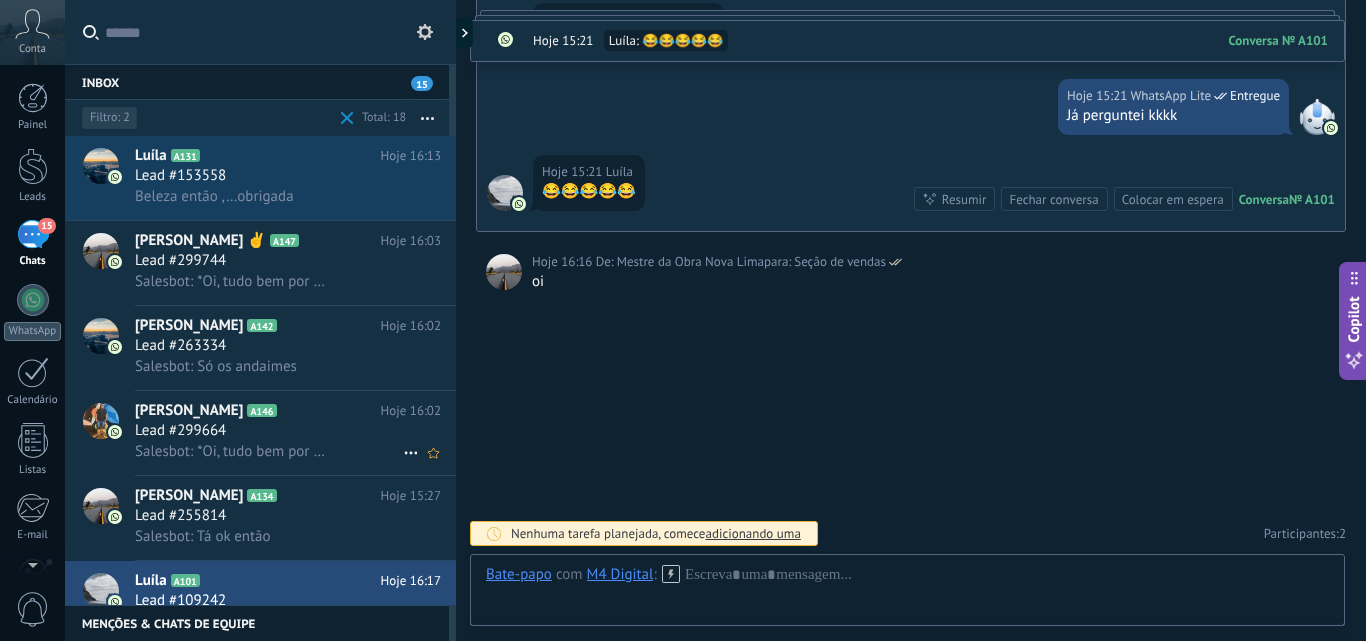
click at [301, 419] on h2 "[PERSON_NAME] A146" at bounding box center [258, 411] width 246 height 20
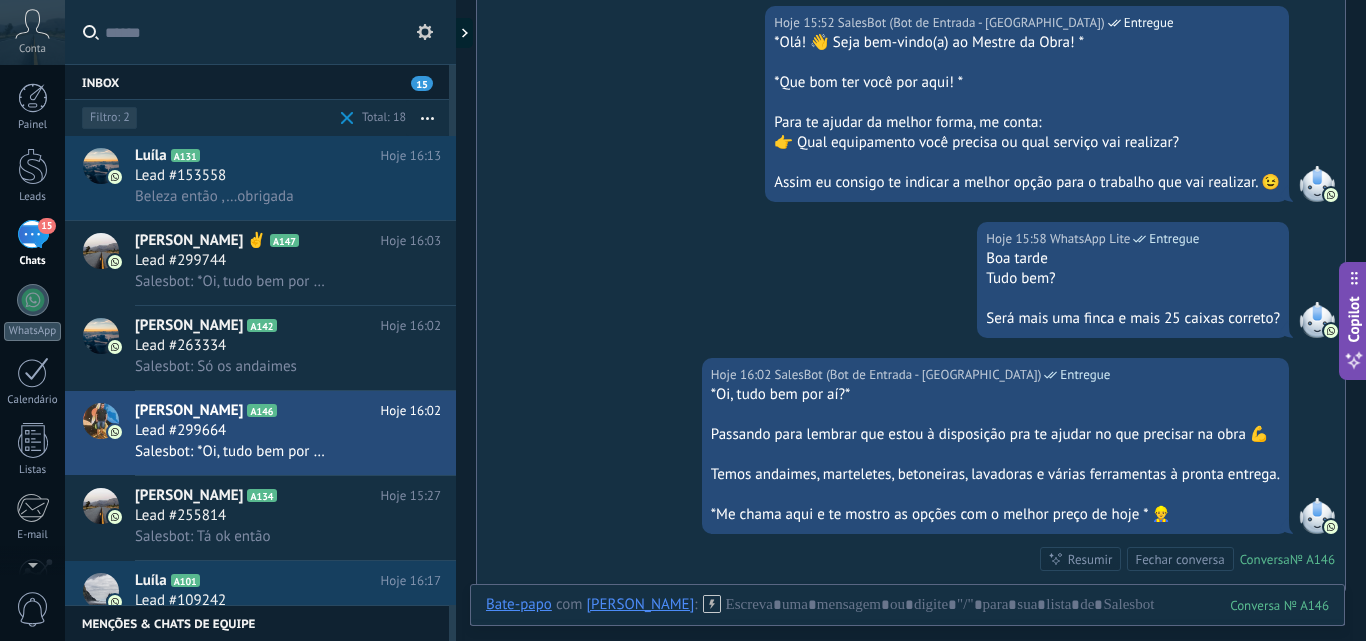
click at [175, 17] on input "text" at bounding box center [272, 32] width 335 height 64
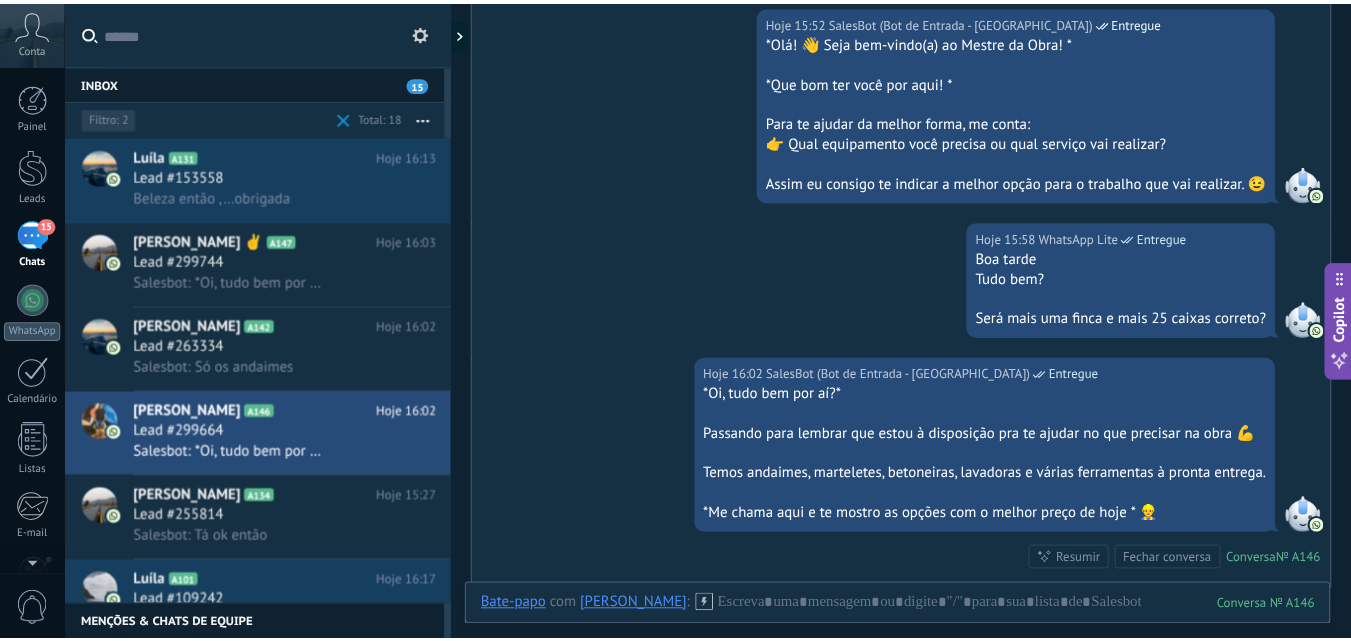
scroll to position [879, 0]
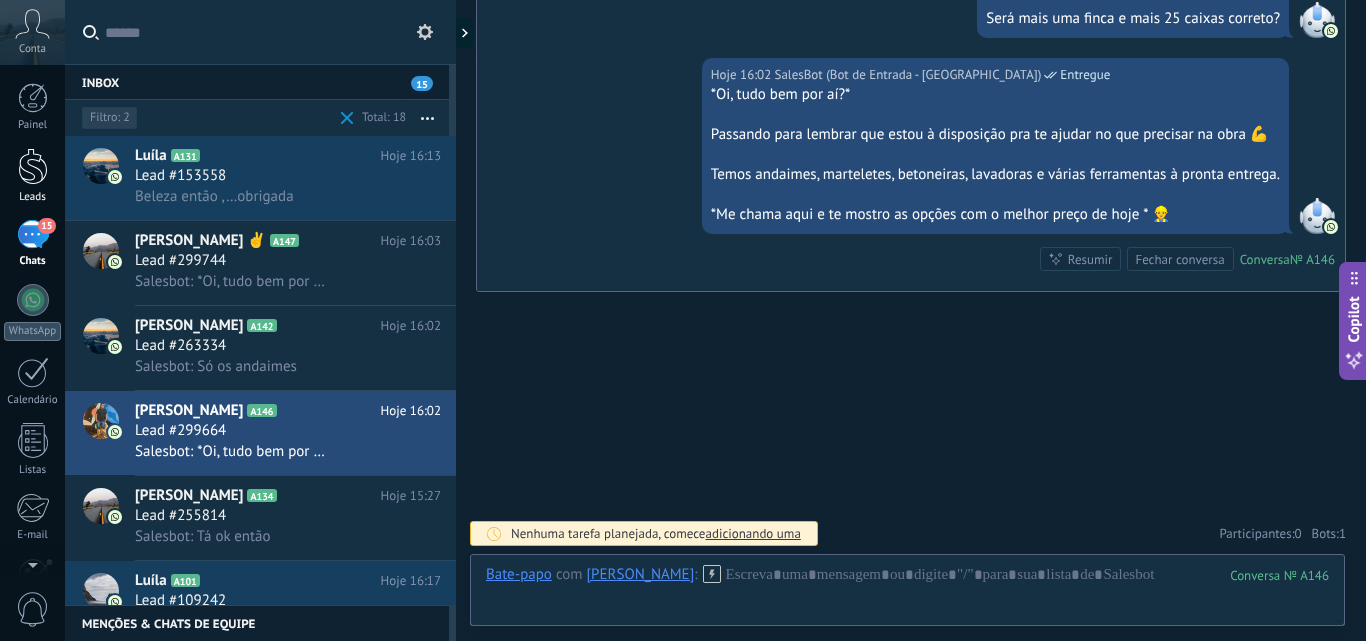
click at [25, 169] on div at bounding box center [33, 166] width 30 height 37
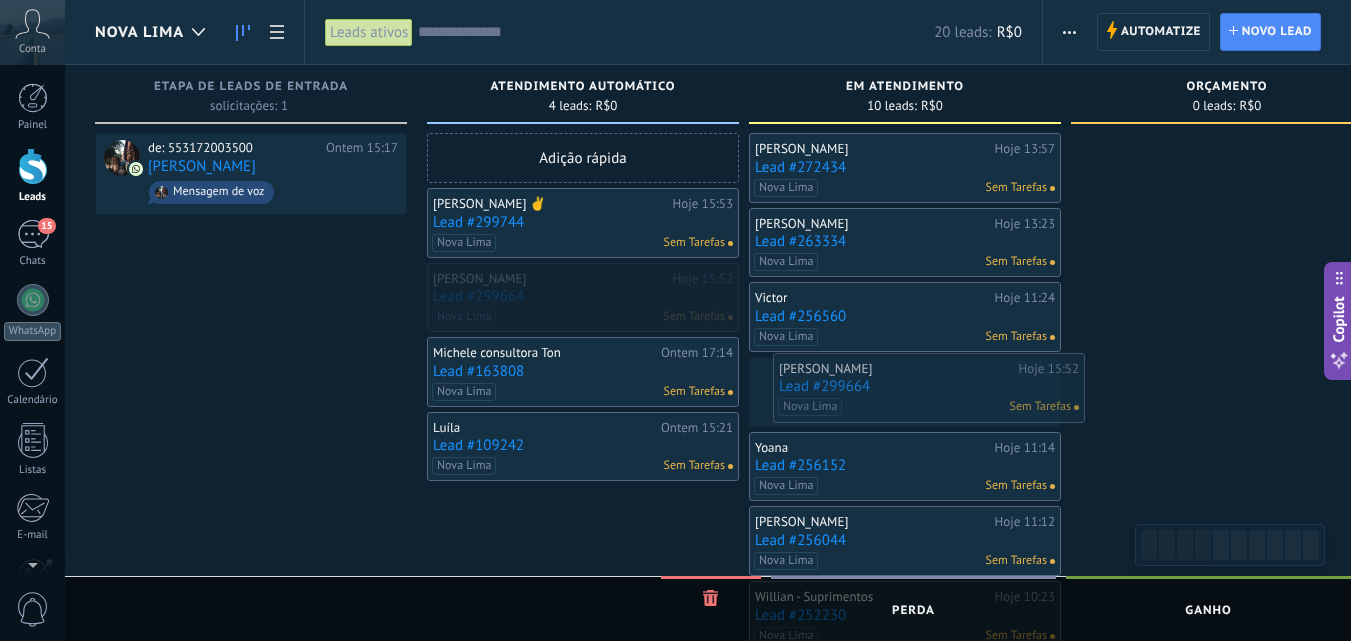
drag, startPoint x: 535, startPoint y: 297, endPoint x: 881, endPoint y: 387, distance: 357.4
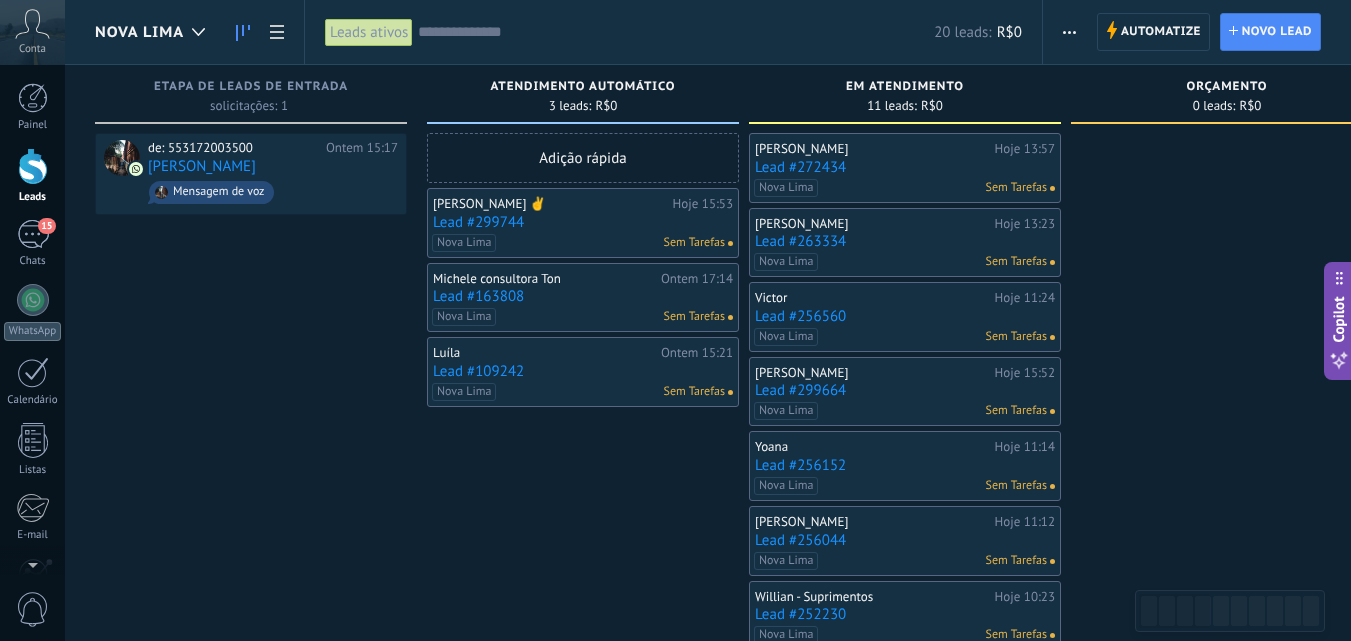
click at [579, 551] on div "Adição rápida [PERSON_NAME] ✌ Hoje 15:53 Lead #299744 Nova Lima Sem Tarefas [PE…" at bounding box center [583, 541] width 312 height 816
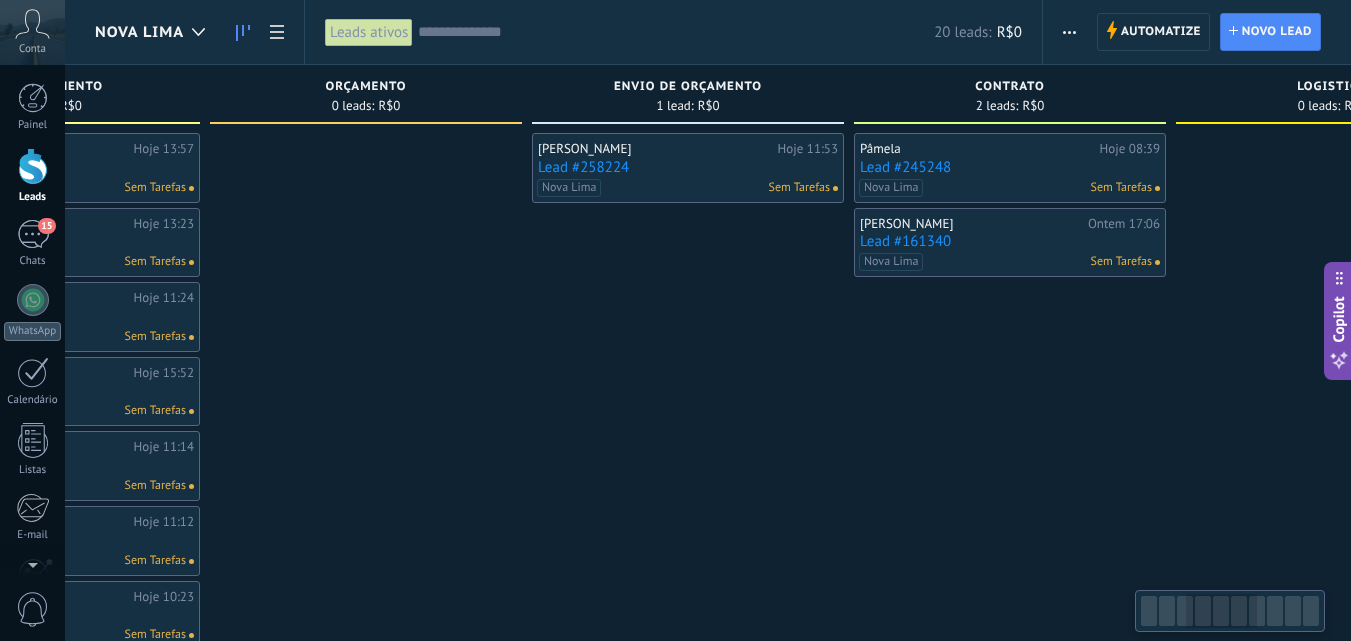
scroll to position [0, 862]
drag, startPoint x: 1184, startPoint y: 456, endPoint x: 322, endPoint y: 373, distance: 865.8
click at [322, 373] on div at bounding box center [365, 541] width 312 height 816
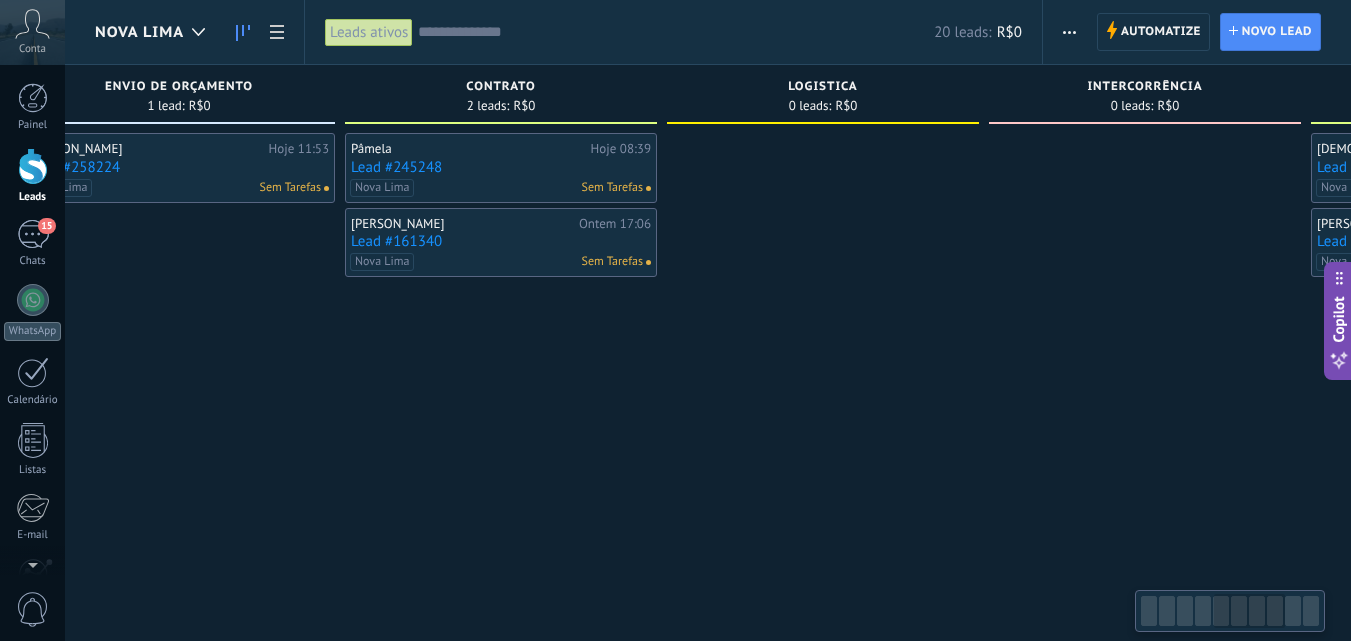
drag, startPoint x: 874, startPoint y: 410, endPoint x: 365, endPoint y: 405, distance: 508.9
click at [365, 405] on div "Pâmela Hoje 08:39 Lead #245248 Nova Lima Sem Tarefas [PERSON_NAME] 17:06 Lead #…" at bounding box center [501, 541] width 312 height 816
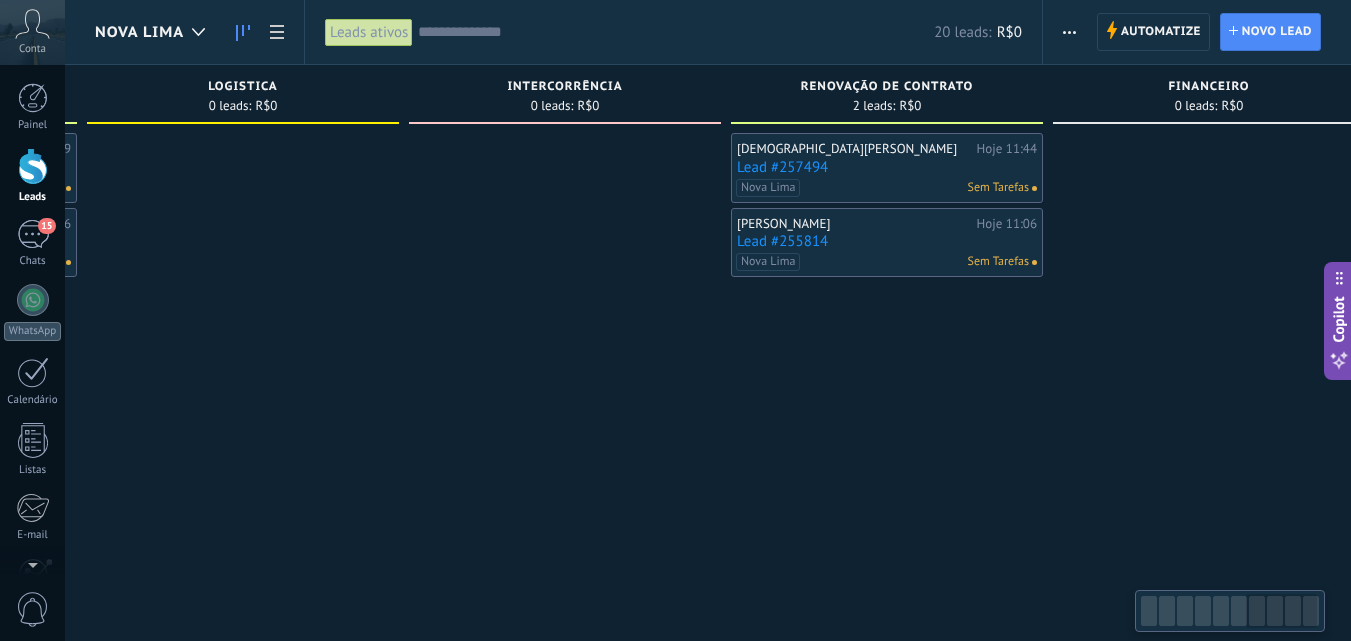
scroll to position [0, 1954]
drag, startPoint x: 842, startPoint y: 367, endPoint x: 257, endPoint y: 339, distance: 585.5
click at [257, 339] on div at bounding box center [238, 541] width 312 height 816
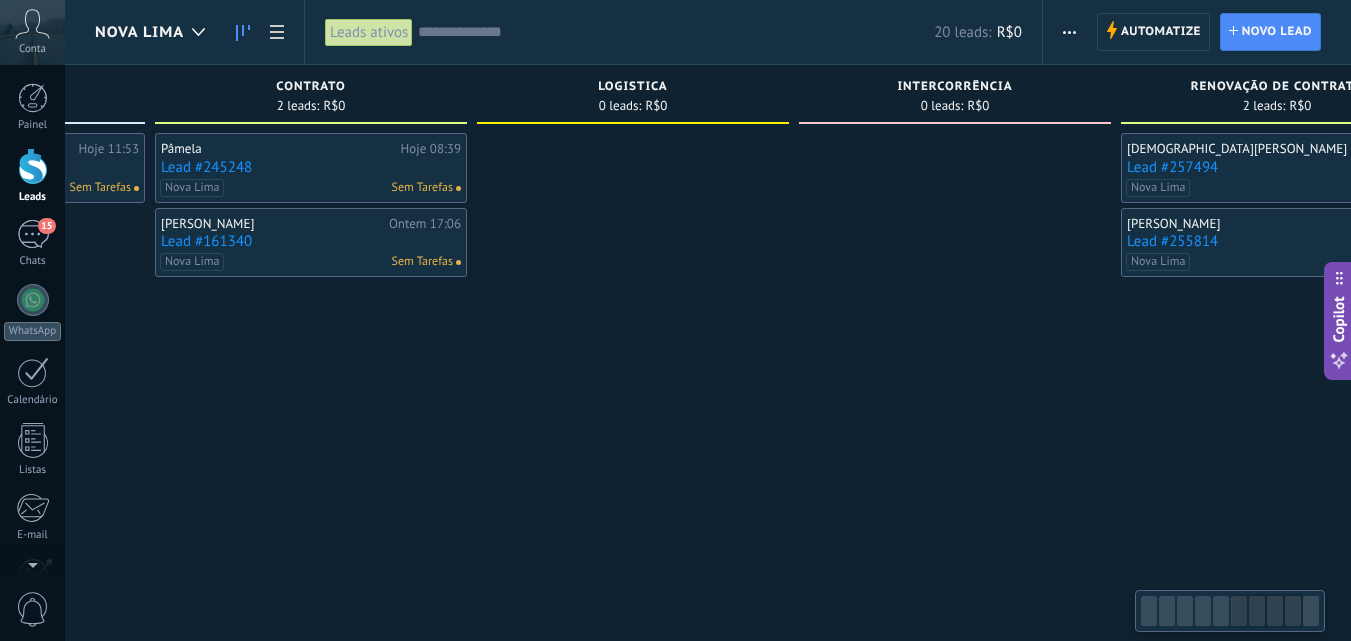
drag, startPoint x: 953, startPoint y: 400, endPoint x: 1037, endPoint y: 404, distance: 84.1
click at [1104, 404] on div "Etapa de leads de entrada solicitações: 1 0 0 0 1 de: 553172003500 Ontem 15:17 …" at bounding box center [159, 507] width 3249 height 884
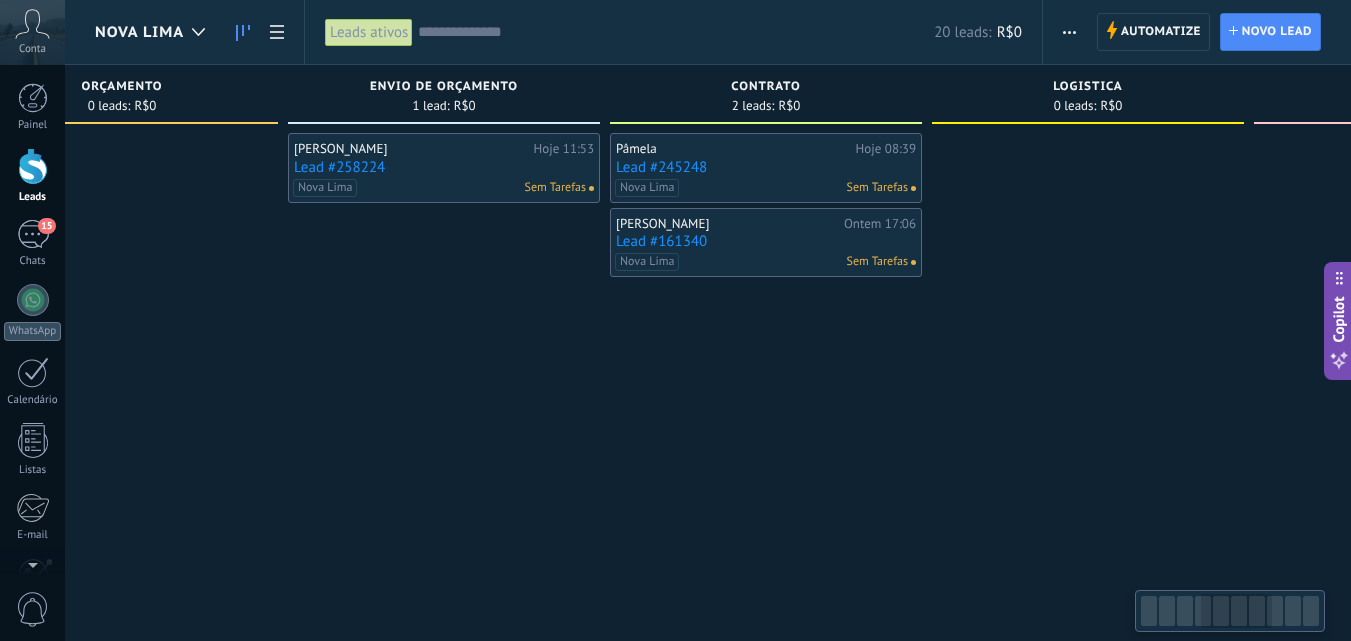
drag, startPoint x: 753, startPoint y: 405, endPoint x: 984, endPoint y: 445, distance: 234.4
click at [1206, 405] on div at bounding box center [1088, 541] width 312 height 816
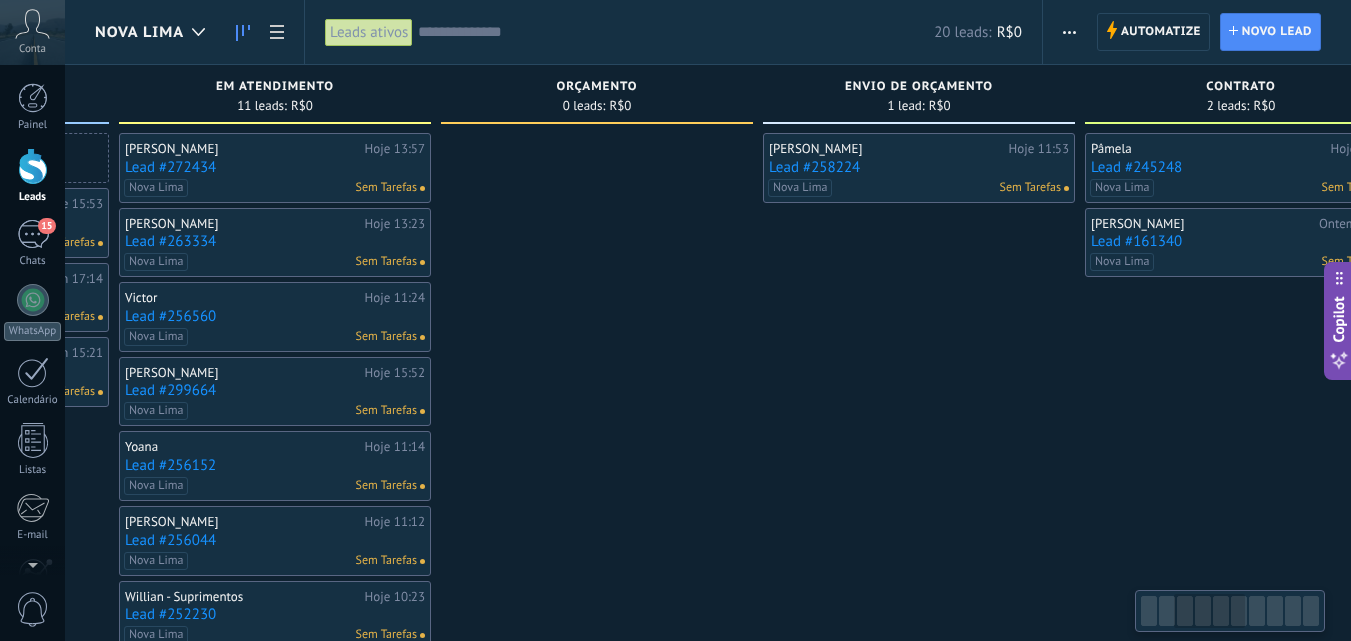
drag, startPoint x: 810, startPoint y: 471, endPoint x: 1284, endPoint y: 446, distance: 474.5
click at [1284, 446] on div "Pâmela Hoje 08:39 Lead #245248 Nova Lima Sem Tarefas [PERSON_NAME] 17:06 Lead #…" at bounding box center [1241, 541] width 312 height 816
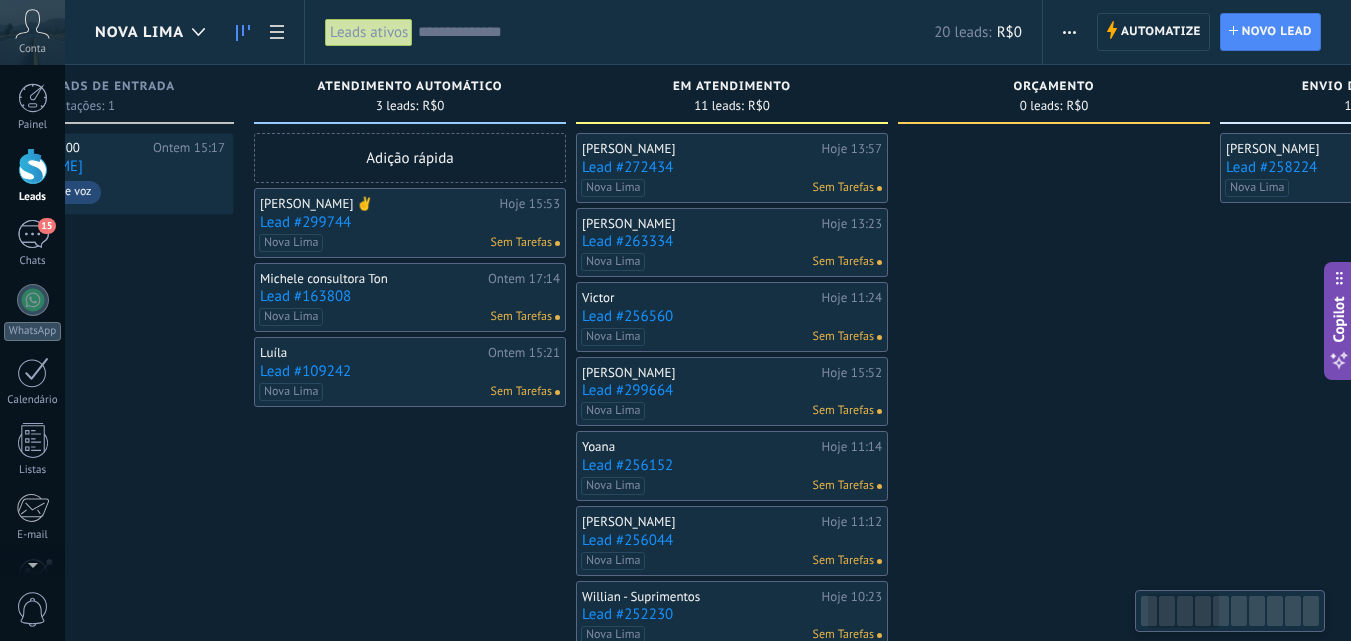
drag, startPoint x: 784, startPoint y: 453, endPoint x: 826, endPoint y: 431, distance: 47.4
click at [1202, 405] on div "orçamento 0 leads: R$0" at bounding box center [1059, 507] width 322 height 884
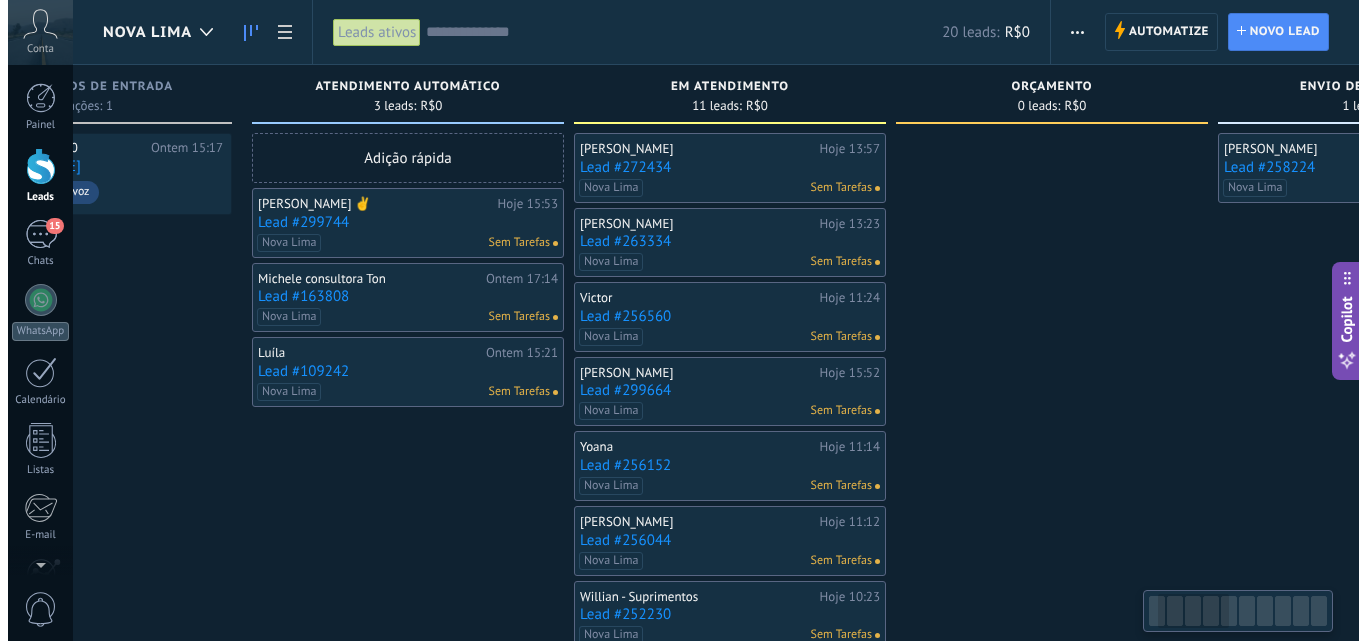
scroll to position [0, 0]
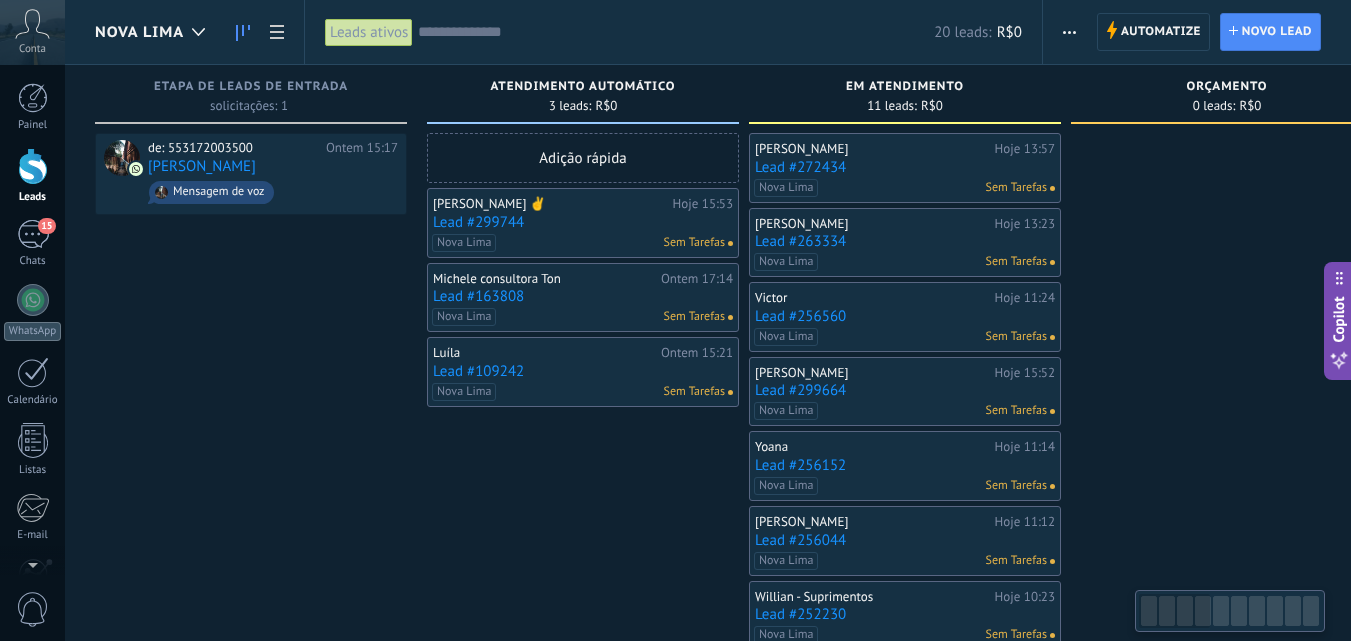
drag, startPoint x: 1305, startPoint y: 387, endPoint x: 1070, endPoint y: 425, distance: 238.0
click at [1309, 390] on div at bounding box center [1227, 541] width 312 height 816
drag, startPoint x: 561, startPoint y: 448, endPoint x: 675, endPoint y: 448, distance: 114.0
click at [675, 448] on div "Adição rápida [PERSON_NAME] ✌ Hoje 15:53 Lead #299744 Nova Lima Sem Tarefas [PE…" at bounding box center [583, 541] width 312 height 816
click at [24, 233] on div "15" at bounding box center [33, 234] width 32 height 29
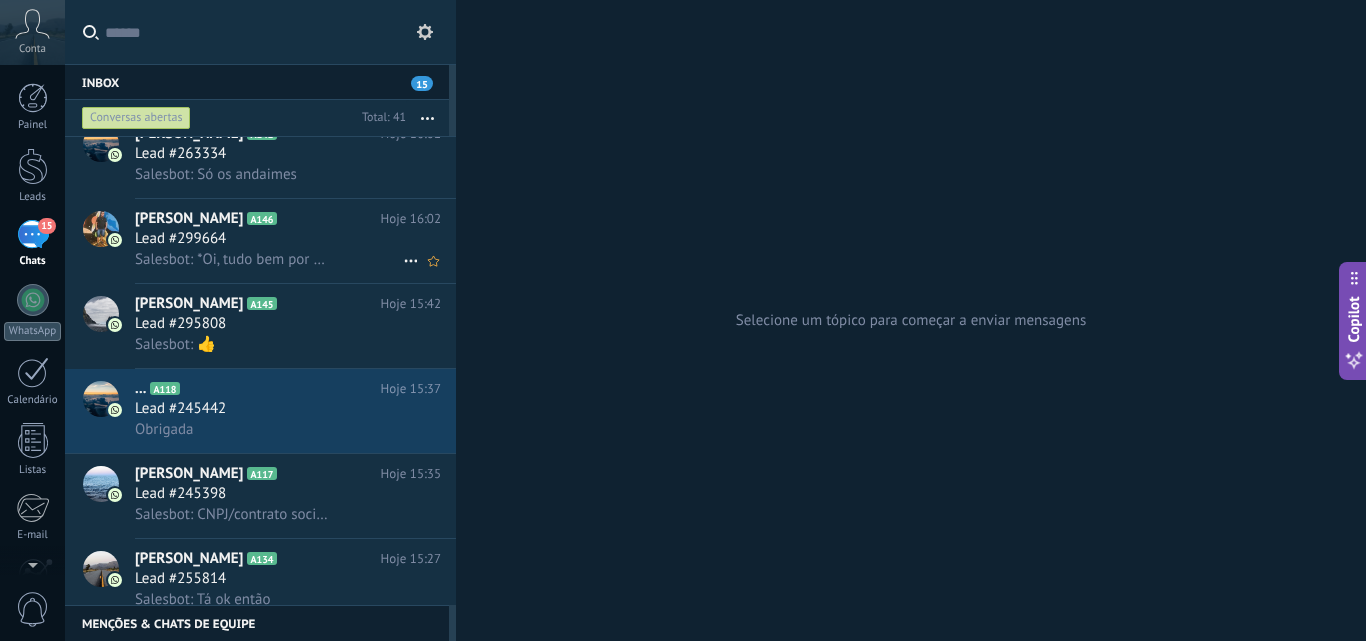
scroll to position [201, 0]
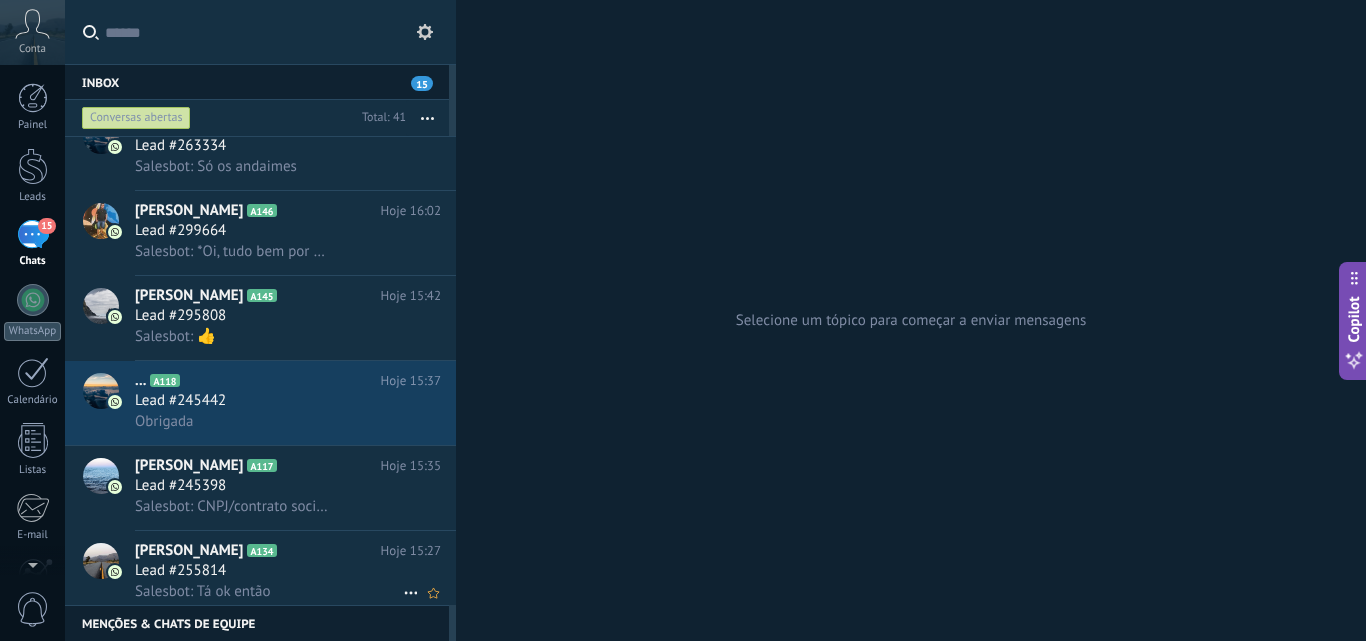
click at [318, 576] on div "Lead #255814" at bounding box center [288, 571] width 306 height 20
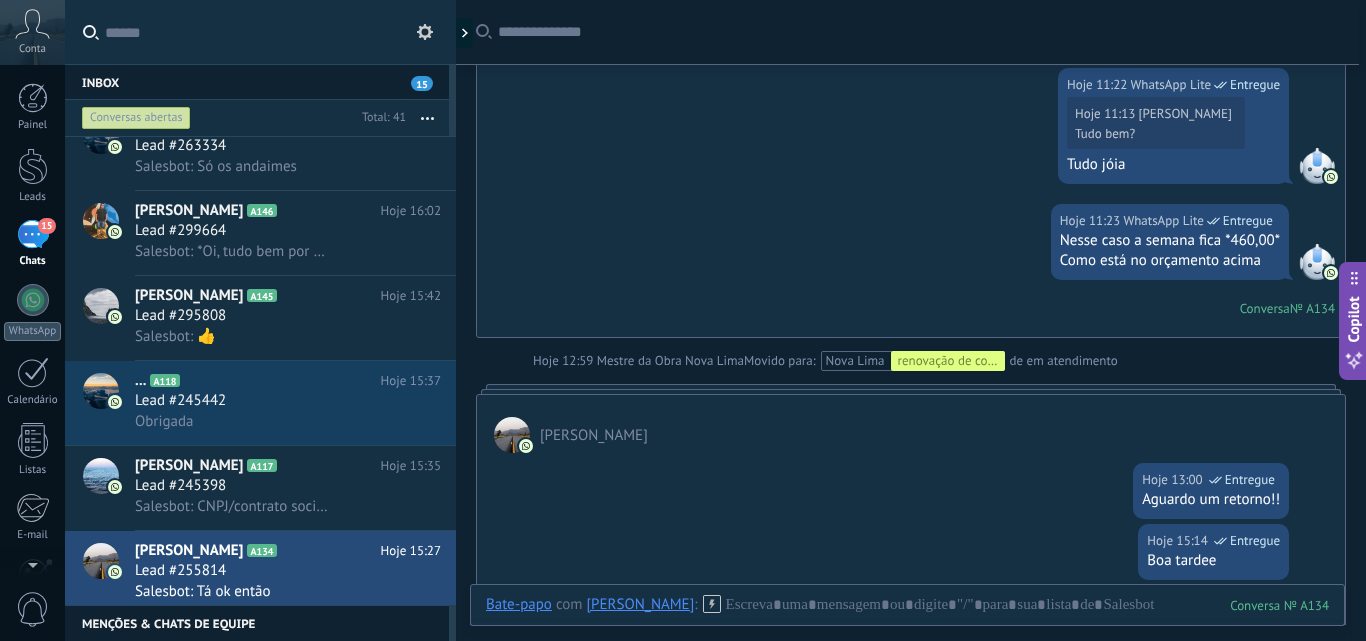
scroll to position [1099, 0]
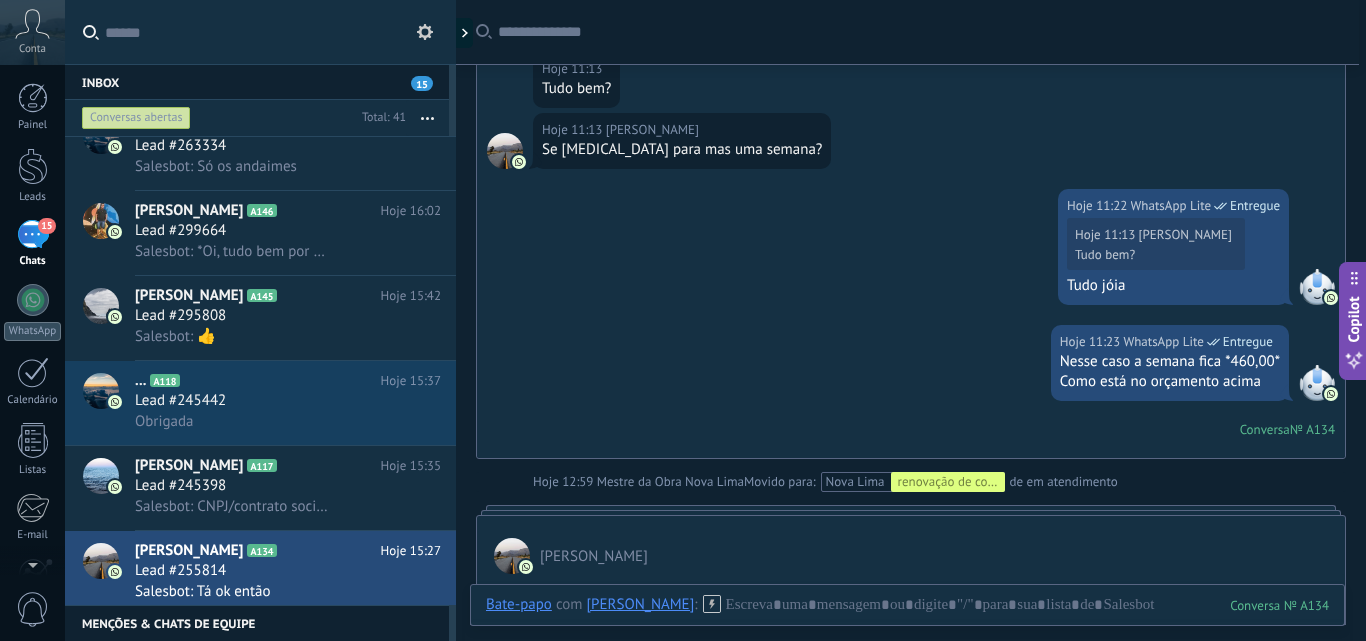
click at [172, 110] on div "Conversas abertas" at bounding box center [136, 118] width 109 height 24
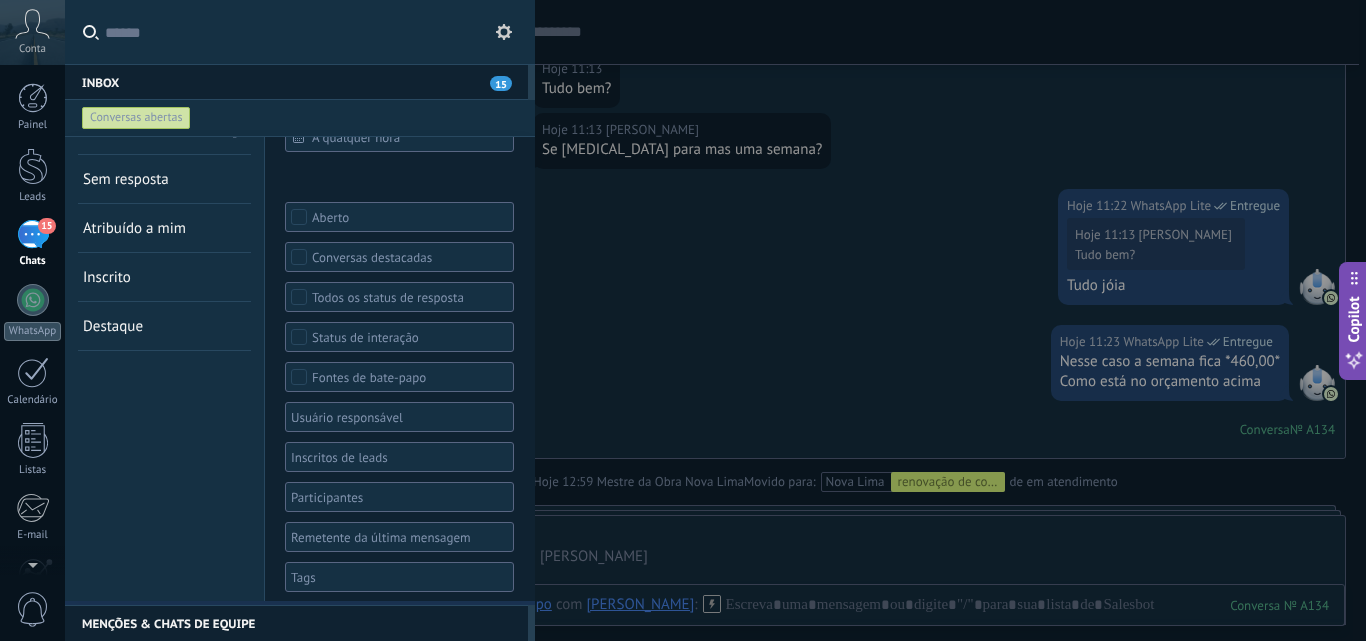
scroll to position [42, 0]
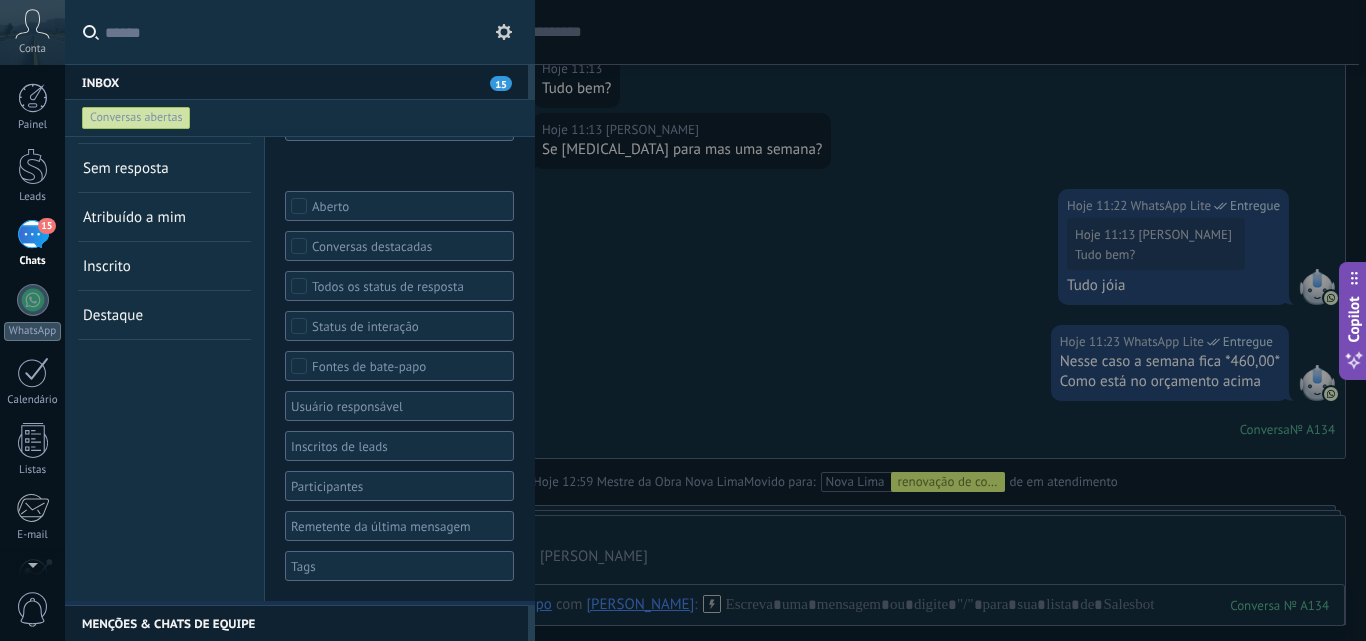
click at [338, 567] on div at bounding box center [392, 566] width 209 height 24
click at [329, 497] on span "Nova Lima" at bounding box center [327, 498] width 66 height 18
click at [188, 509] on div "Conversas abertas Sem resposta Atribuído a mim Inscrito Destaque Salvar" at bounding box center [165, 348] width 200 height 506
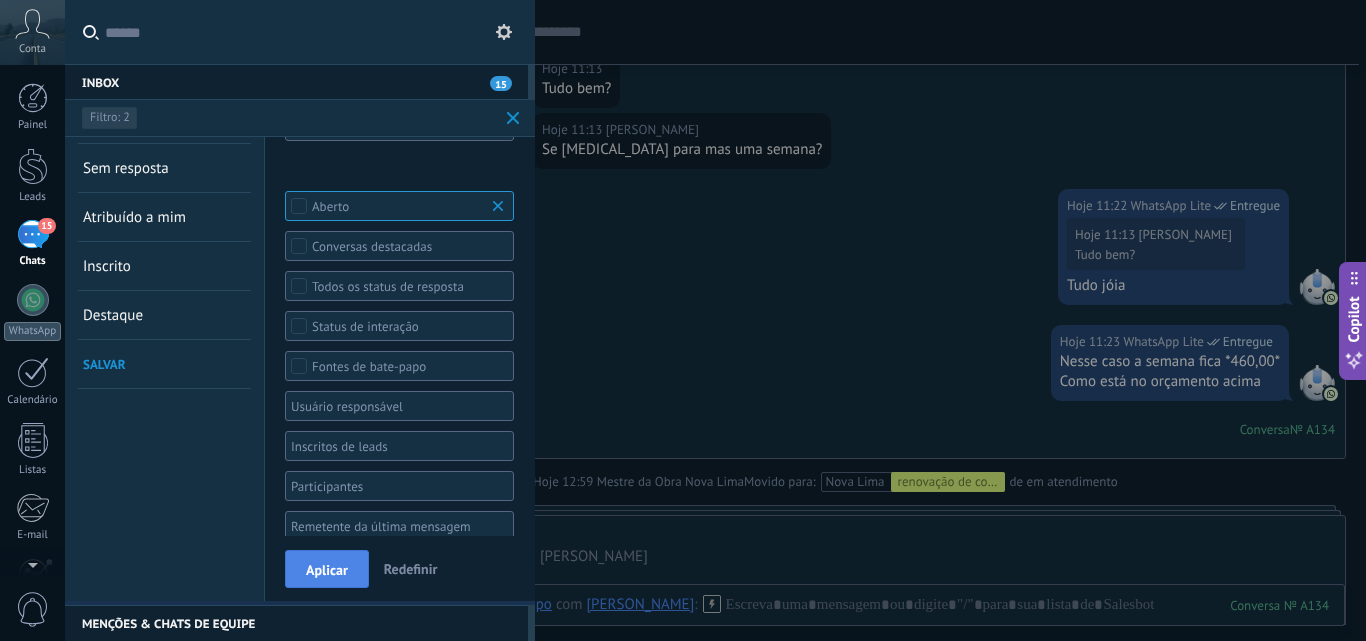
click at [301, 573] on button "Aplicar" at bounding box center [327, 569] width 84 height 38
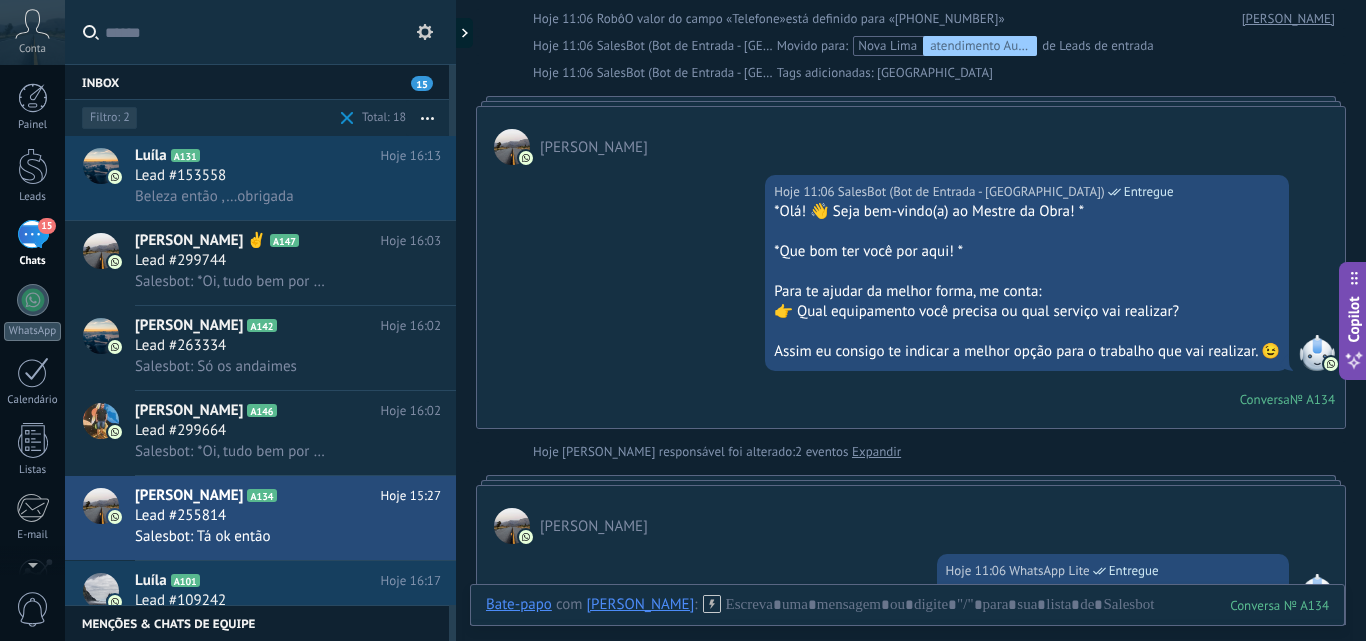
scroll to position [400, 0]
